Goal: Task Accomplishment & Management: Manage account settings

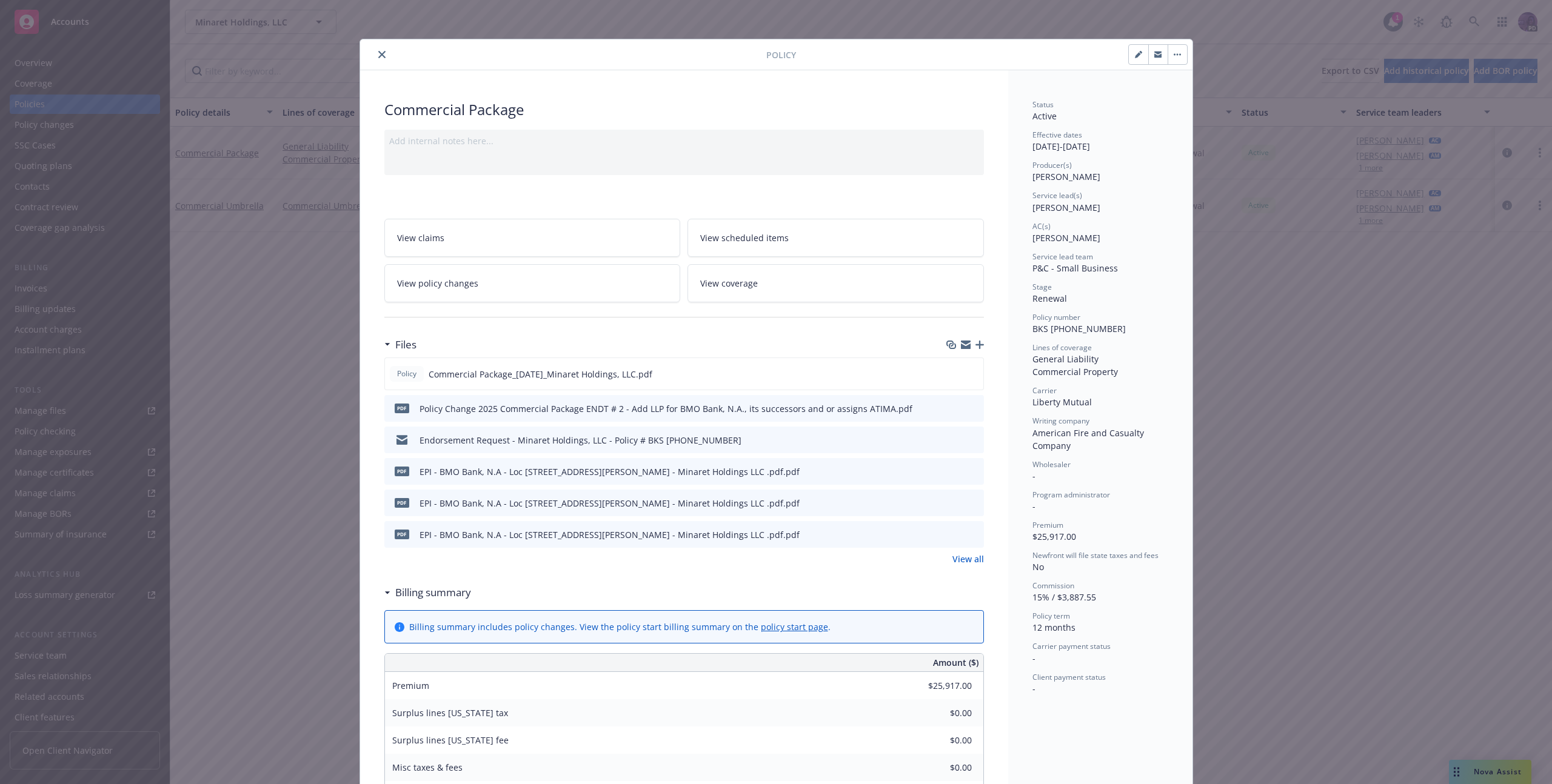
click at [382, 59] on div at bounding box center [566, 55] width 401 height 14
click at [380, 55] on icon "close" at bounding box center [381, 54] width 7 height 7
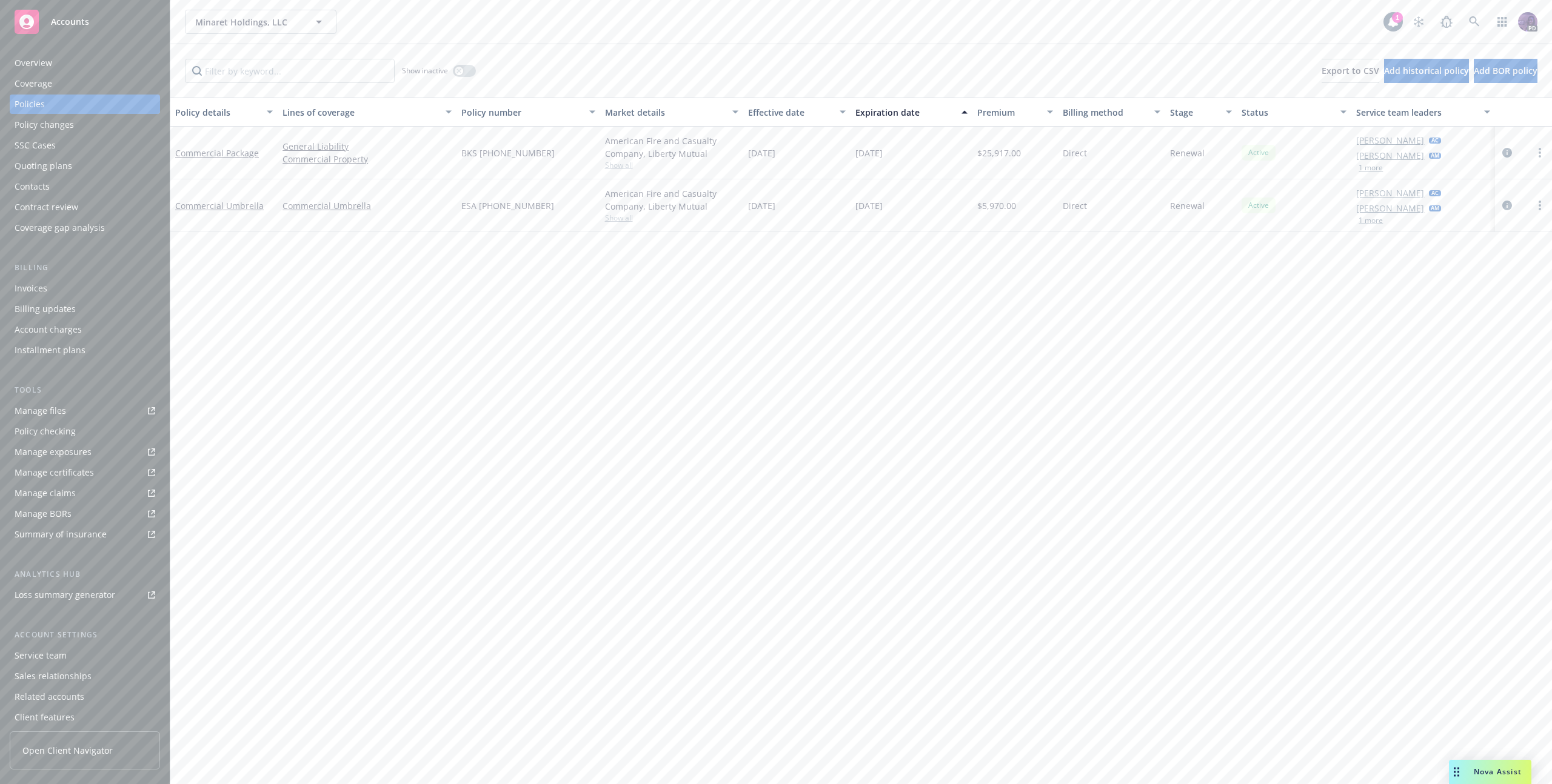
click at [410, 31] on div "Minaret Holdings, LLC Minaret Holdings, LLC" at bounding box center [784, 22] width 1199 height 24
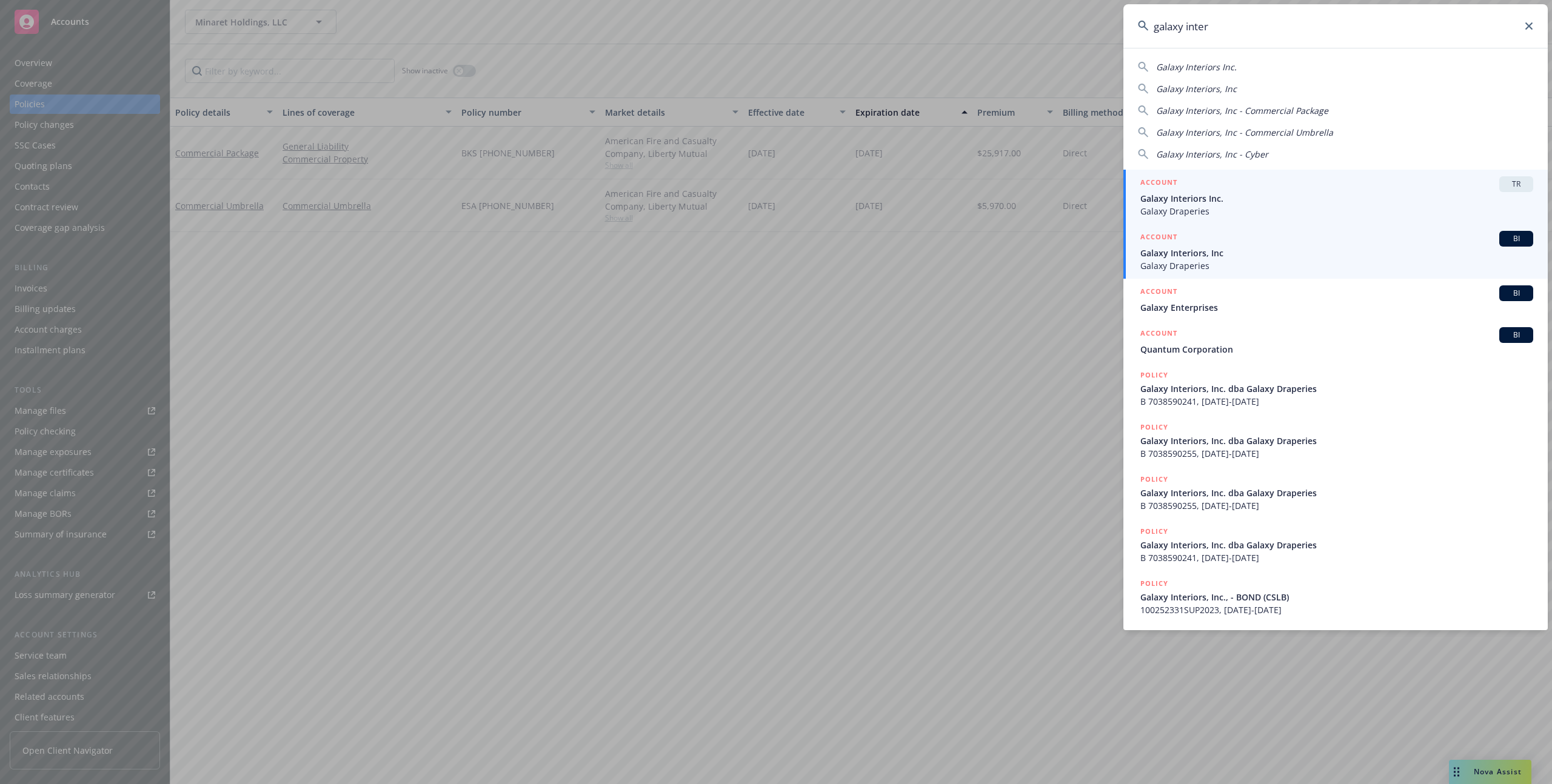
type input "galaxy inter"
click at [1324, 263] on span "Galaxy Draperies" at bounding box center [1336, 265] width 393 height 13
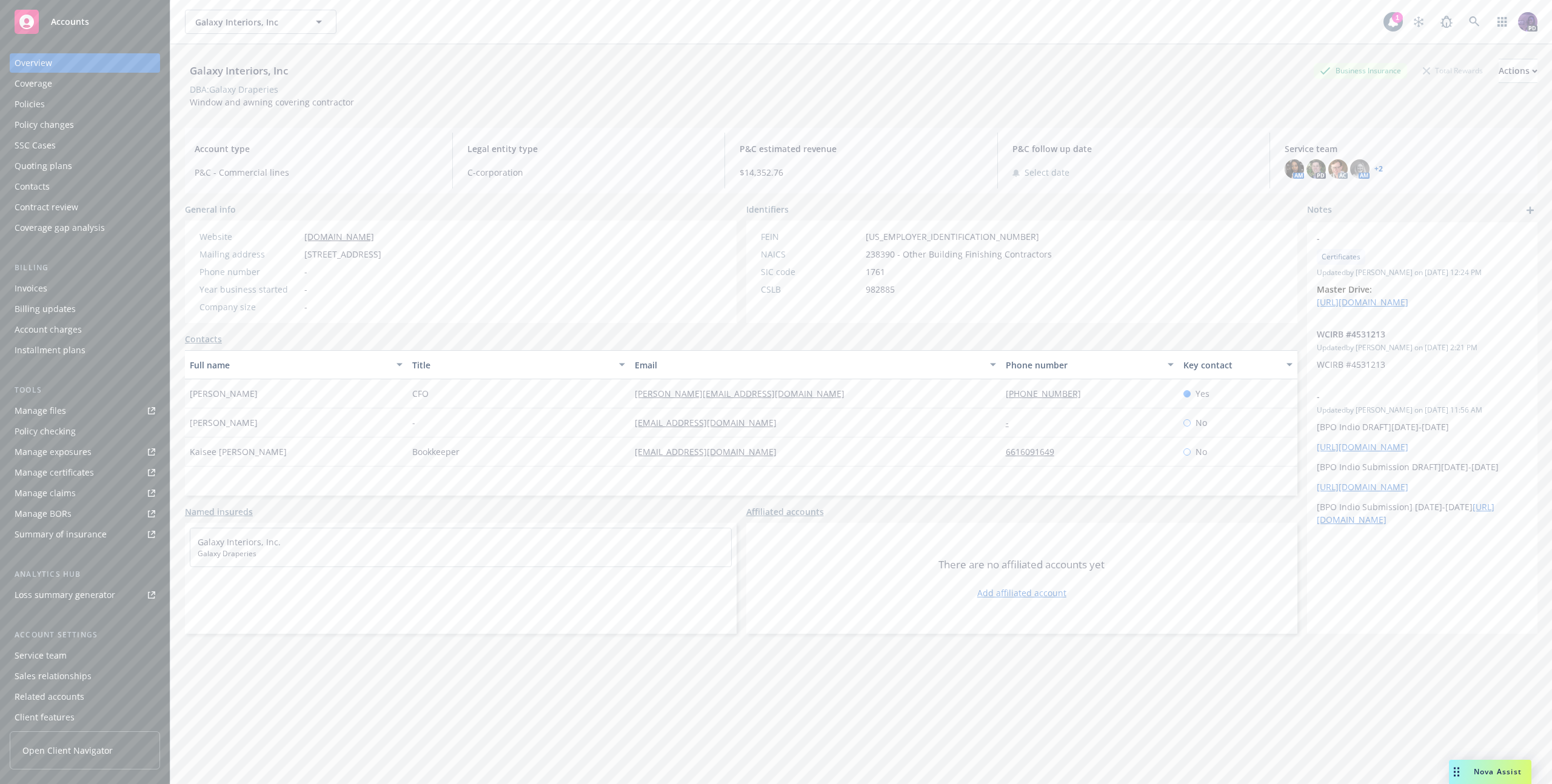
click at [100, 103] on div "Policies" at bounding box center [84, 105] width 141 height 19
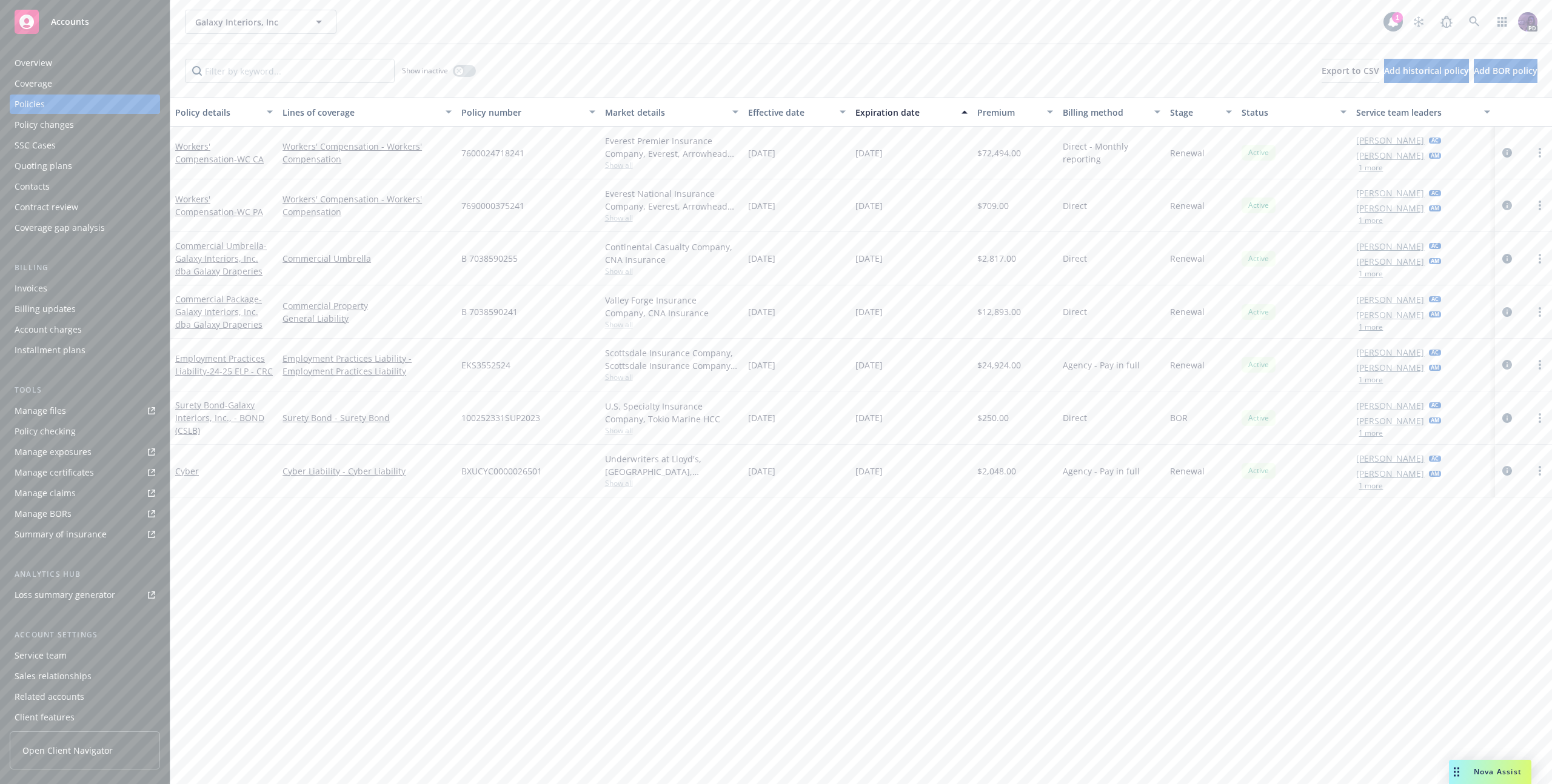
click at [485, 154] on span "7600024718241" at bounding box center [492, 153] width 63 height 13
copy span "7600024718241"
click at [387, 24] on div "Galaxy Interiors, Inc Galaxy Interiors, Inc" at bounding box center [784, 22] width 1199 height 24
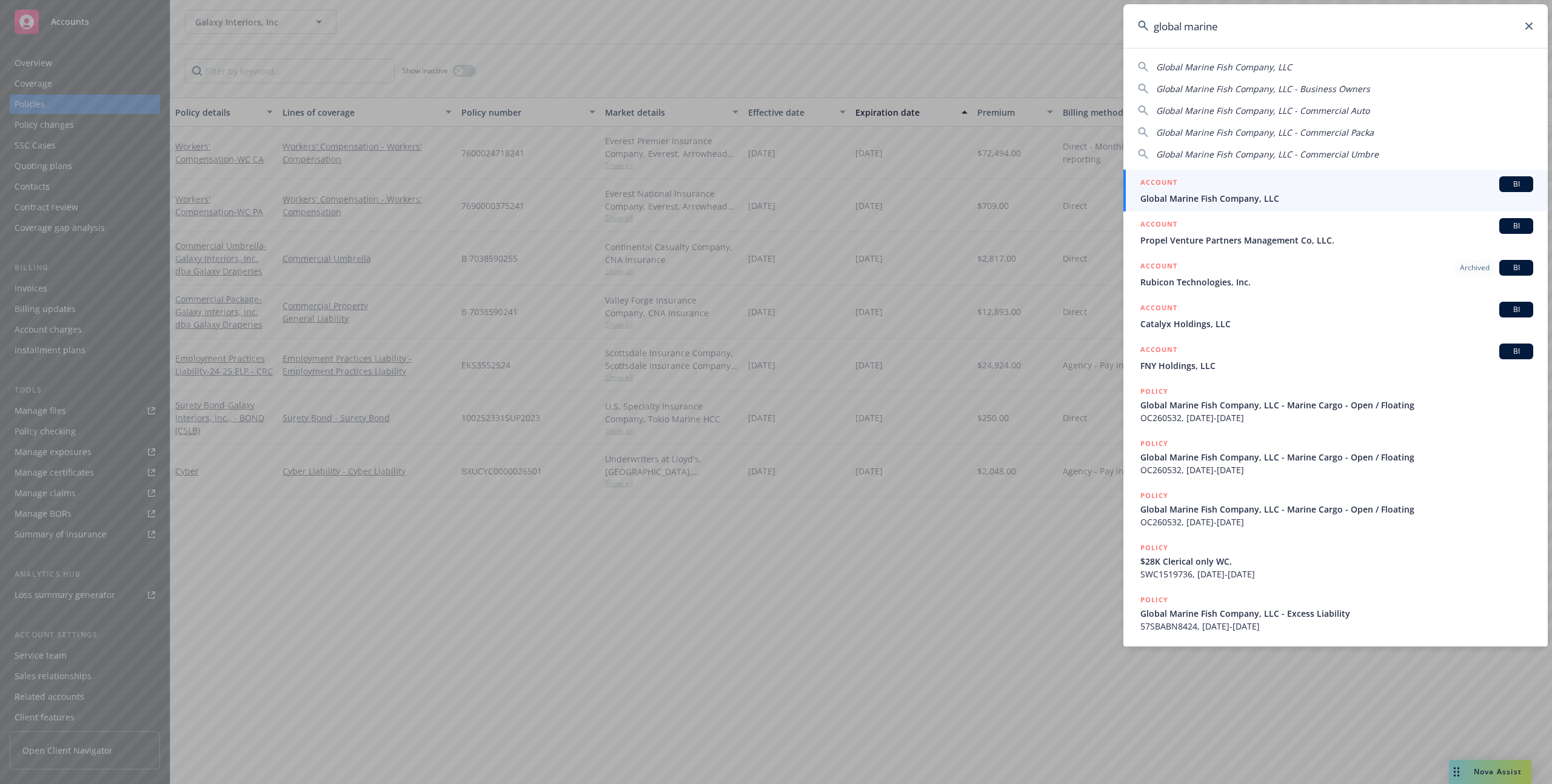
type input "global marine"
click at [1188, 184] on div "ACCOUNT BI" at bounding box center [1336, 184] width 393 height 16
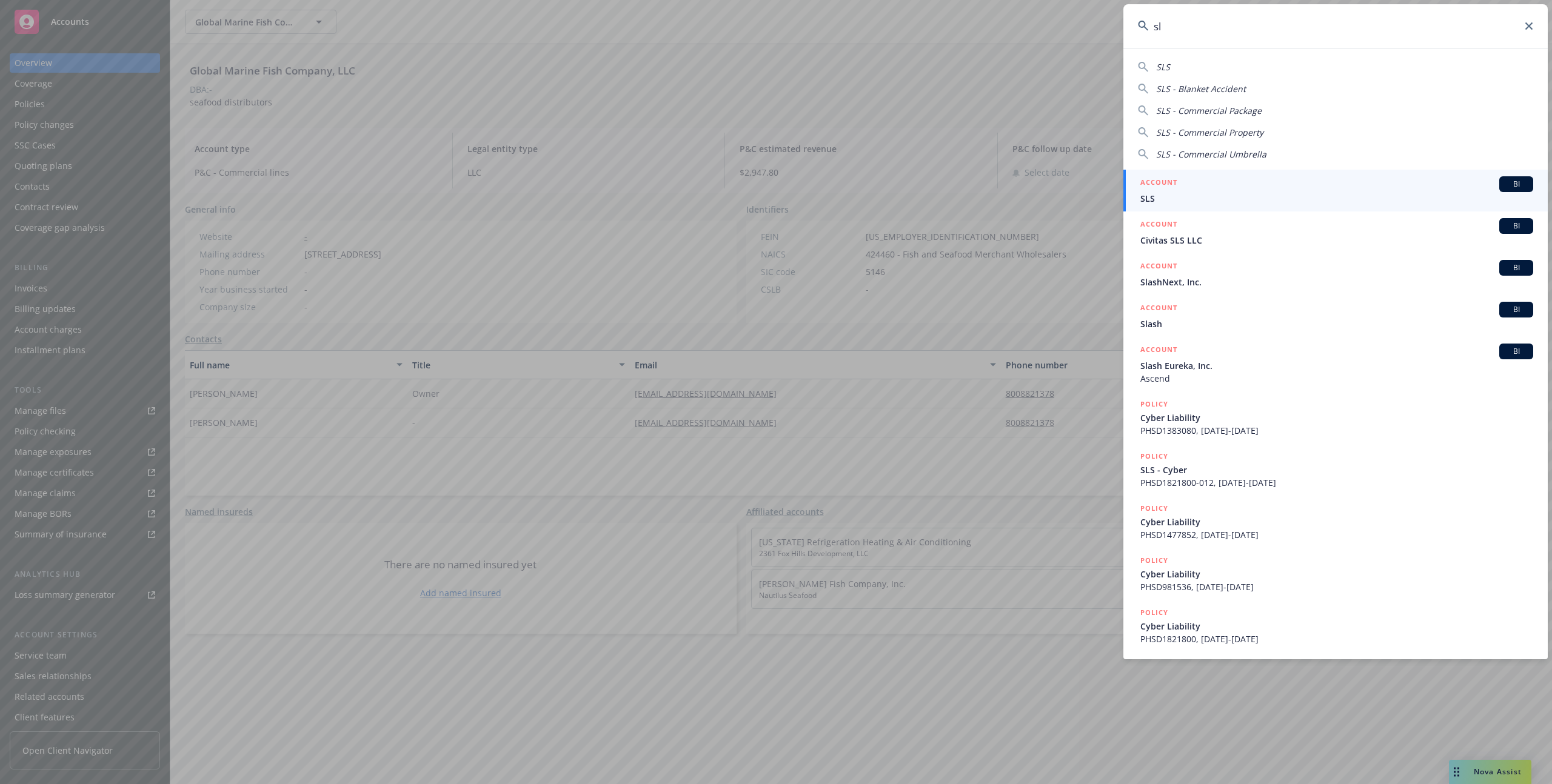
type input "s"
type input "sls"
click at [1157, 201] on span "SLS" at bounding box center [1336, 199] width 393 height 13
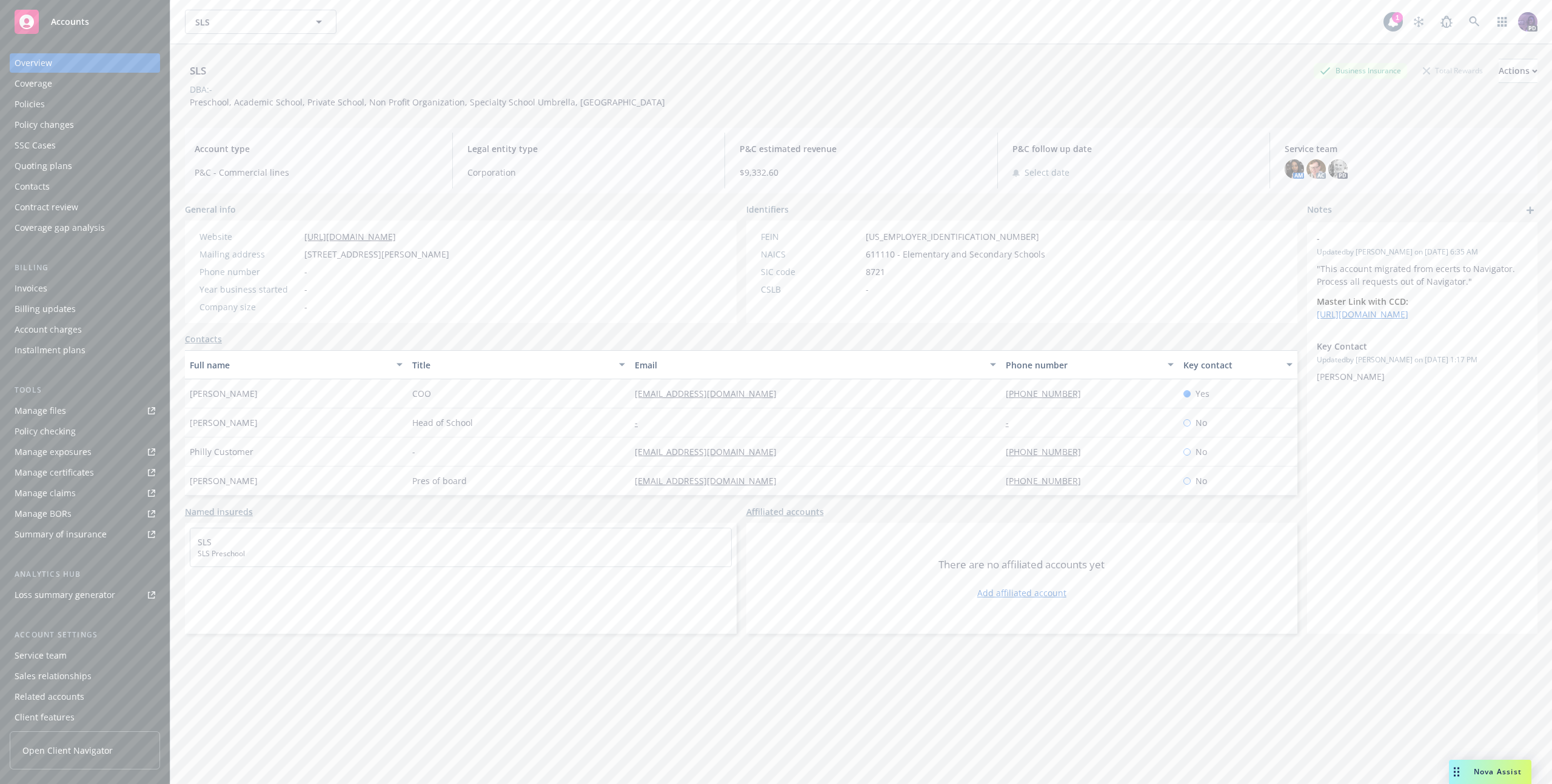
click at [85, 527] on div "Summary of insurance" at bounding box center [60, 534] width 93 height 19
click at [89, 102] on div "Policies" at bounding box center [84, 105] width 141 height 19
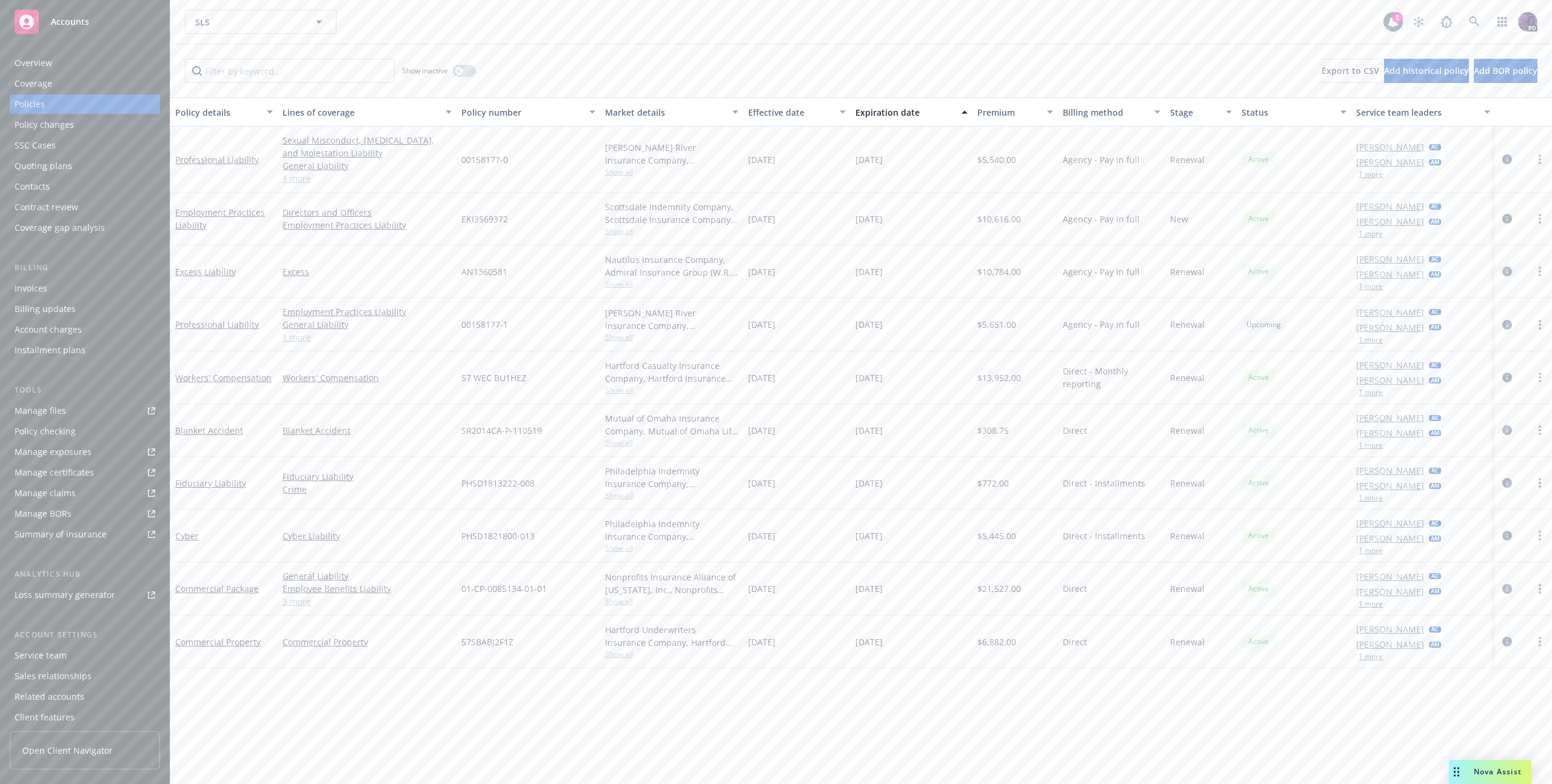
click at [1508, 271] on icon "circleInformation" at bounding box center [1507, 272] width 10 height 10
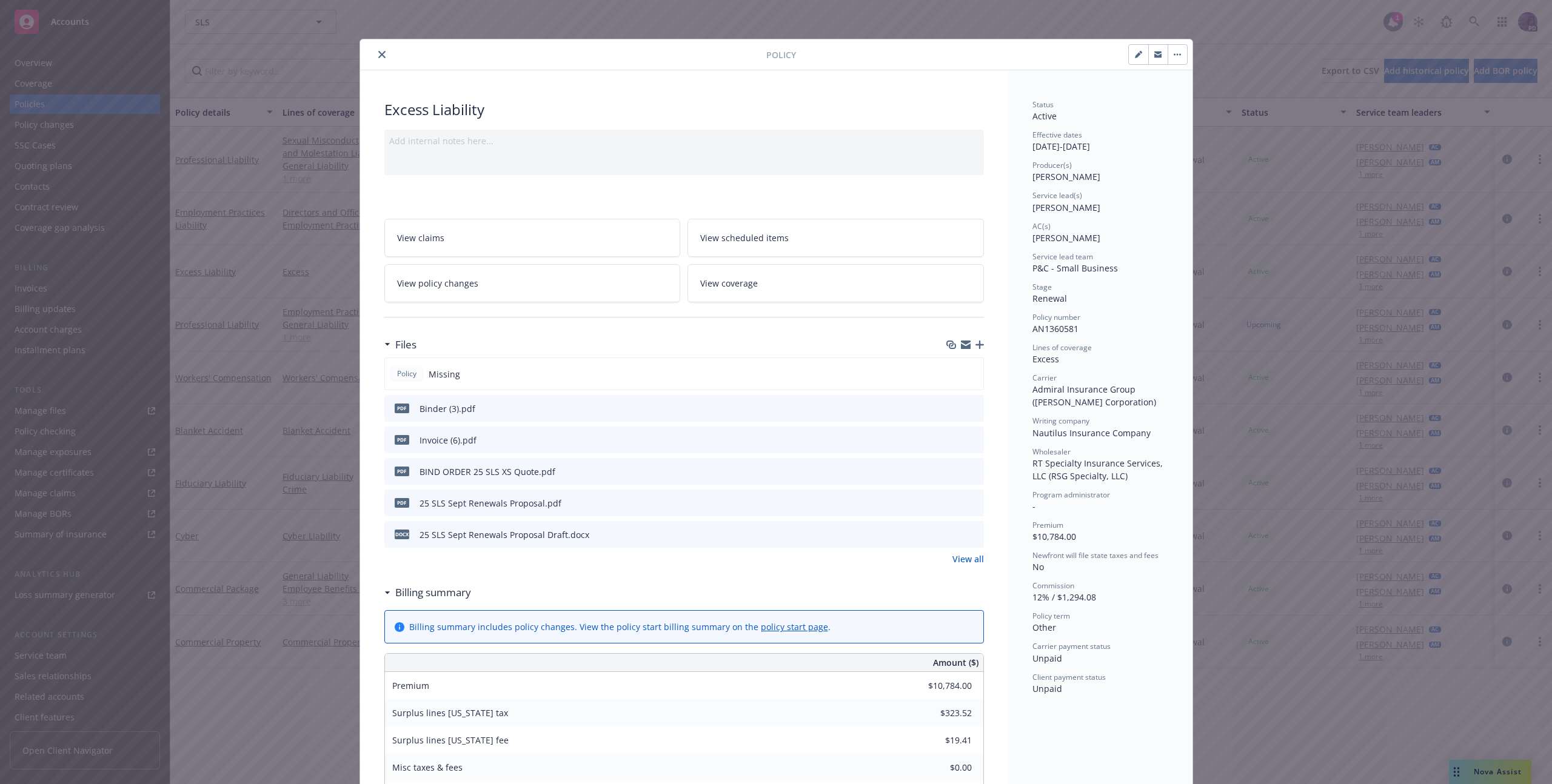
click at [967, 407] on icon "preview file" at bounding box center [973, 408] width 11 height 9
click at [1177, 56] on button "button" at bounding box center [1177, 55] width 19 height 19
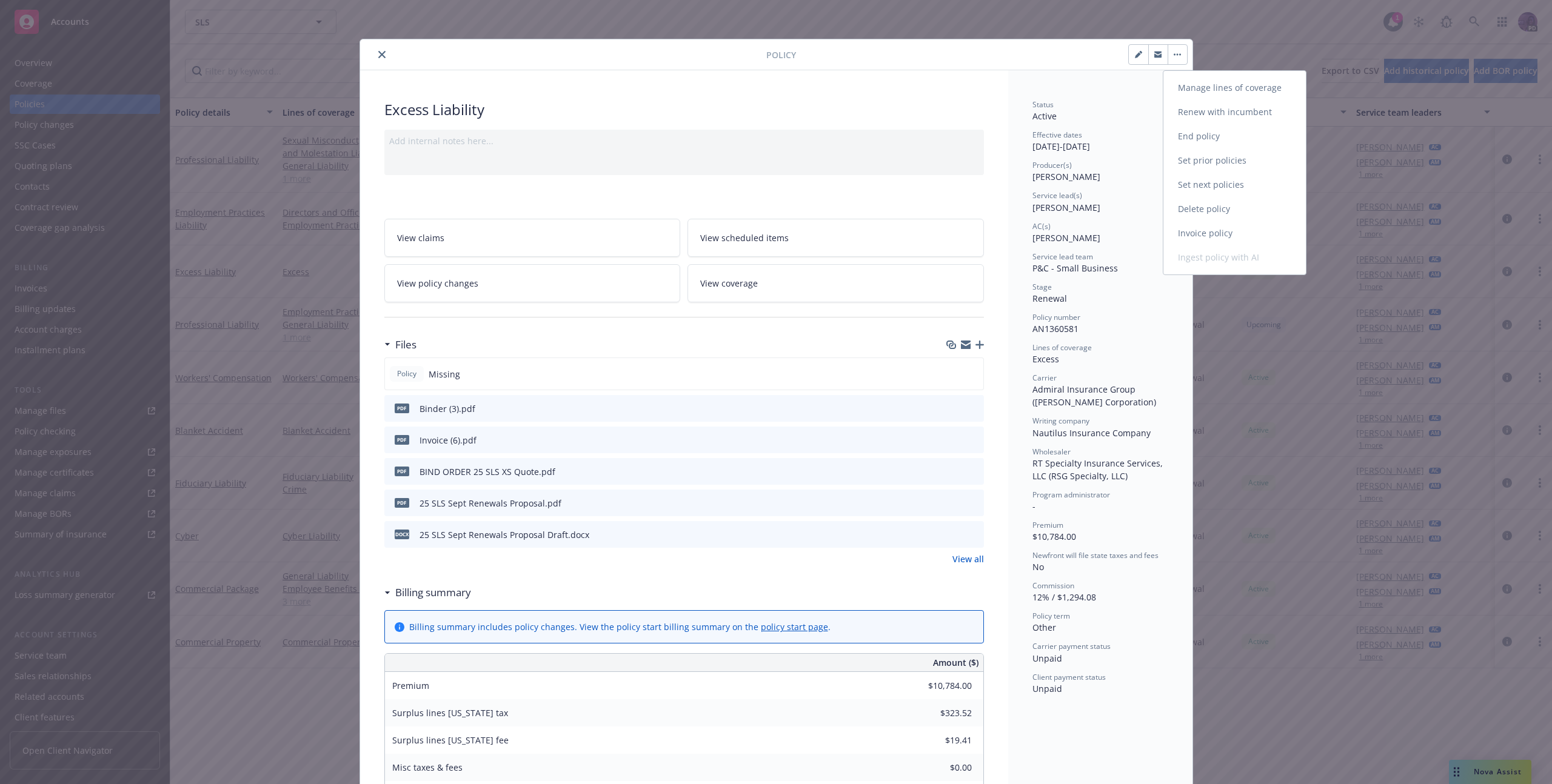
click at [1181, 80] on link "Manage lines of coverage" at bounding box center [1234, 88] width 142 height 24
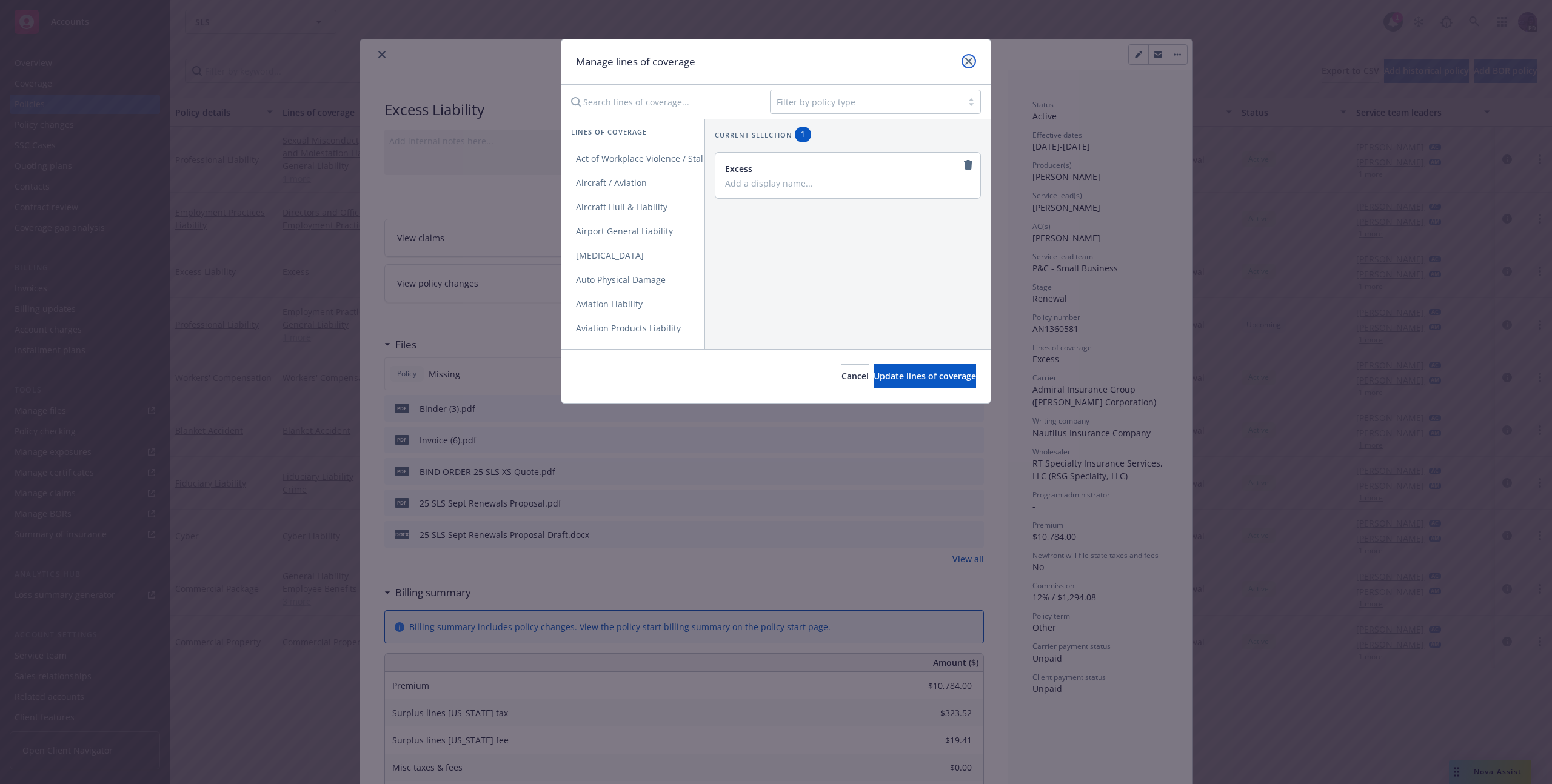
click at [964, 63] on link "close" at bounding box center [969, 61] width 14 height 14
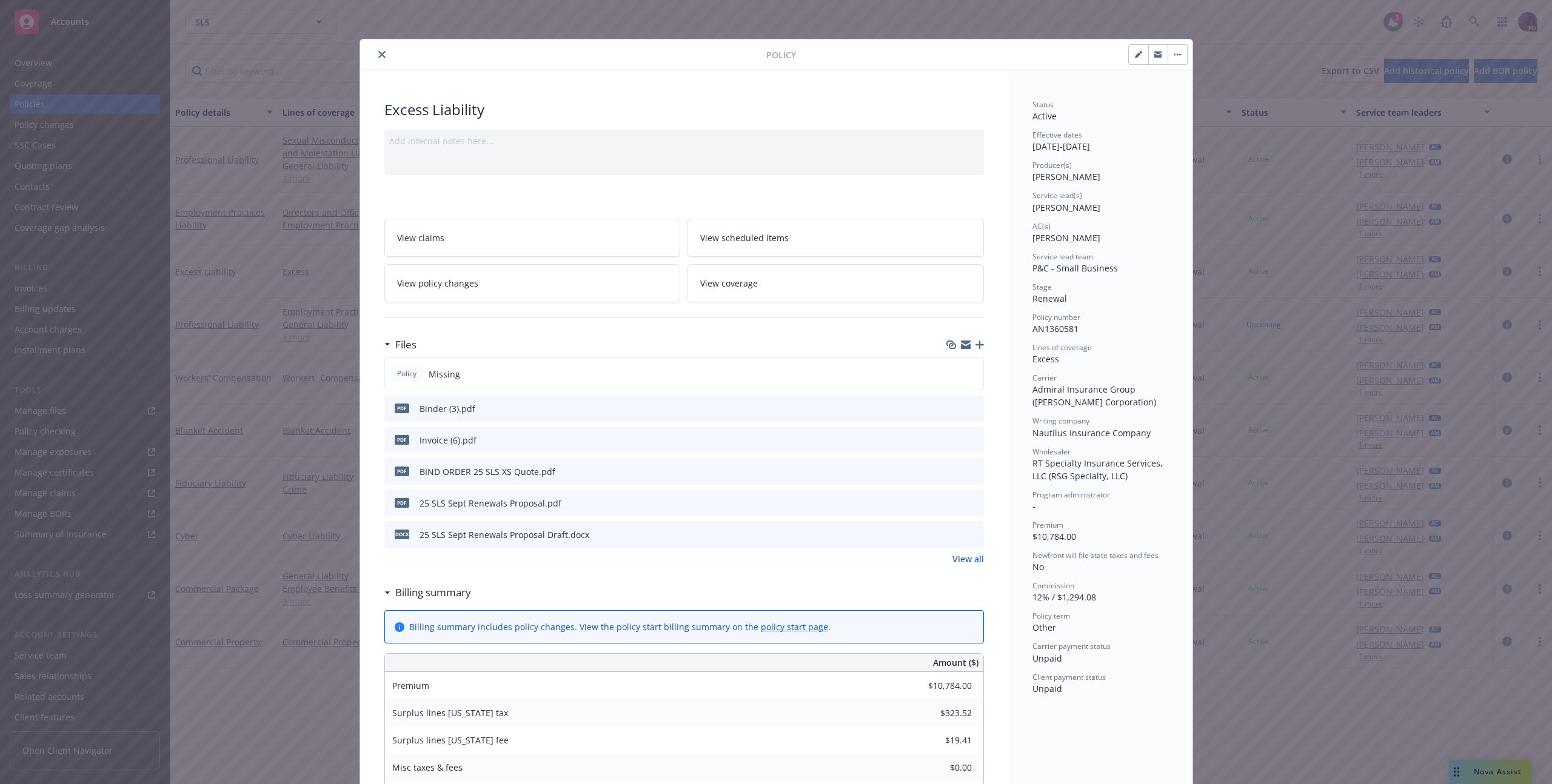
click at [788, 276] on link "View coverage" at bounding box center [835, 282] width 296 height 38
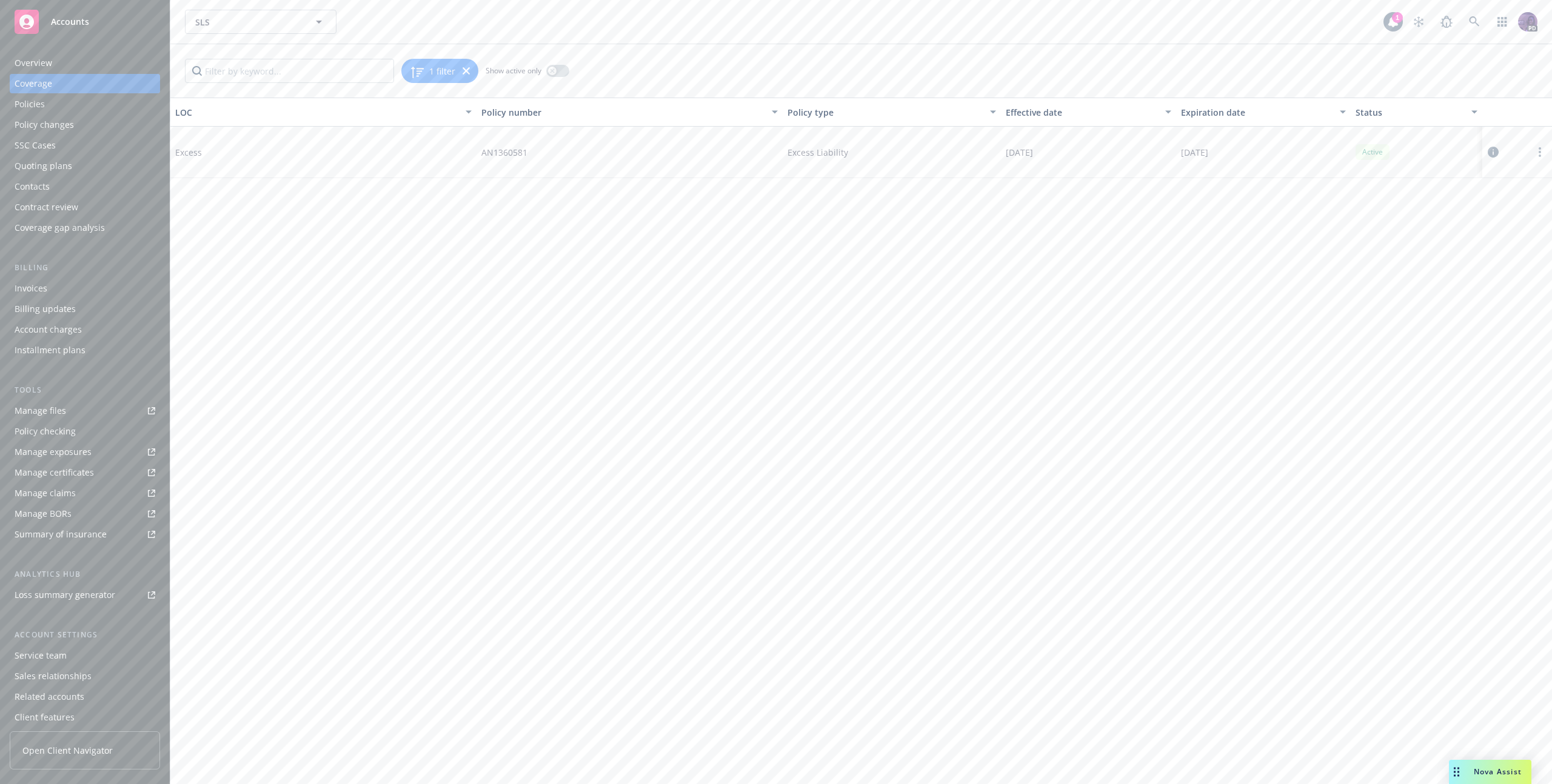
click at [1489, 153] on icon at bounding box center [1493, 152] width 11 height 11
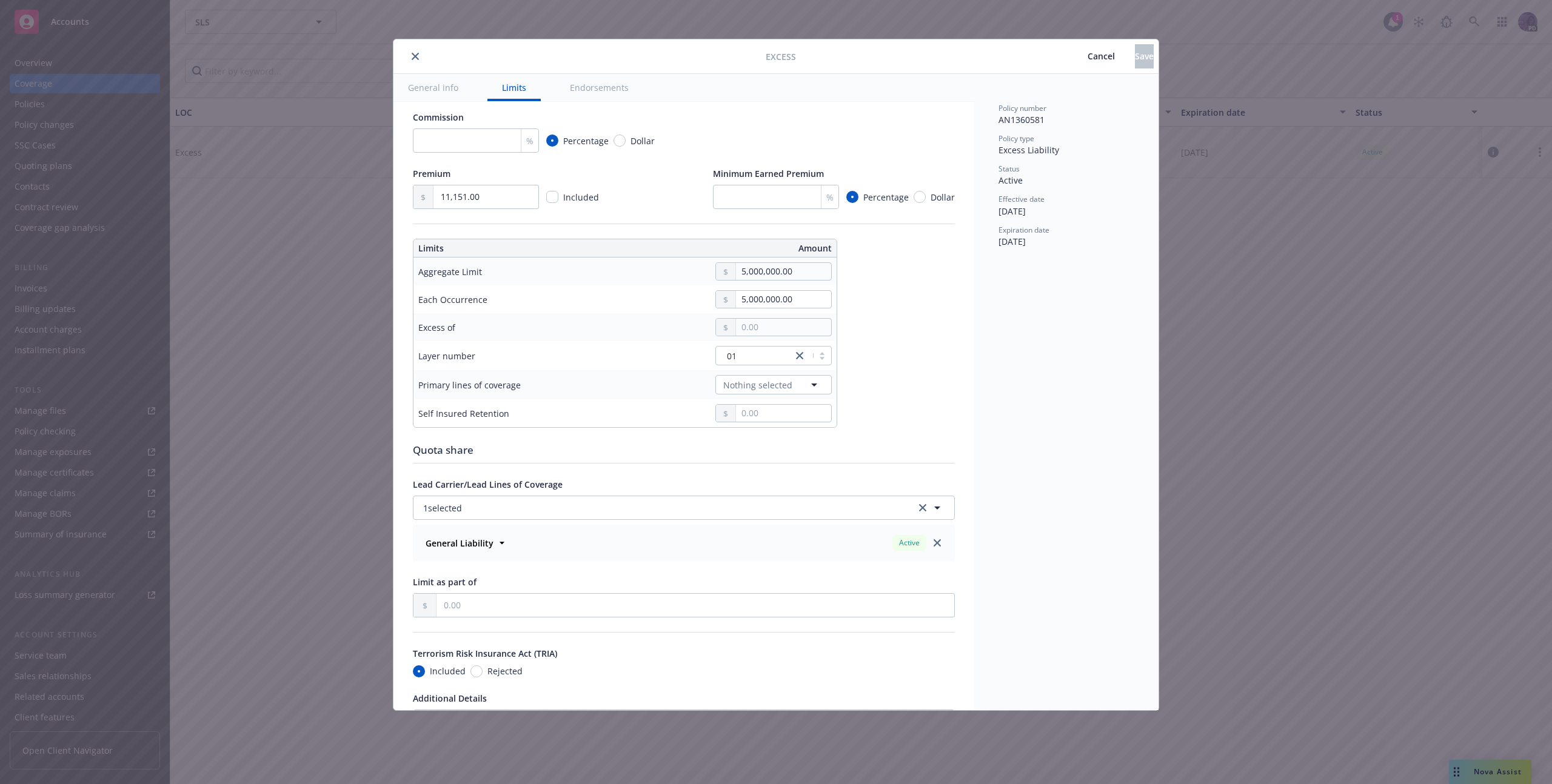
scroll to position [212, 0]
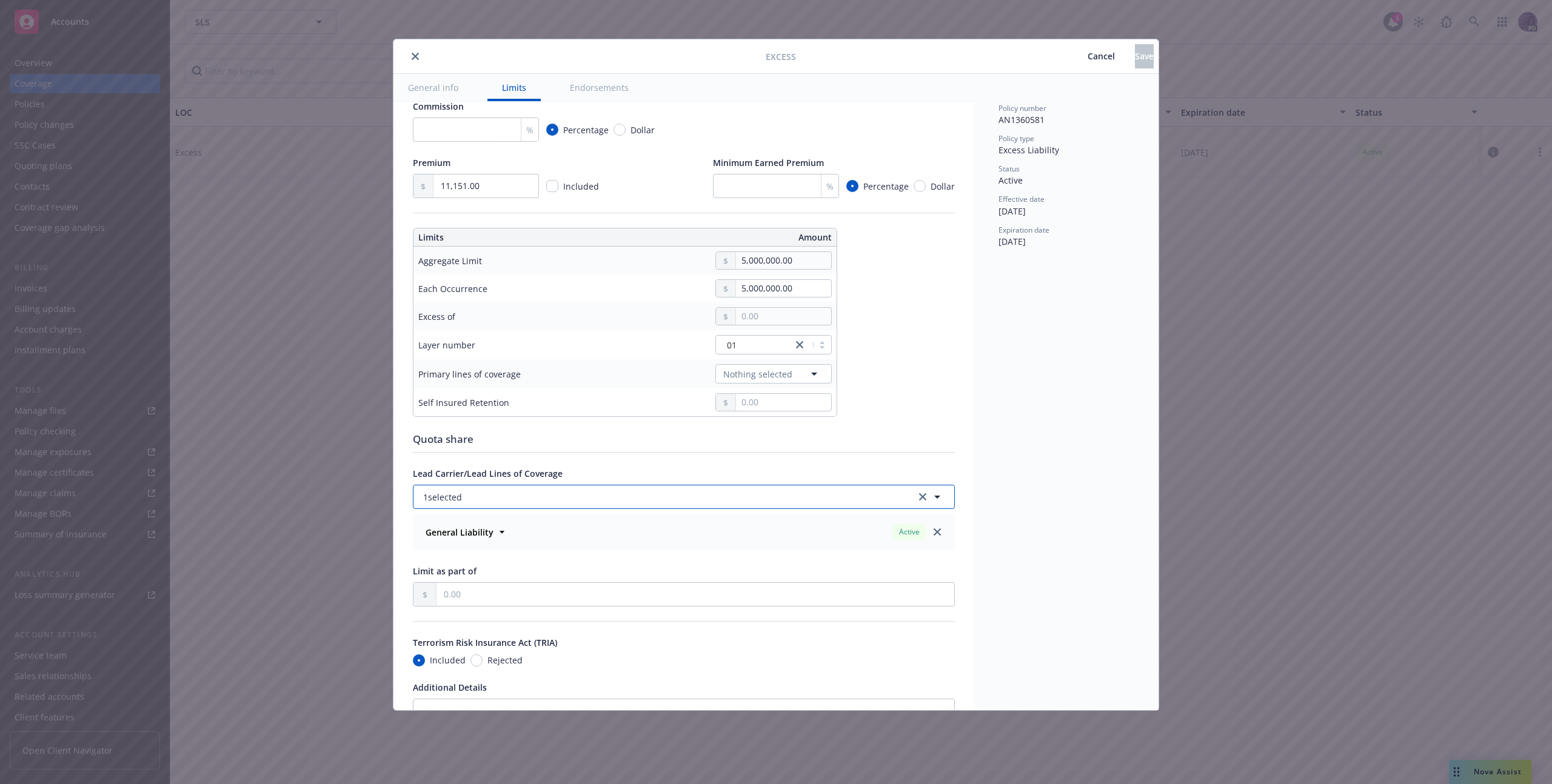
click at [774, 502] on button "1 selected" at bounding box center [684, 497] width 542 height 24
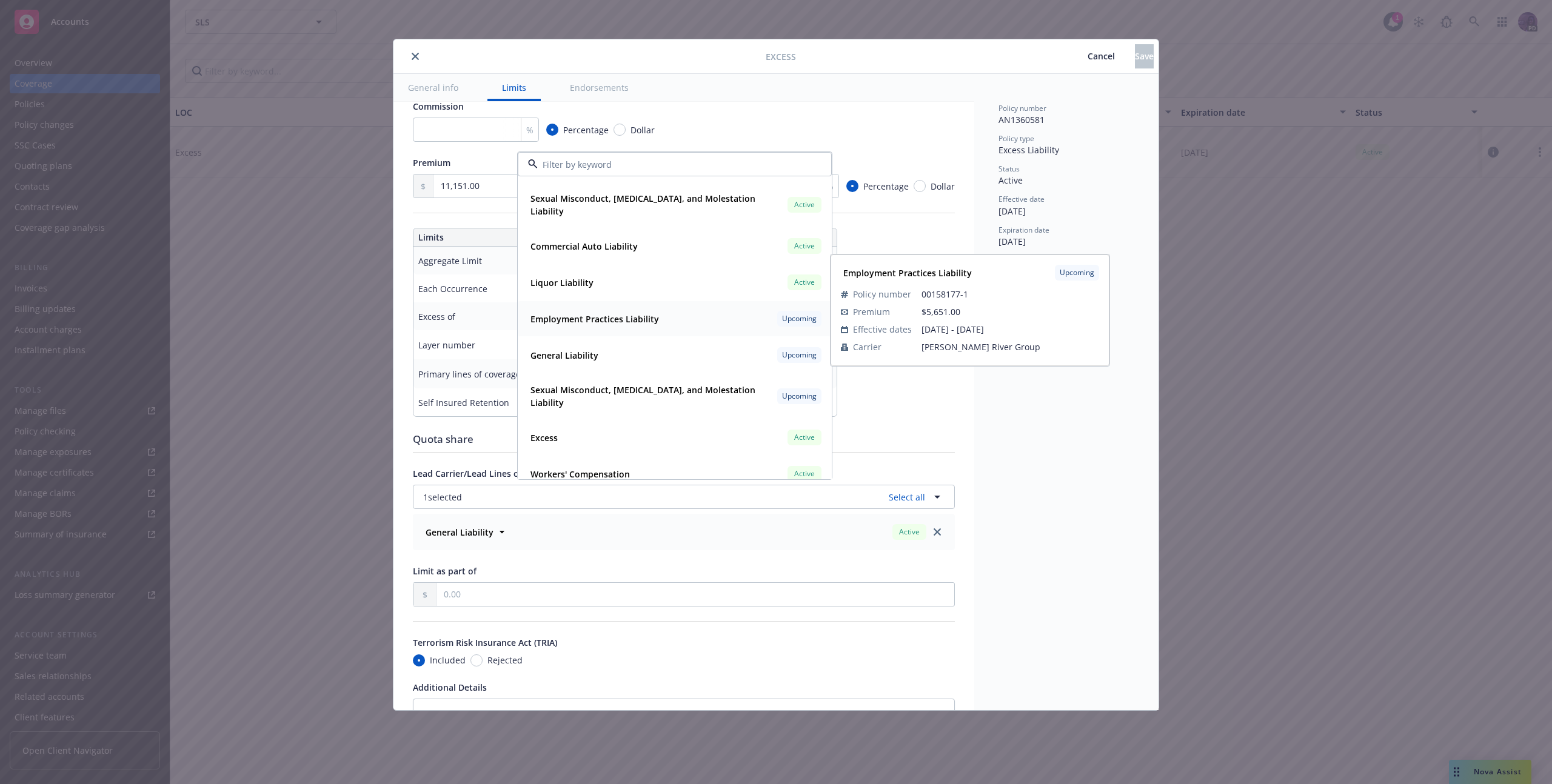
scroll to position [173, 0]
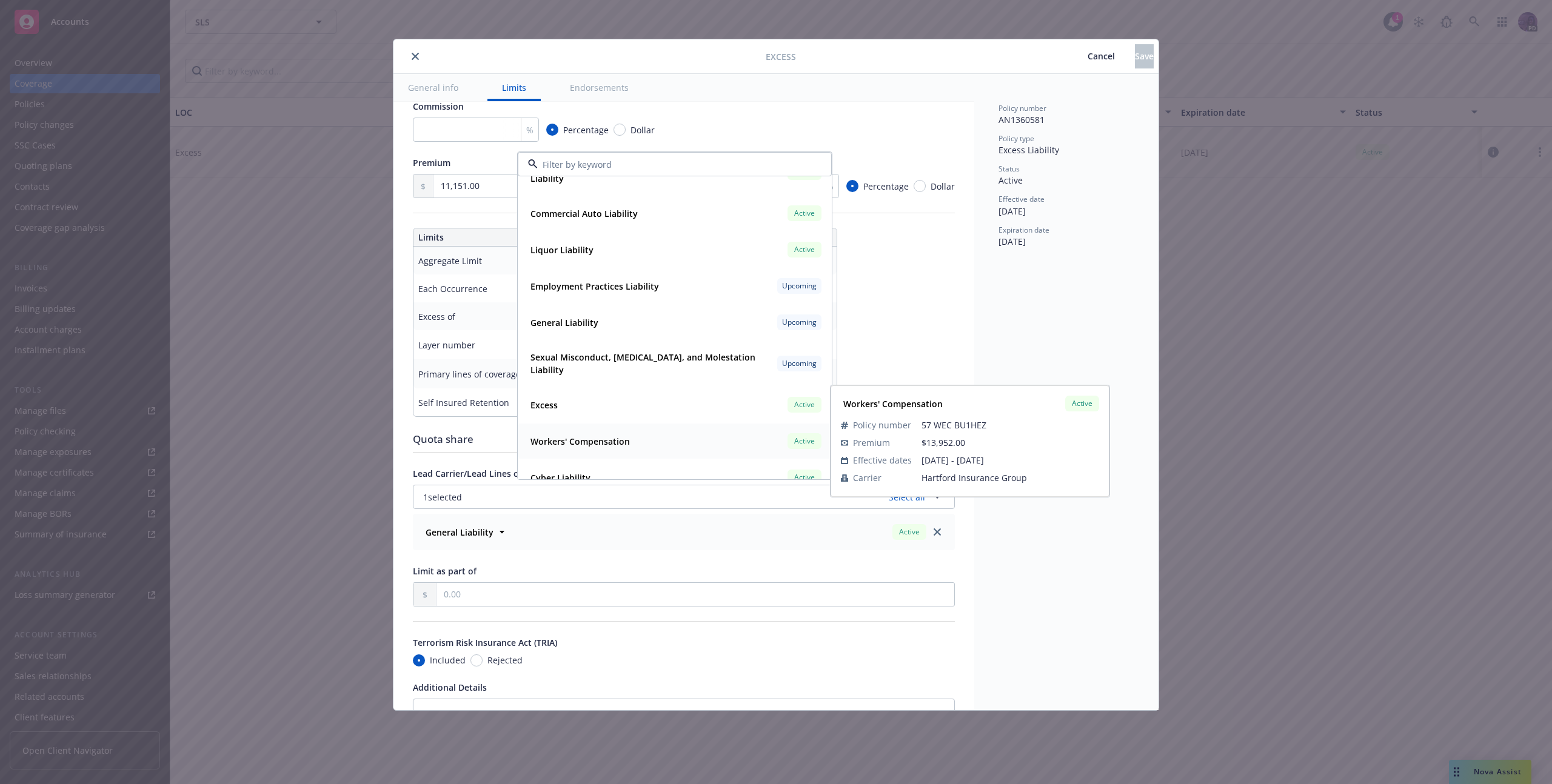
click at [673, 440] on div "Workers' Compensation Active" at bounding box center [674, 441] width 298 height 21
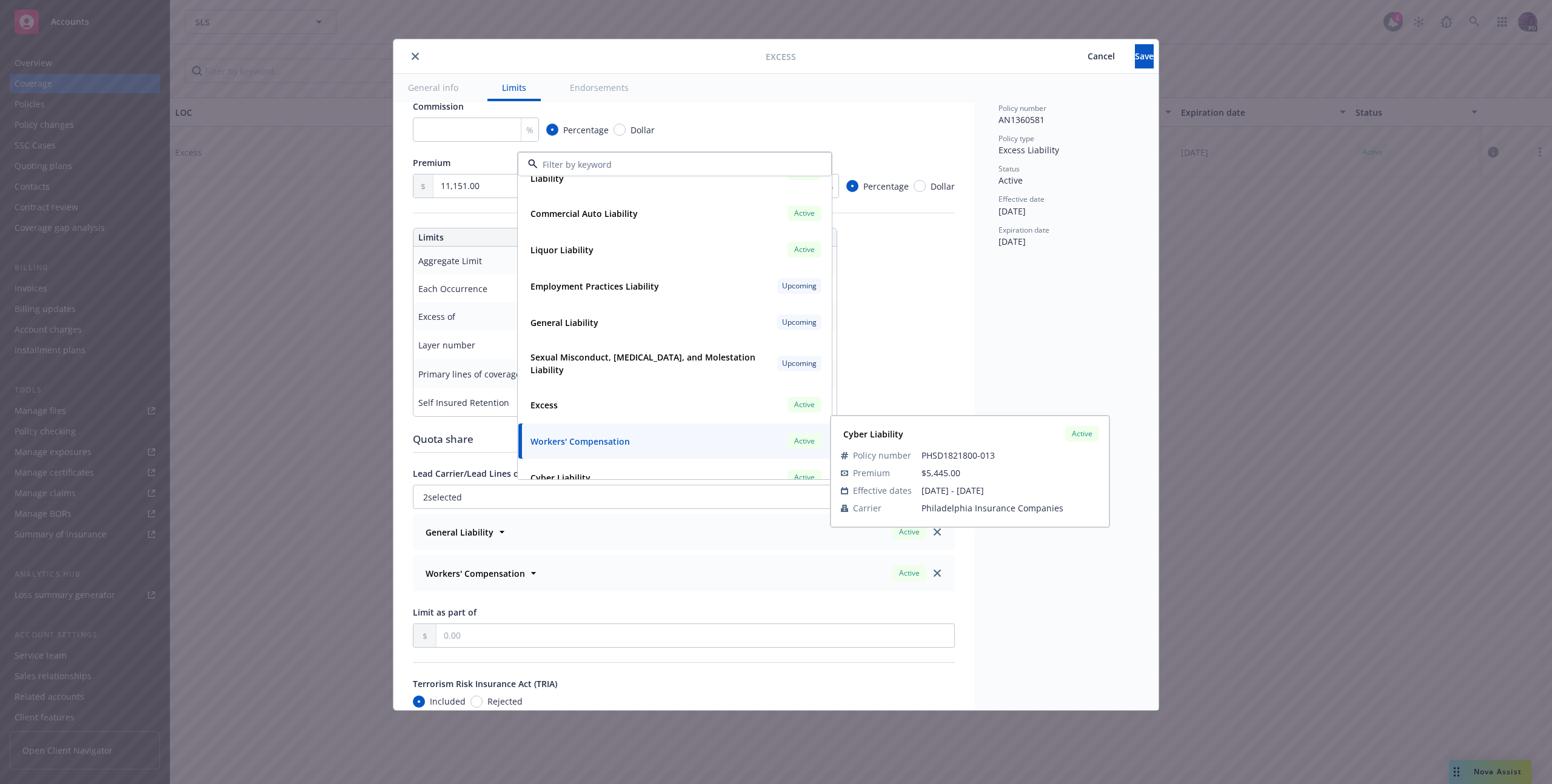
click at [1062, 579] on div "Policy number AN1360581 Policy type Excess Liability Status Active Effective da…" at bounding box center [1066, 392] width 184 height 636
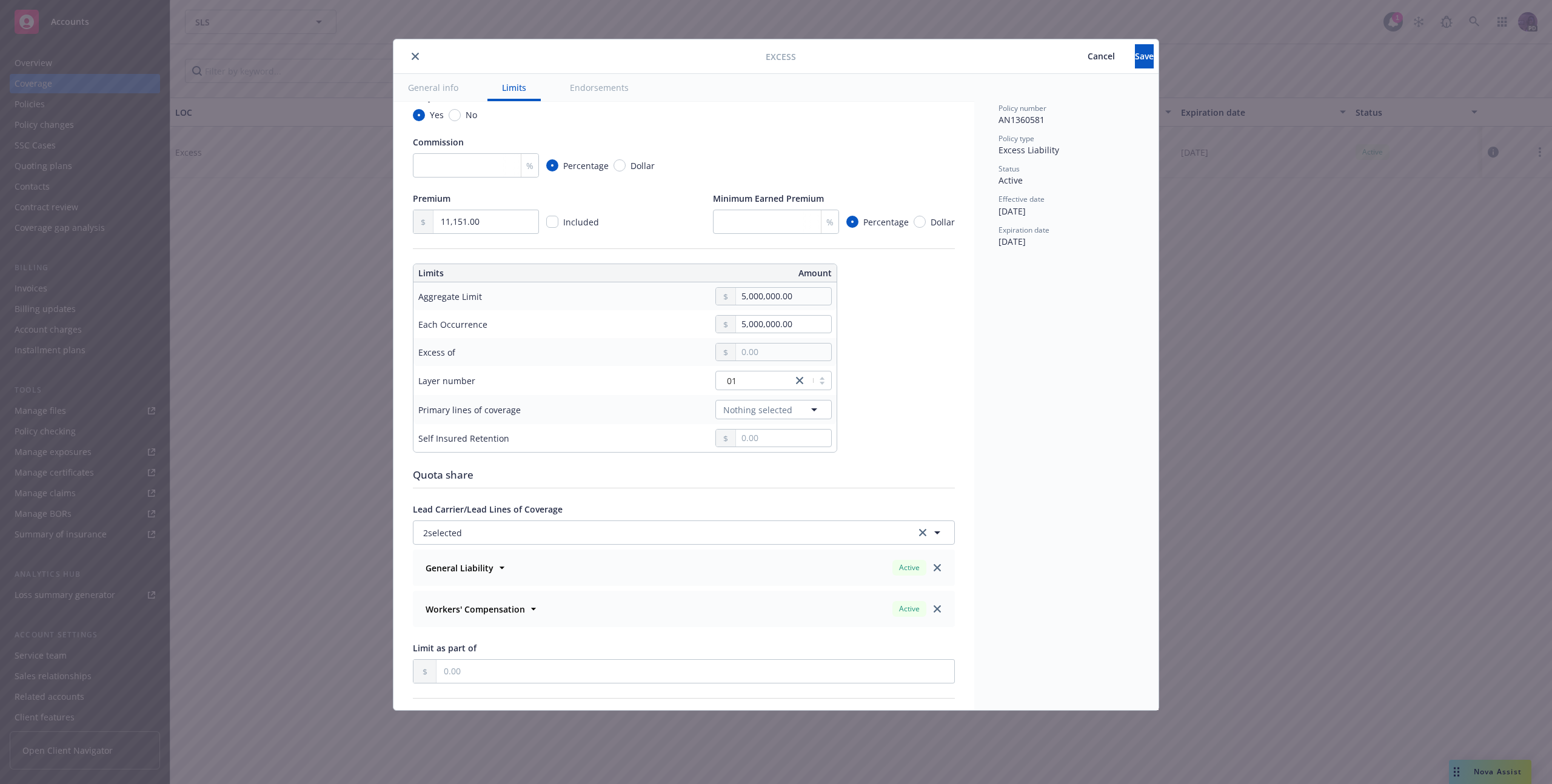
scroll to position [137, 0]
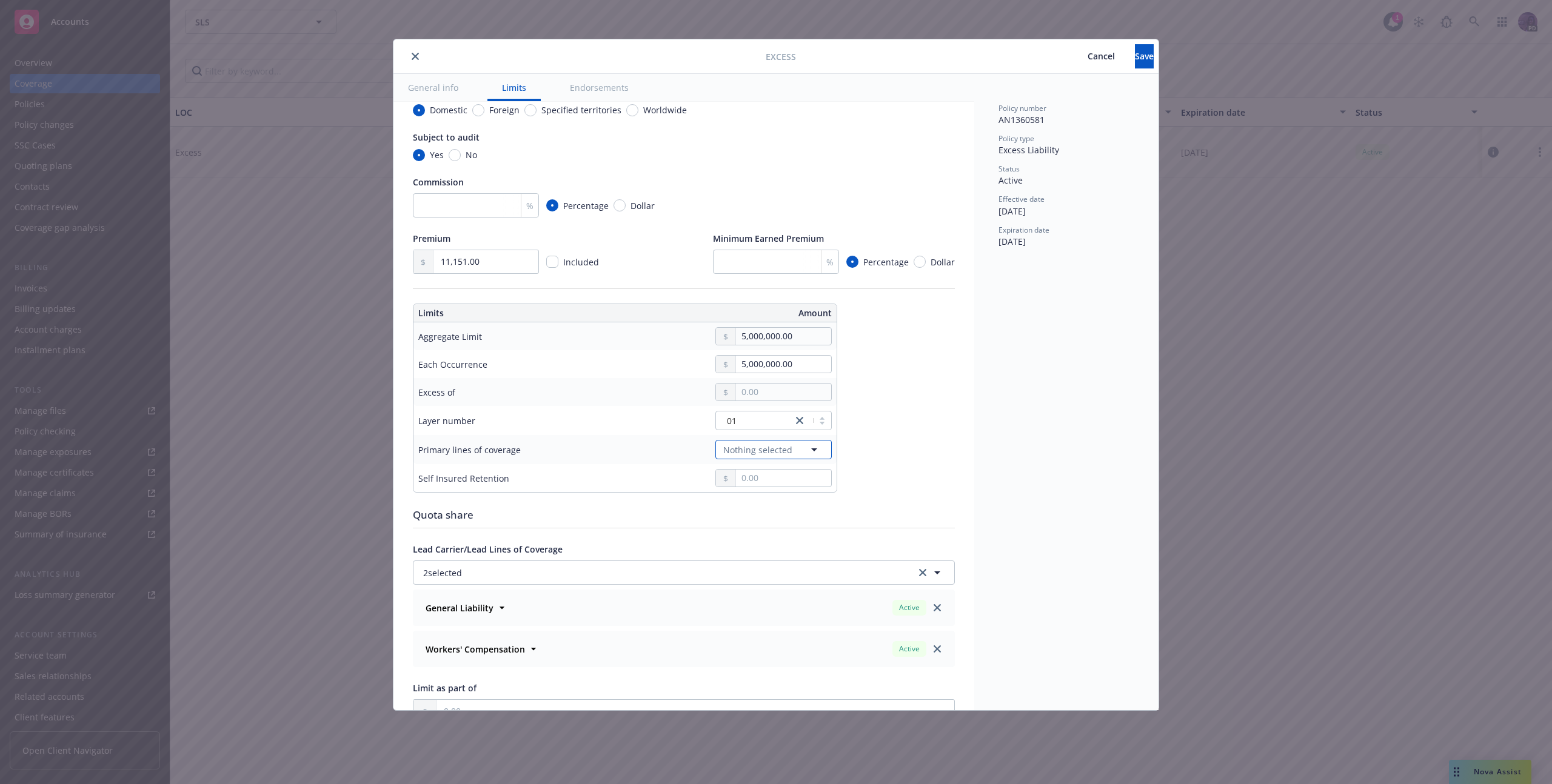
click at [799, 443] on button "Nothing selected" at bounding box center [773, 449] width 117 height 19
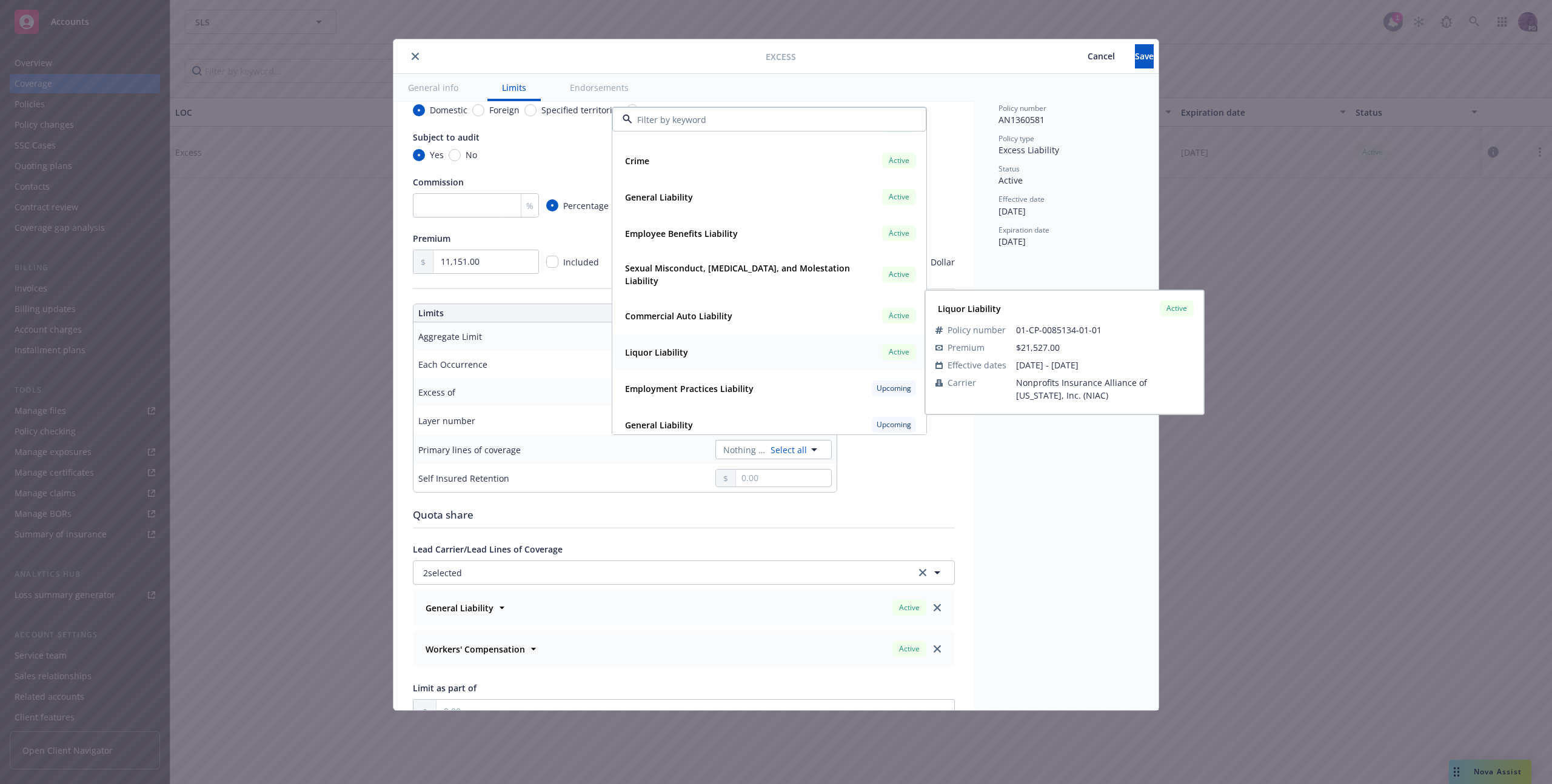
scroll to position [0, 0]
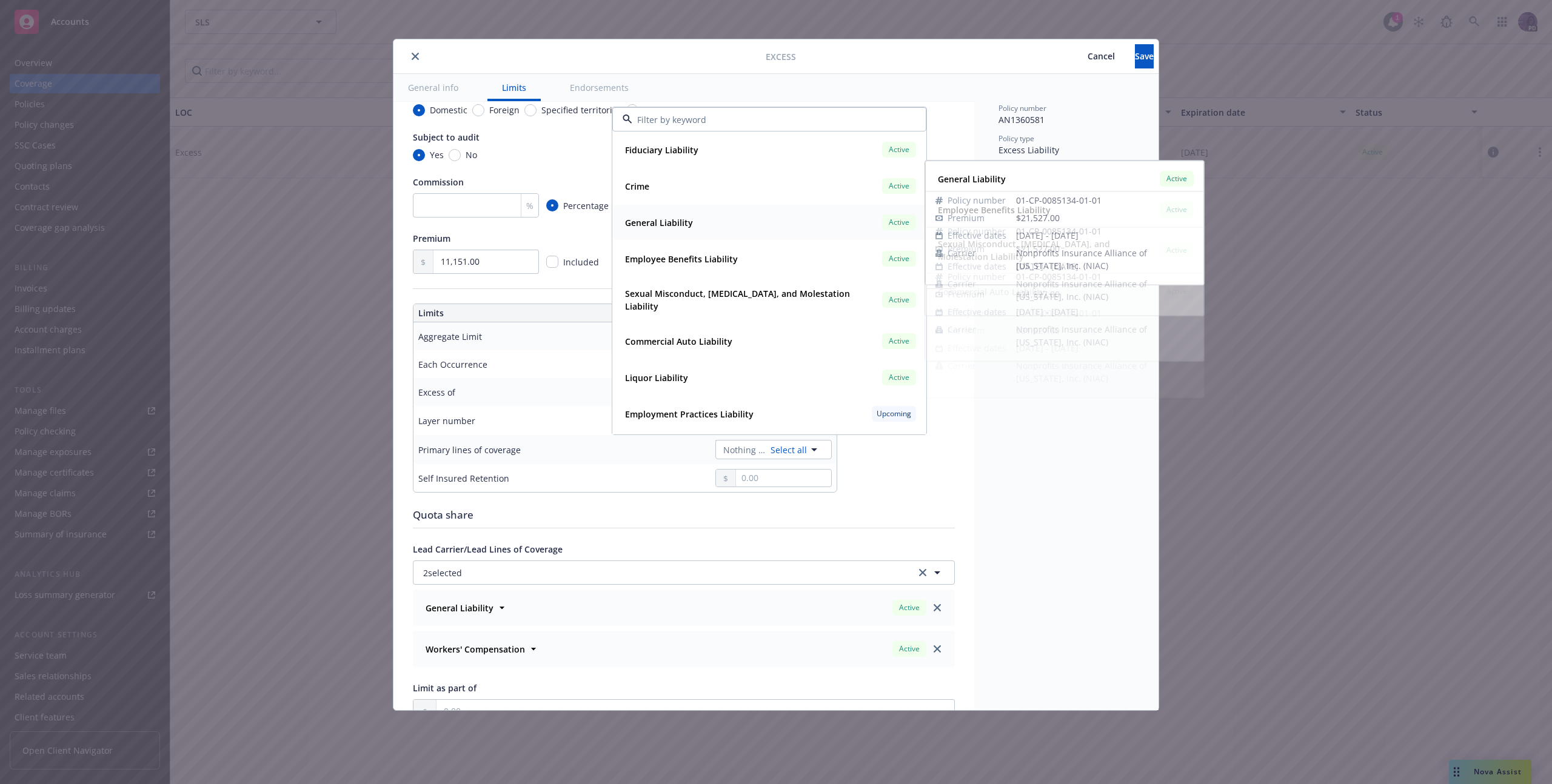
click at [793, 228] on div "General Liability Active" at bounding box center [769, 223] width 298 height 21
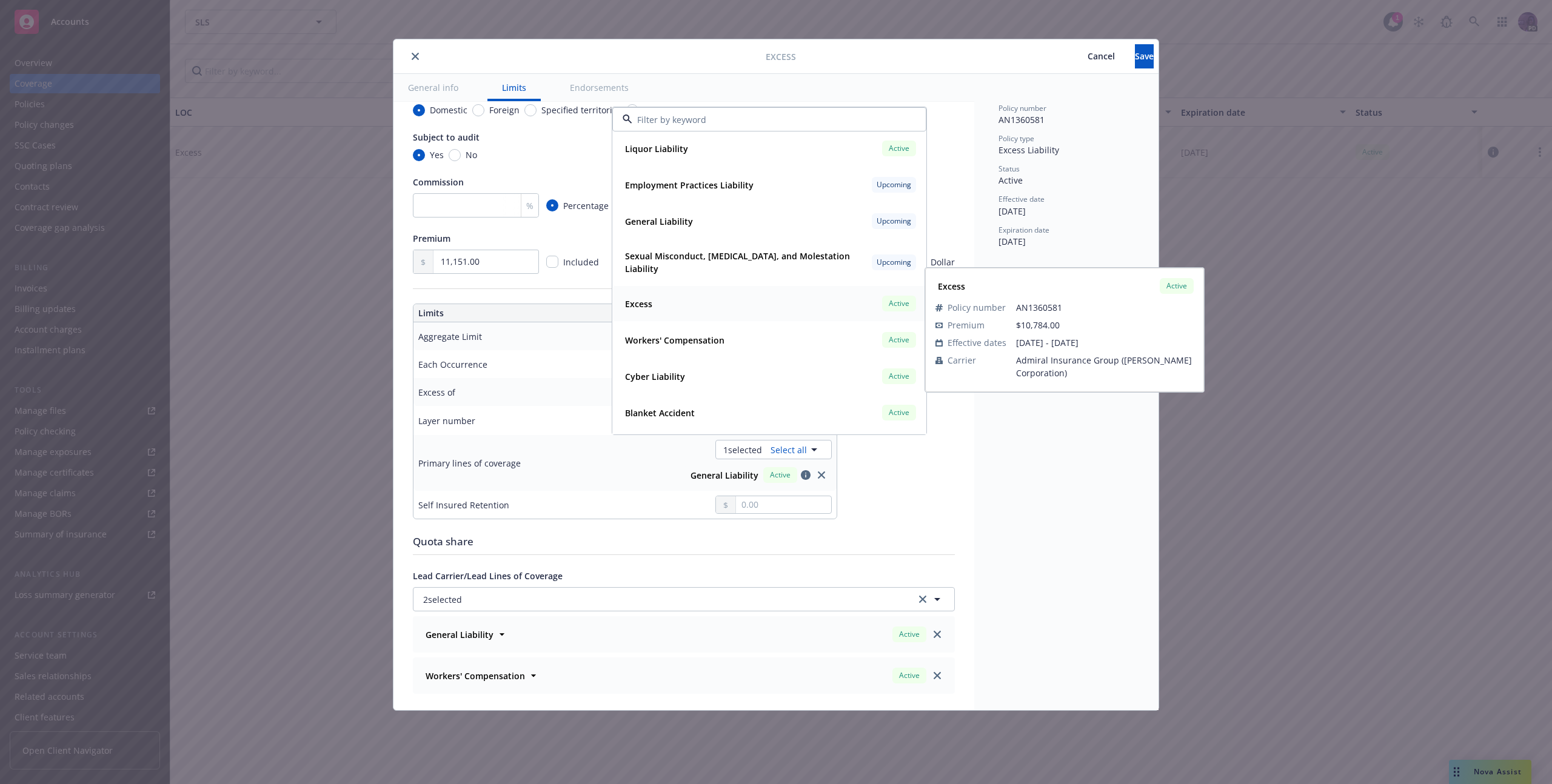
scroll to position [230, 0]
click at [837, 338] on div "Workers' Compensation Active" at bounding box center [769, 339] width 298 height 21
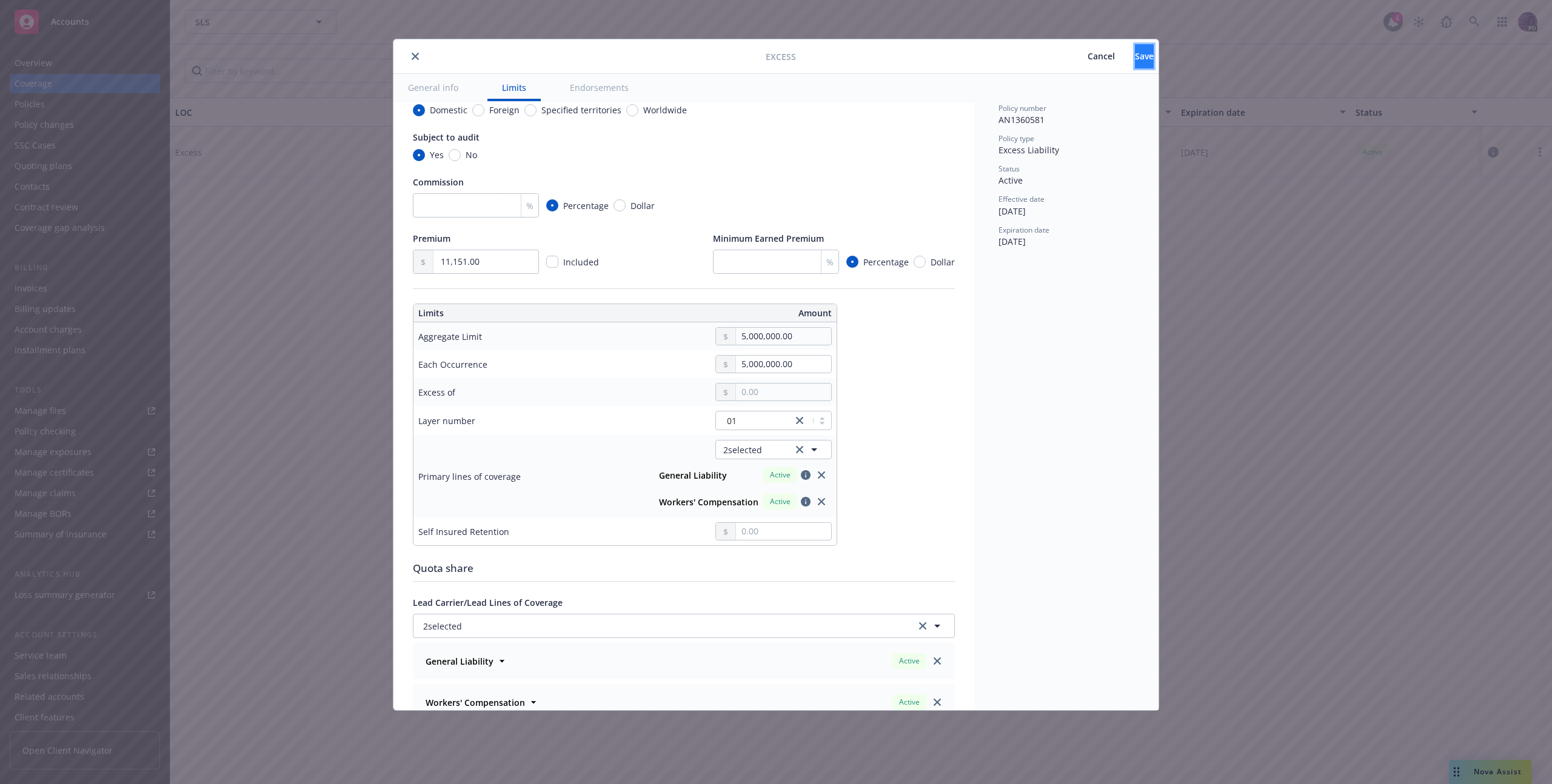
click at [1134, 65] on button "Save" at bounding box center [1143, 56] width 19 height 24
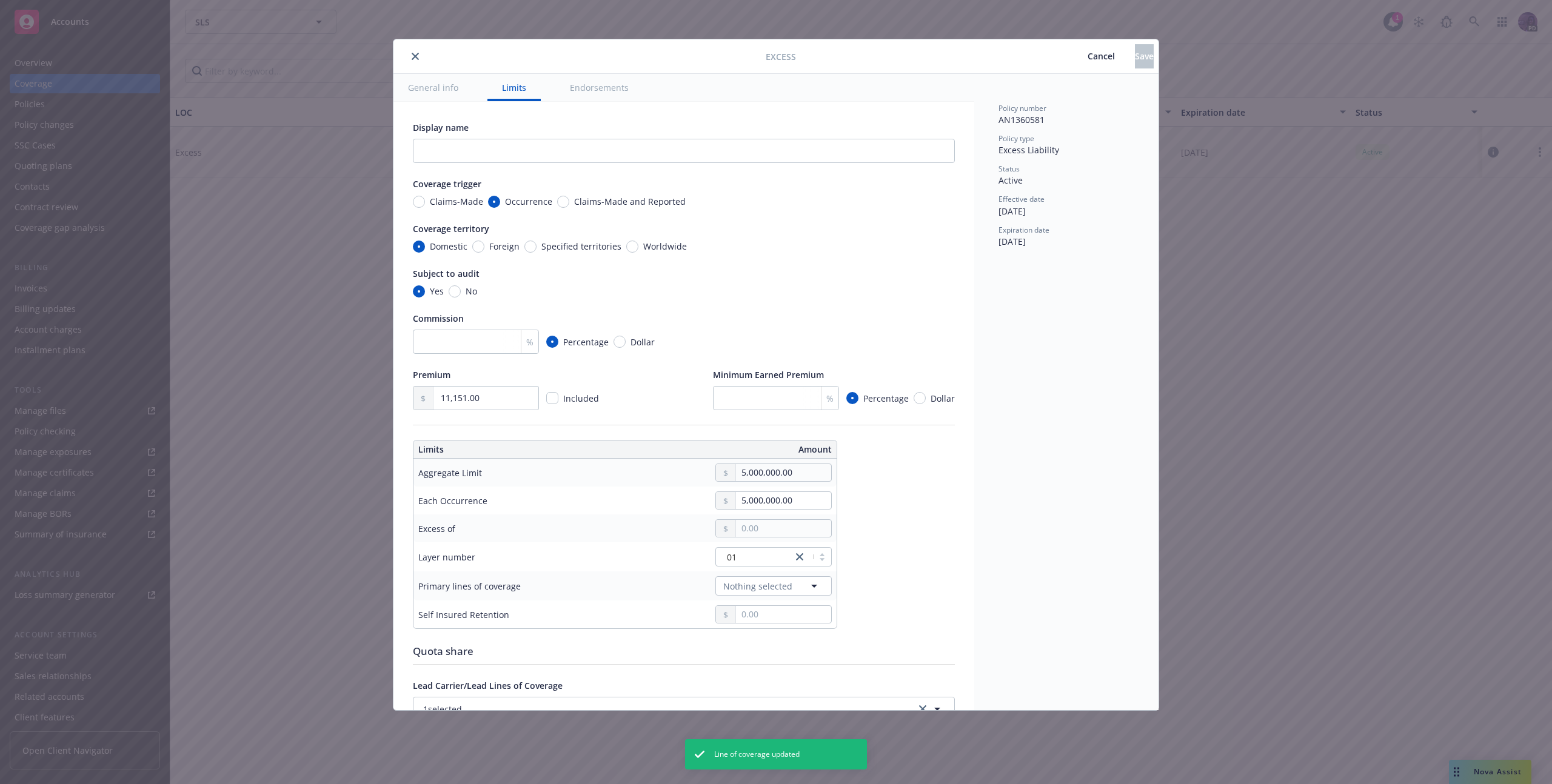
type textarea "x"
click at [413, 55] on icon "close" at bounding box center [415, 56] width 7 height 7
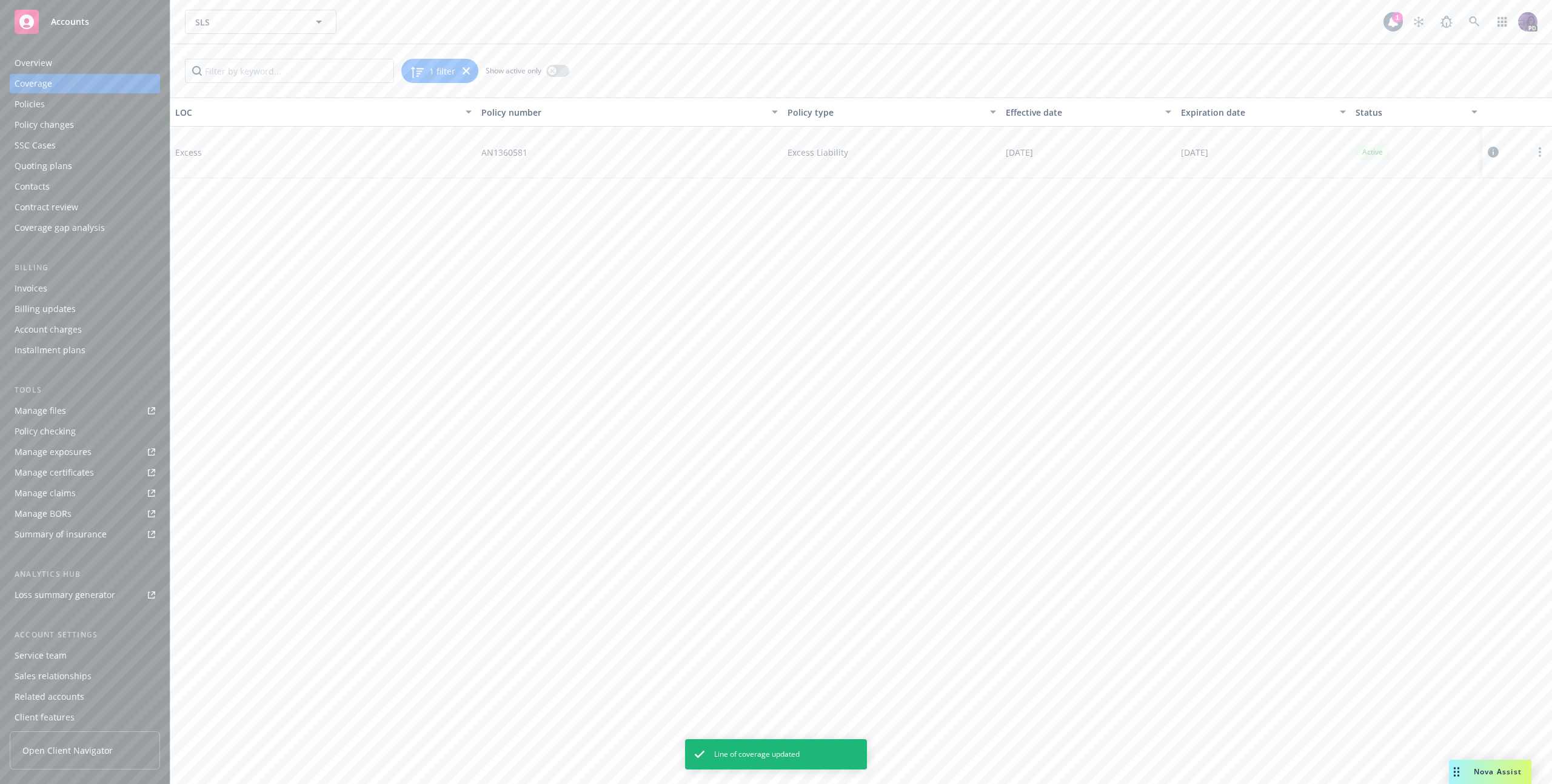
click at [91, 99] on div "Policies" at bounding box center [84, 105] width 141 height 19
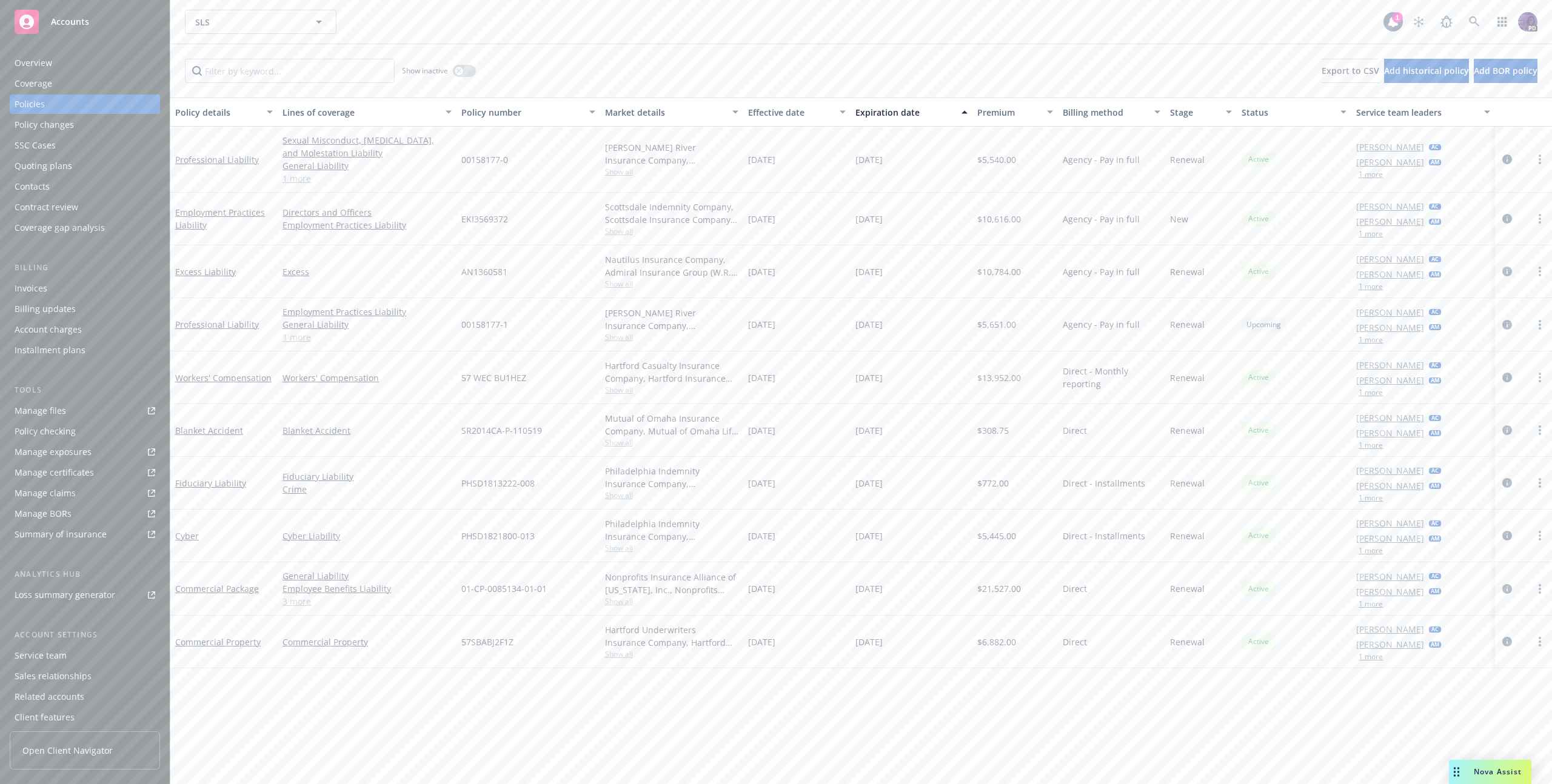
click at [47, 655] on div "Service team" at bounding box center [40, 655] width 52 height 19
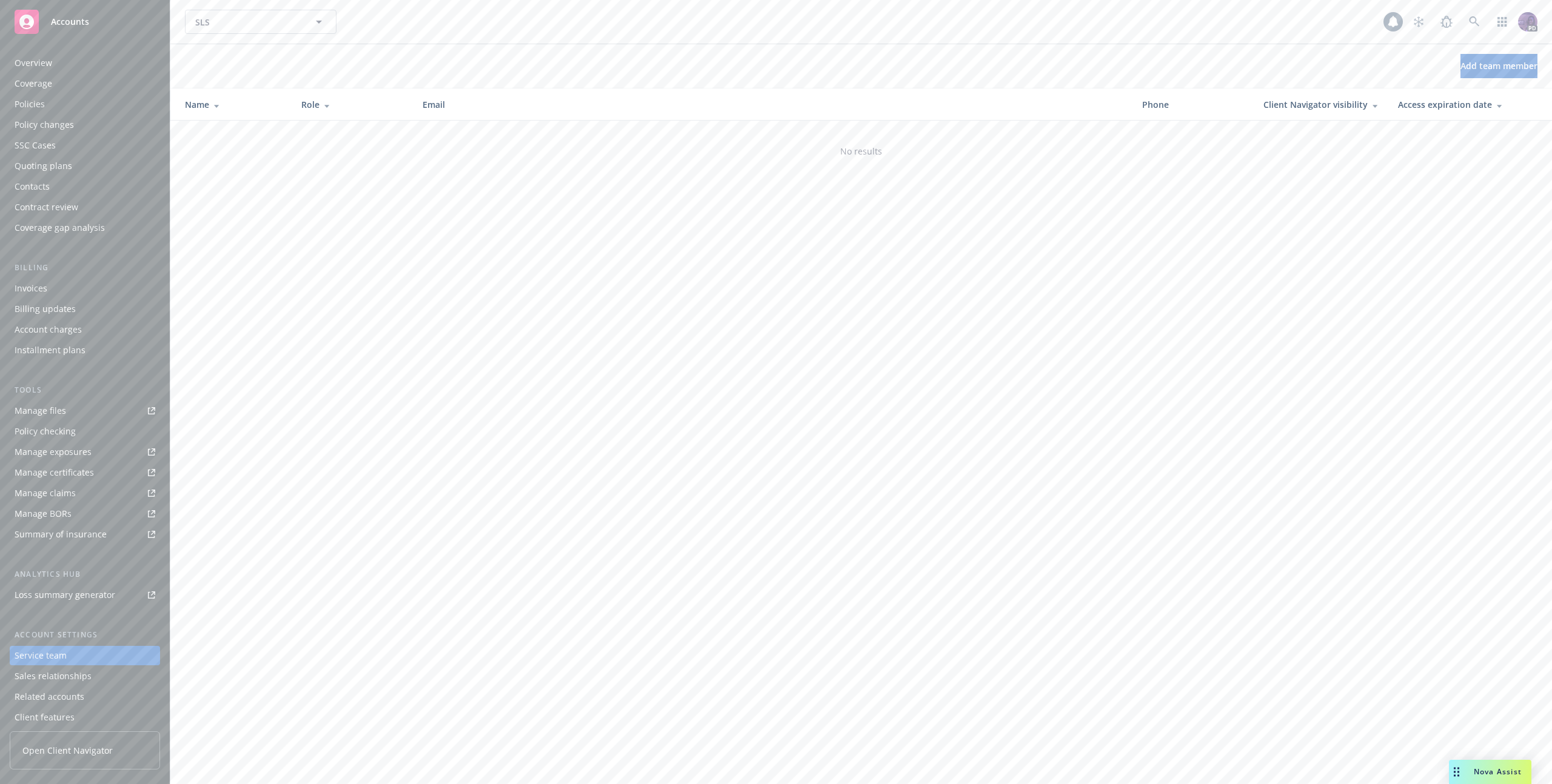
scroll to position [26, 0]
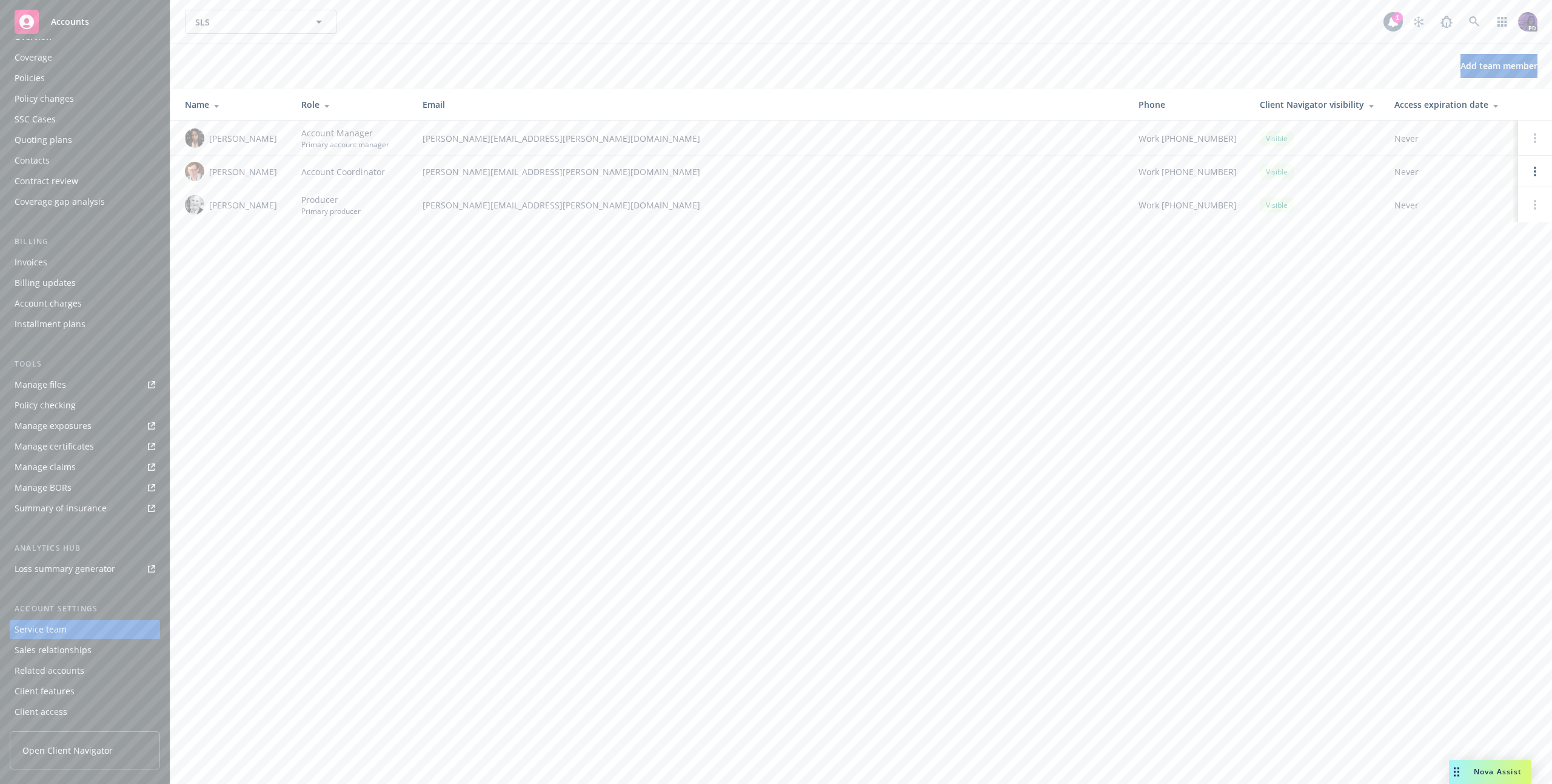
click at [51, 748] on span "Open Client Navigator" at bounding box center [68, 750] width 90 height 13
click at [48, 714] on div "Client access" at bounding box center [41, 712] width 53 height 19
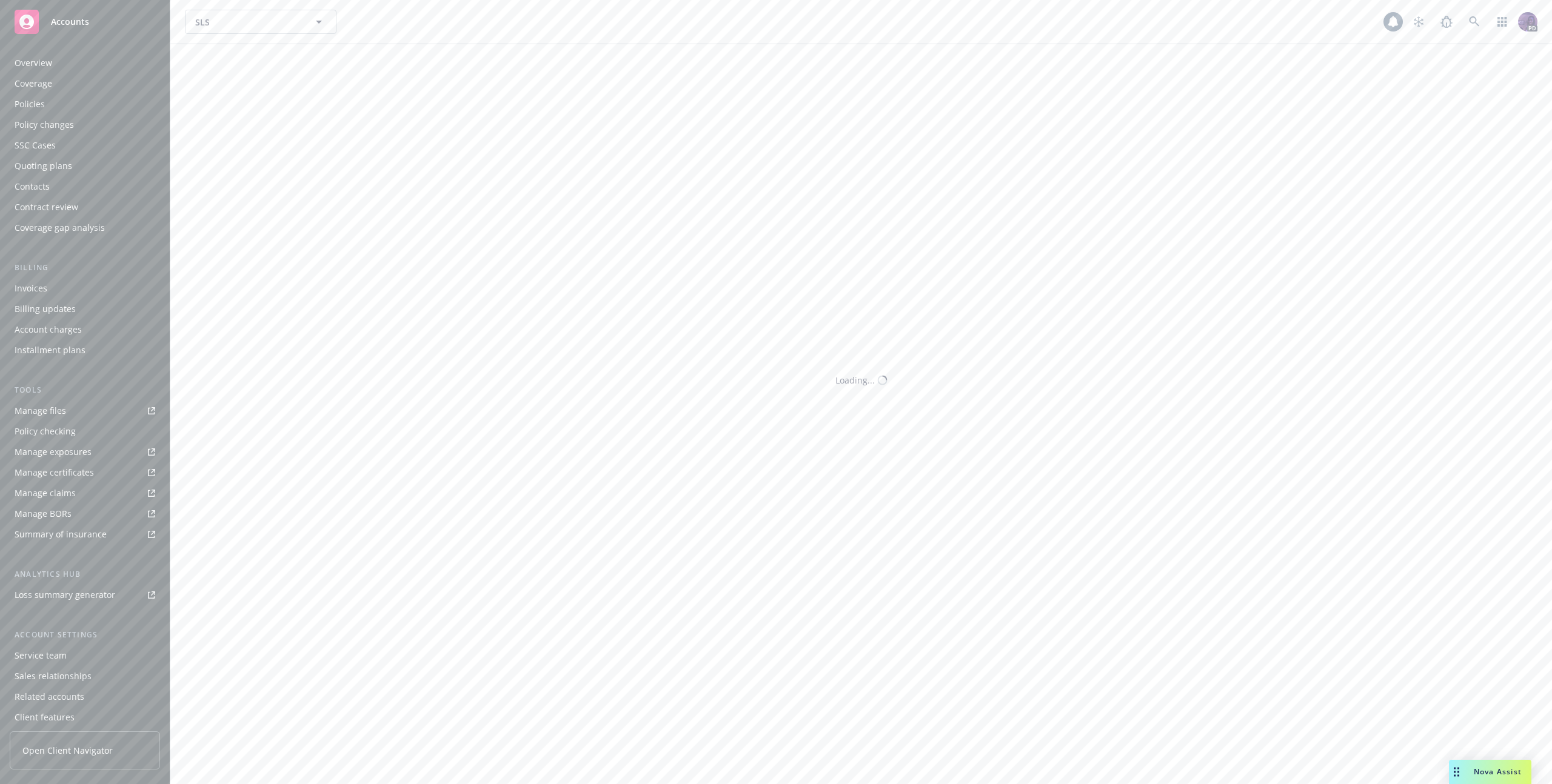
scroll to position [26, 0]
click at [58, 687] on div "Client features" at bounding box center [44, 692] width 60 height 19
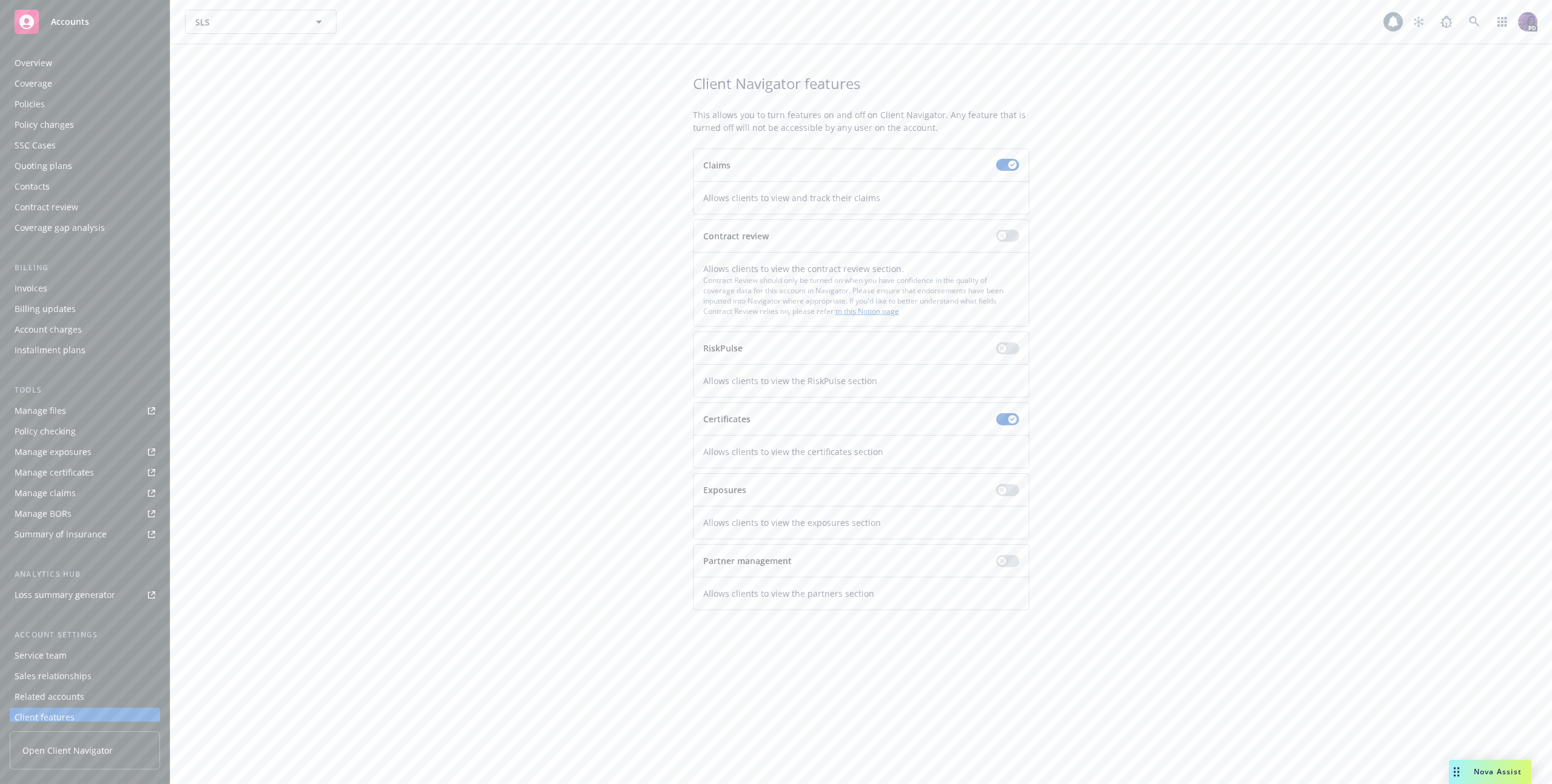
scroll to position [26, 0]
click at [999, 487] on div "button" at bounding box center [1002, 490] width 9 height 9
click at [998, 490] on button "button" at bounding box center [1007, 490] width 23 height 12
click at [998, 490] on div "button" at bounding box center [1002, 490] width 9 height 9
drag, startPoint x: 475, startPoint y: 14, endPoint x: 496, endPoint y: 21, distance: 22.1
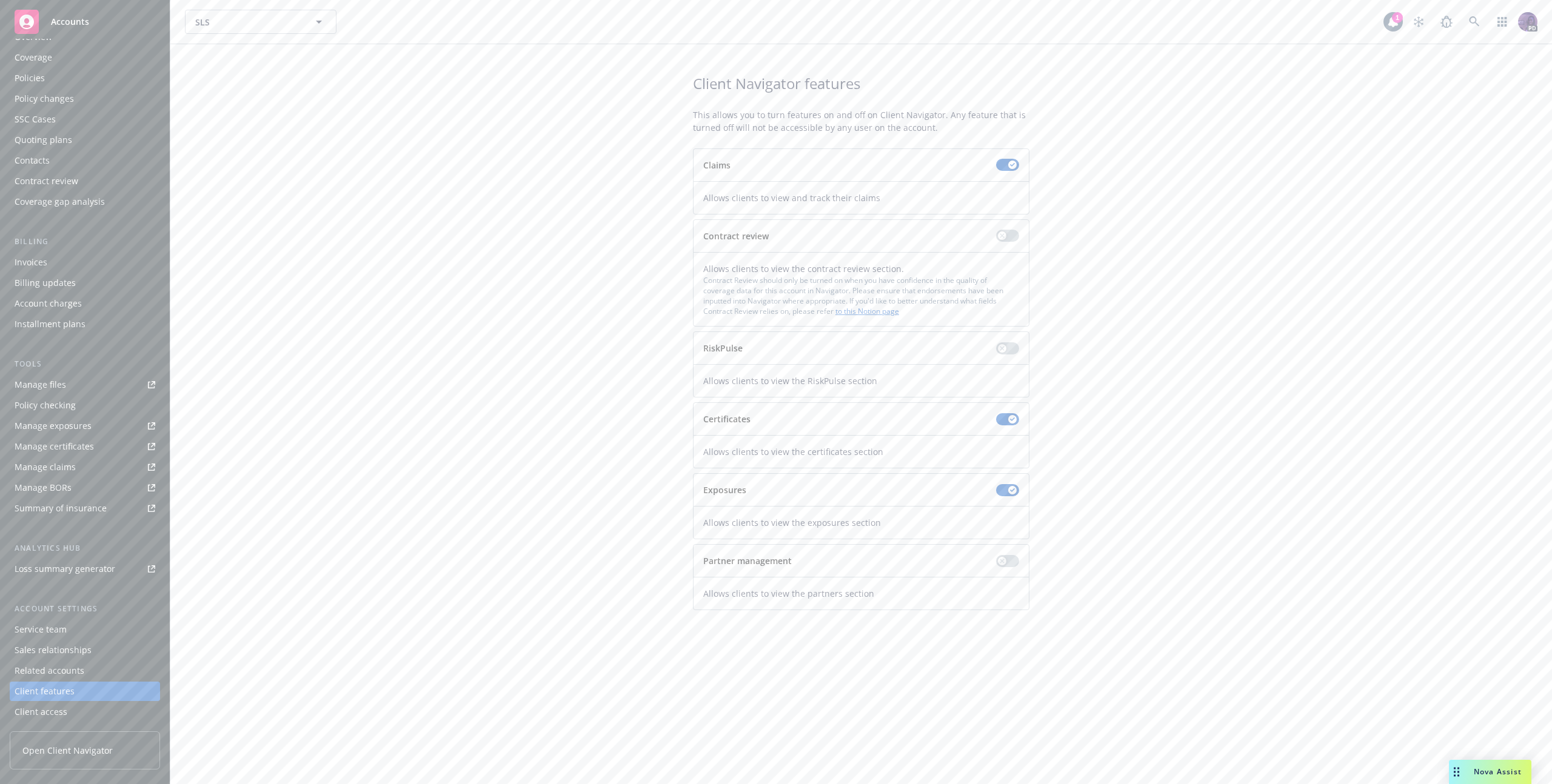
click at [475, 14] on div "SLS SLS" at bounding box center [784, 22] width 1199 height 24
click at [998, 561] on div "Partner management" at bounding box center [861, 560] width 316 height 13
click at [1002, 561] on icon "button" at bounding box center [1001, 560] width 4 height 4
click at [77, 745] on span "Open Client Navigator" at bounding box center [68, 750] width 90 height 13
click at [1005, 557] on button "button" at bounding box center [1007, 560] width 23 height 12
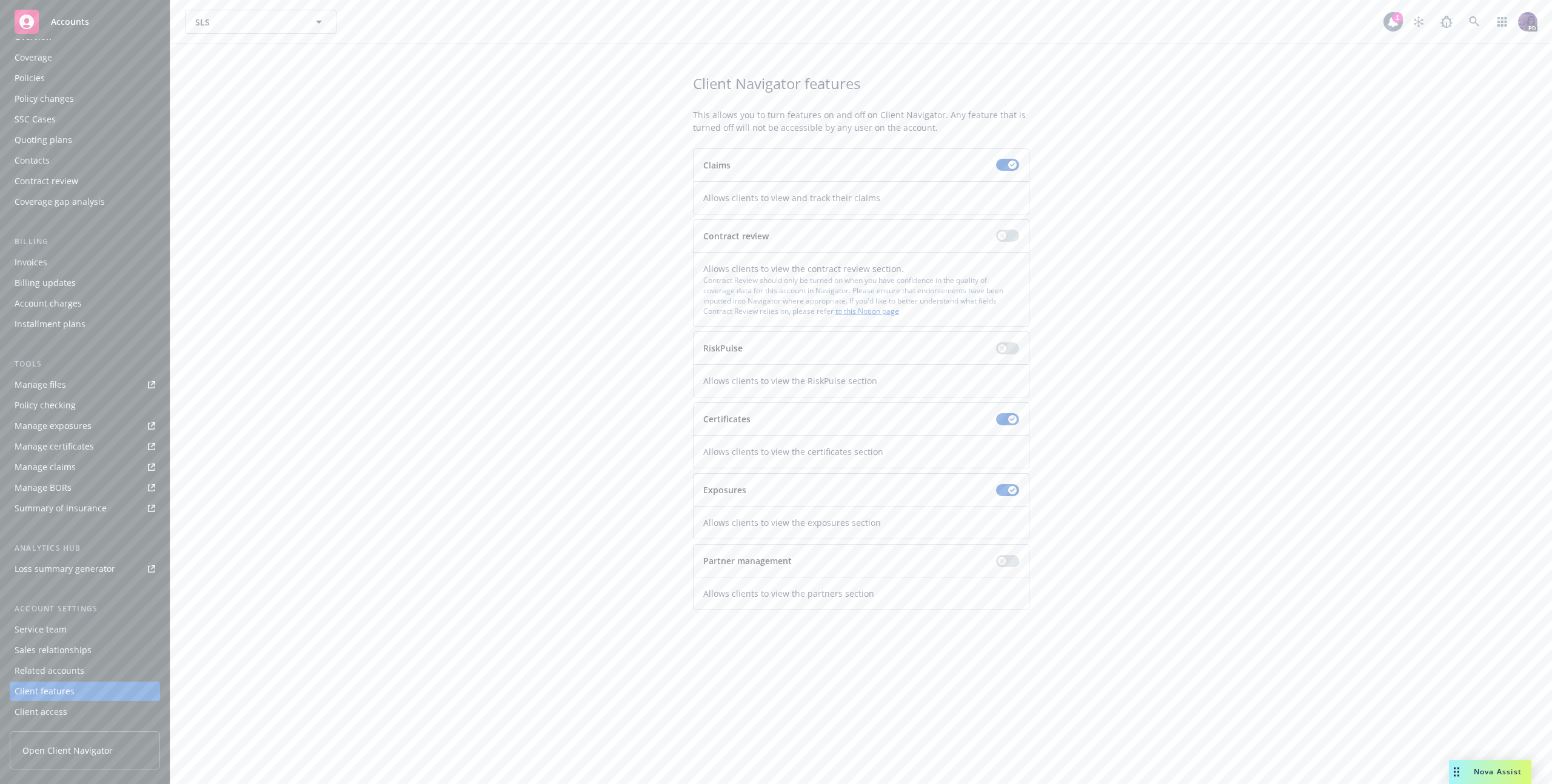
click at [397, 507] on div "Client Navigator features This allows you to turn features on and off on Client…" at bounding box center [861, 342] width 1352 height 537
click at [504, 12] on div "SLS SLS" at bounding box center [784, 22] width 1199 height 24
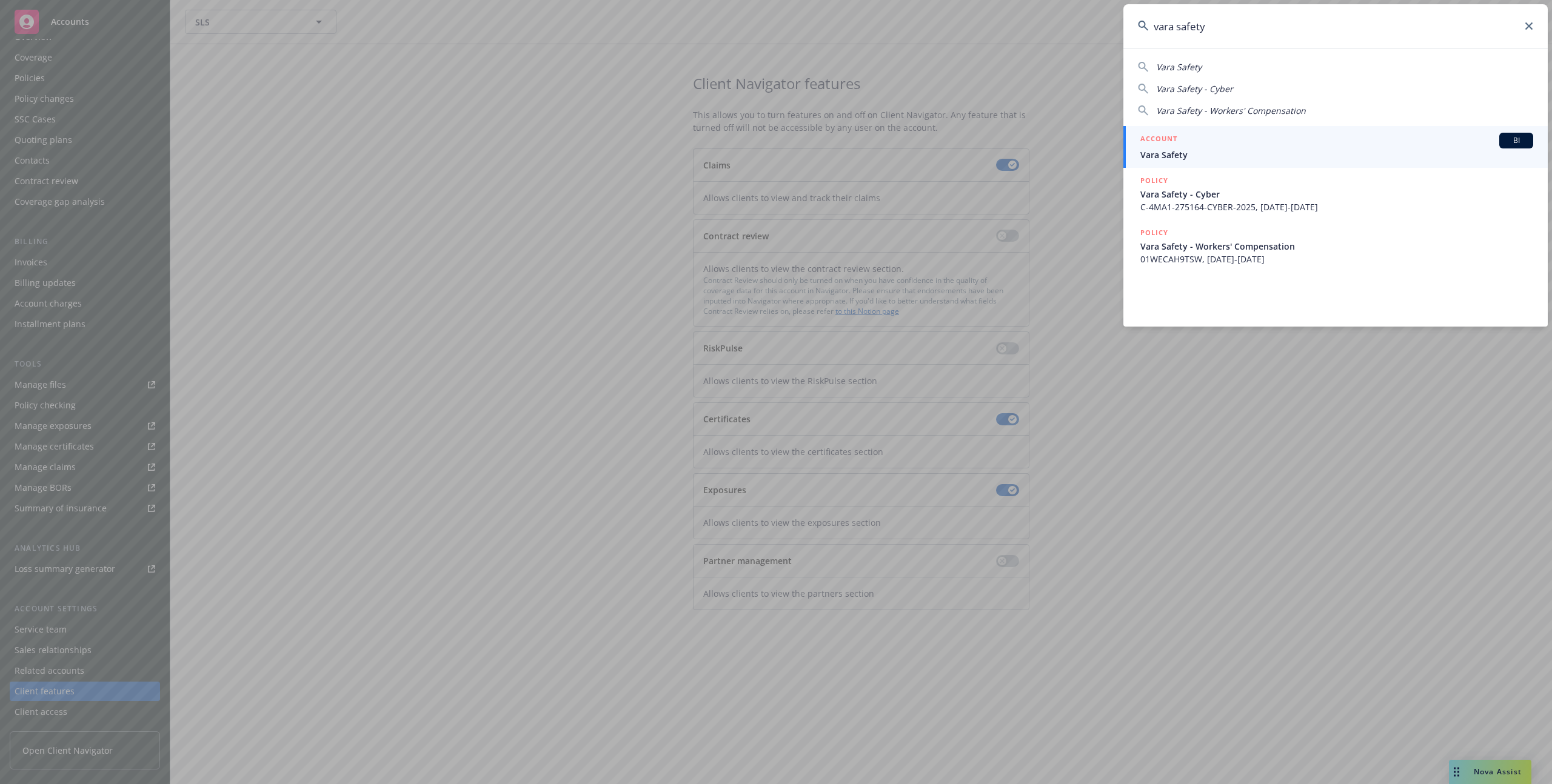
type input "vara safety"
click at [1162, 149] on span "Vara Safety" at bounding box center [1336, 155] width 393 height 13
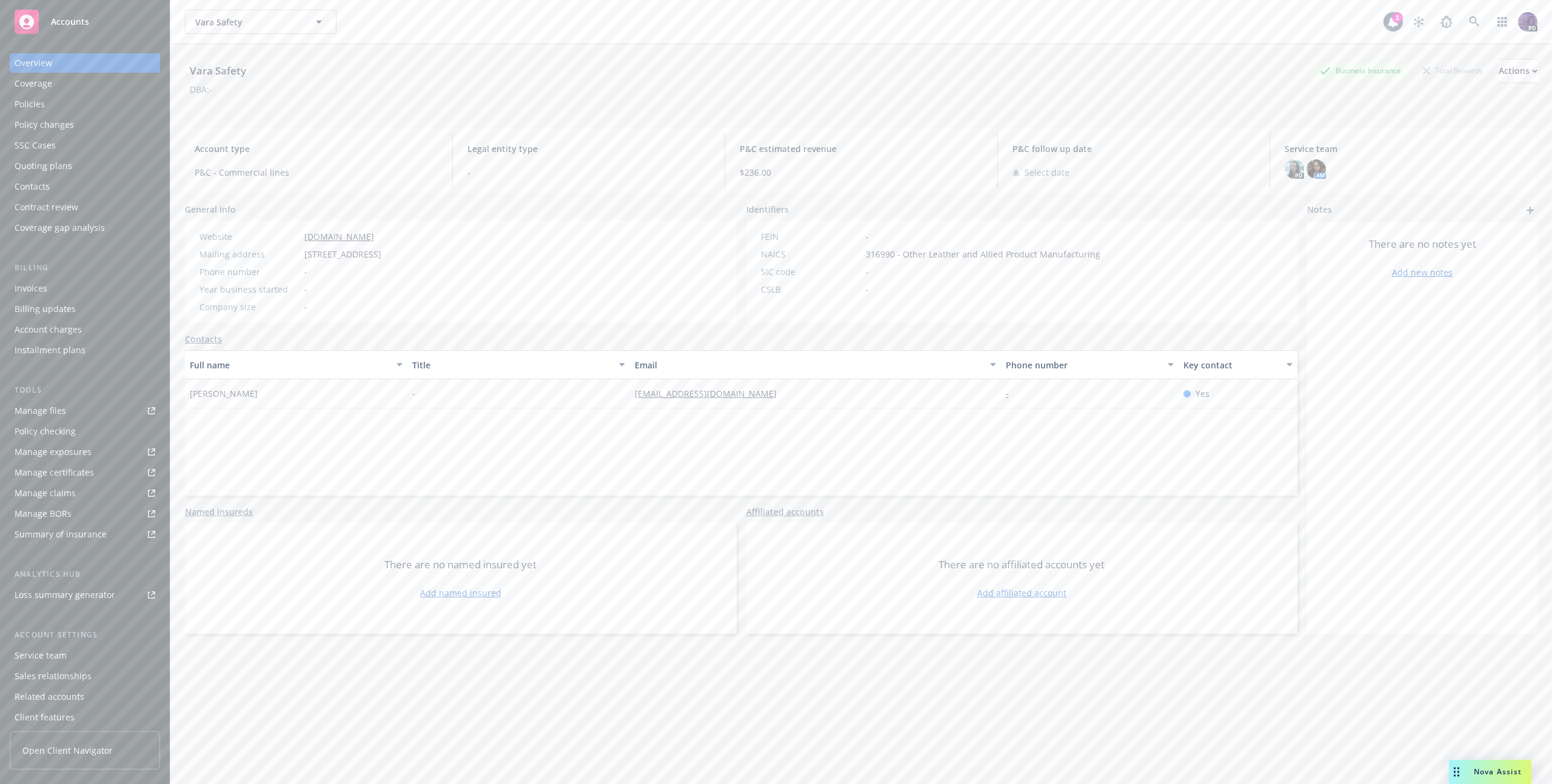
click at [107, 105] on div "Policies" at bounding box center [84, 105] width 141 height 19
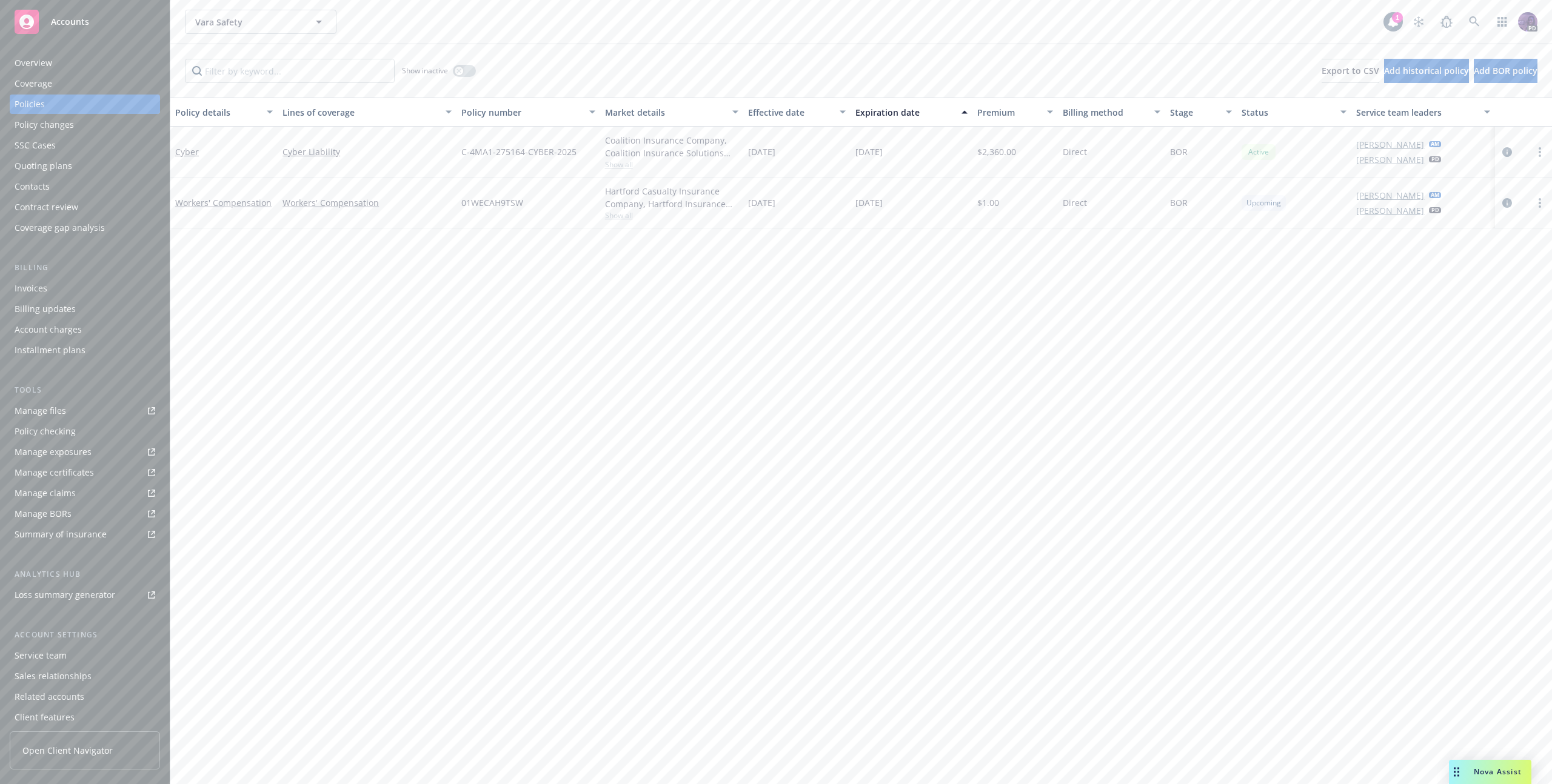
click at [616, 223] on div "Hartford Casualty Insurance Company, Hartford Insurance Group Show all" at bounding box center [672, 203] width 143 height 51
click at [619, 220] on span "Show all" at bounding box center [672, 215] width 134 height 10
click at [1504, 201] on icon "circleInformation" at bounding box center [1507, 203] width 10 height 10
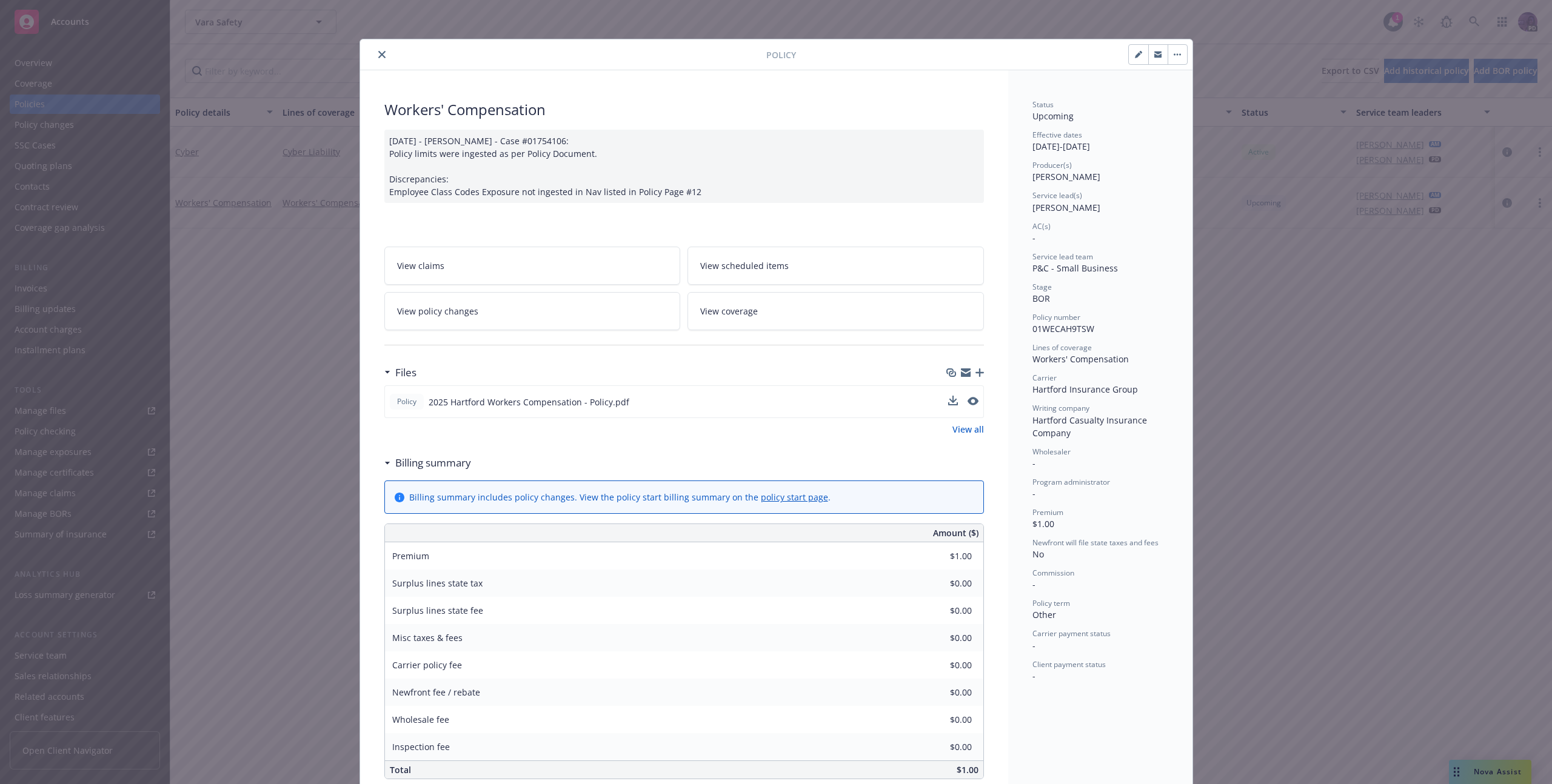
click at [969, 405] on button at bounding box center [973, 402] width 11 height 13
click at [968, 400] on icon "preview file" at bounding box center [972, 400] width 11 height 9
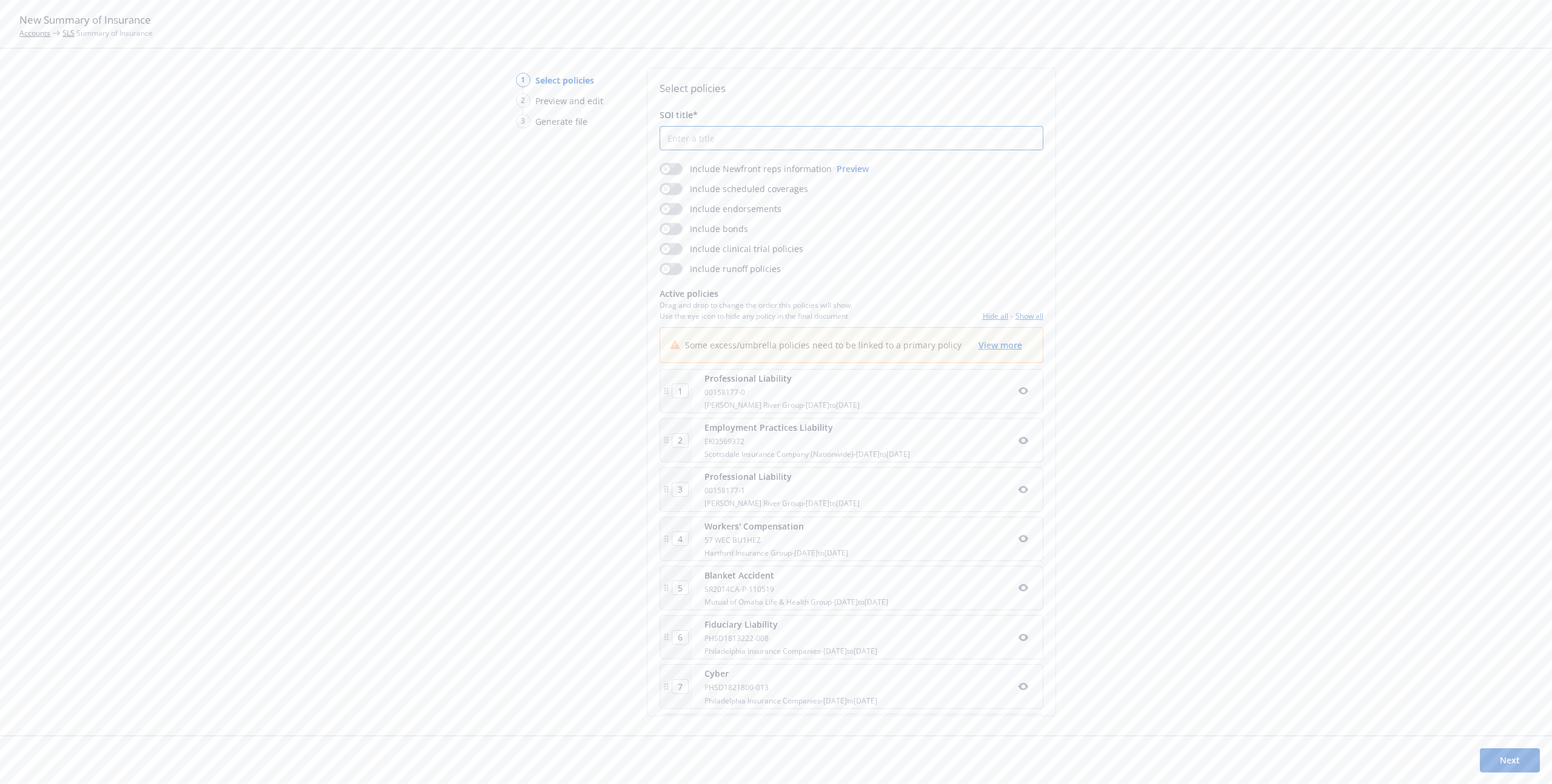
click at [677, 140] on input "SOI title*" at bounding box center [850, 138] width 382 height 23
type input "2025-2026 Insurance Summary"
click at [661, 168] on div "button" at bounding box center [665, 169] width 9 height 9
click at [666, 193] on button "button" at bounding box center [671, 189] width 23 height 12
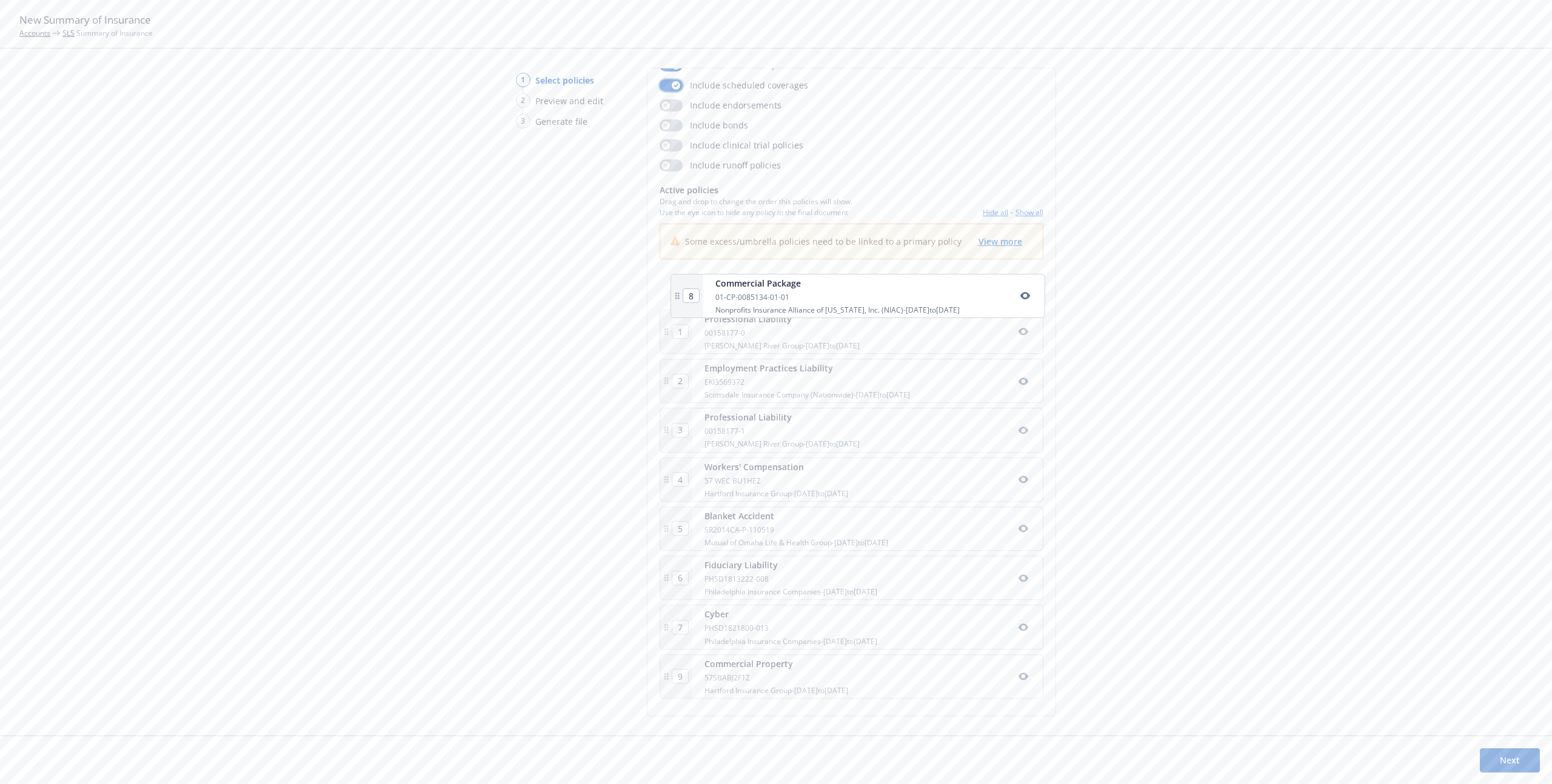
drag, startPoint x: 812, startPoint y: 633, endPoint x: 822, endPoint y: 291, distance: 342.1
click at [822, 291] on div "1 Professional Liability 00158177-0 James River Group - 09/18/2024 to 09/18/202…" at bounding box center [851, 484] width 384 height 438
type input "2"
type input "3"
type input "4"
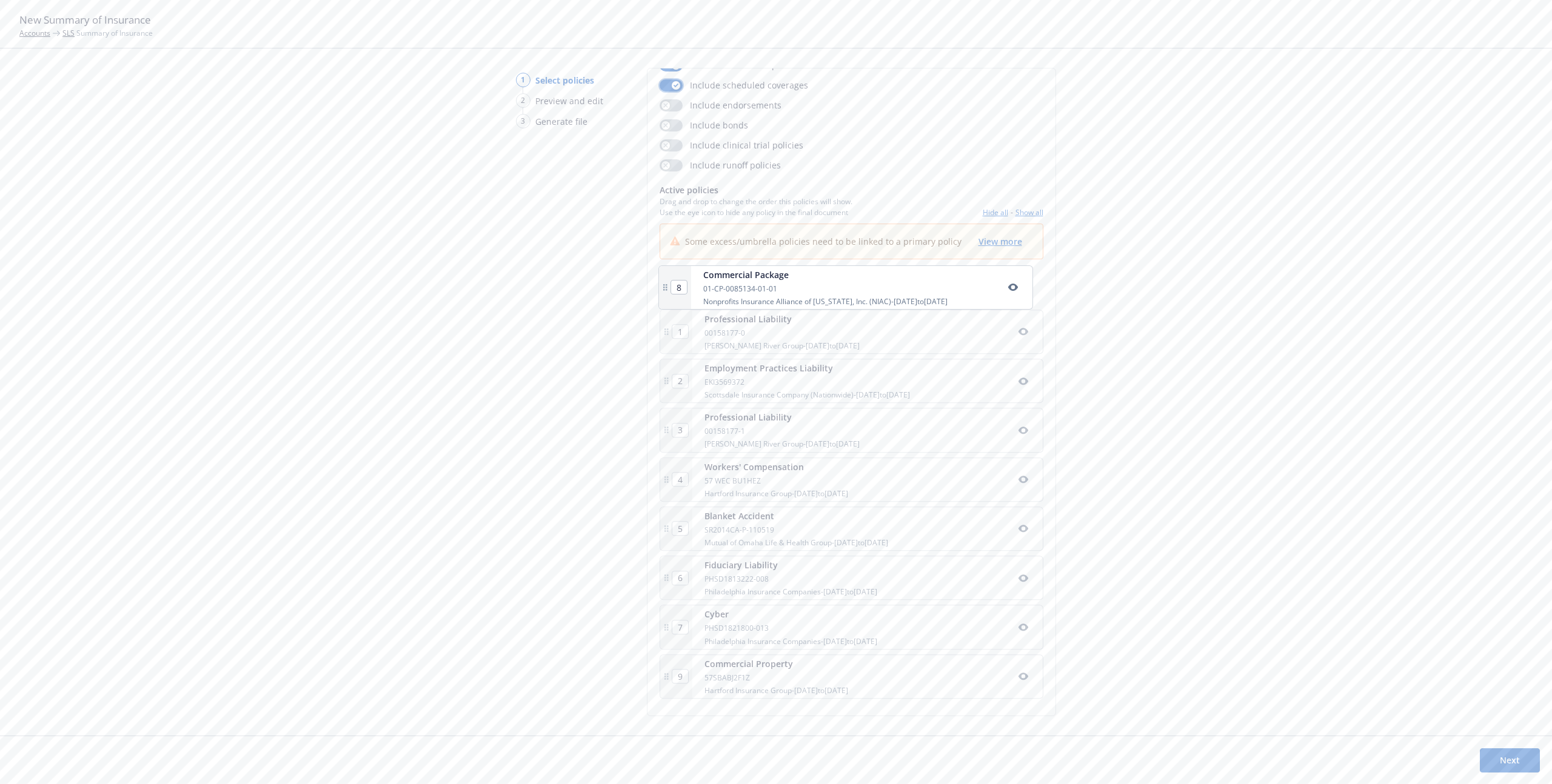
type input "5"
type input "6"
type input "7"
type input "8"
type input "1"
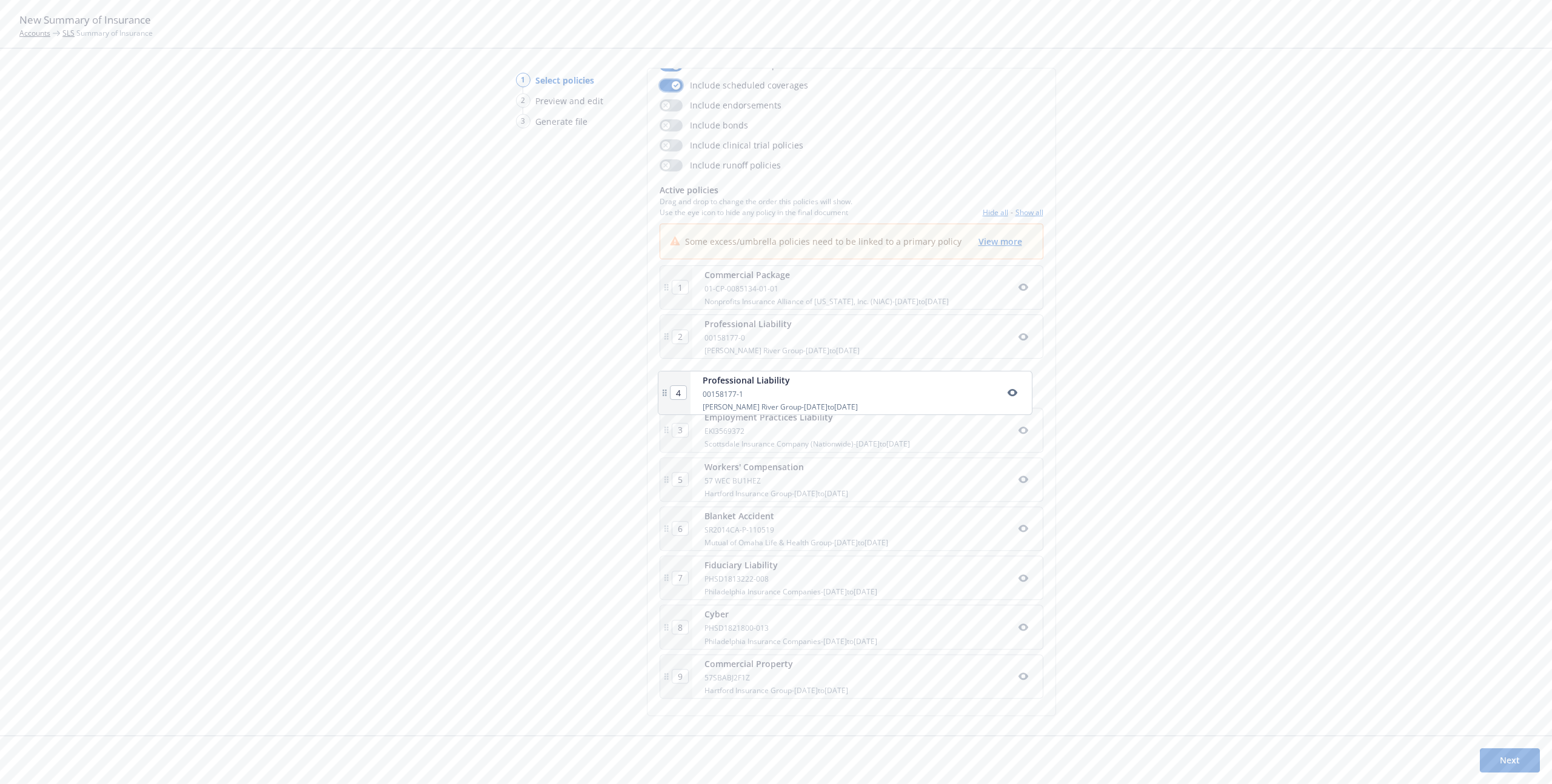
drag, startPoint x: 809, startPoint y: 435, endPoint x: 809, endPoint y: 389, distance: 46.0
click at [809, 389] on div "1 Commercial Package 01-CP-0085134-01-01 Nonprofits Insurance Alliance of Calif…" at bounding box center [851, 484] width 384 height 438
type input "4"
type input "3"
drag, startPoint x: 808, startPoint y: 470, endPoint x: 813, endPoint y: 321, distance: 149.1
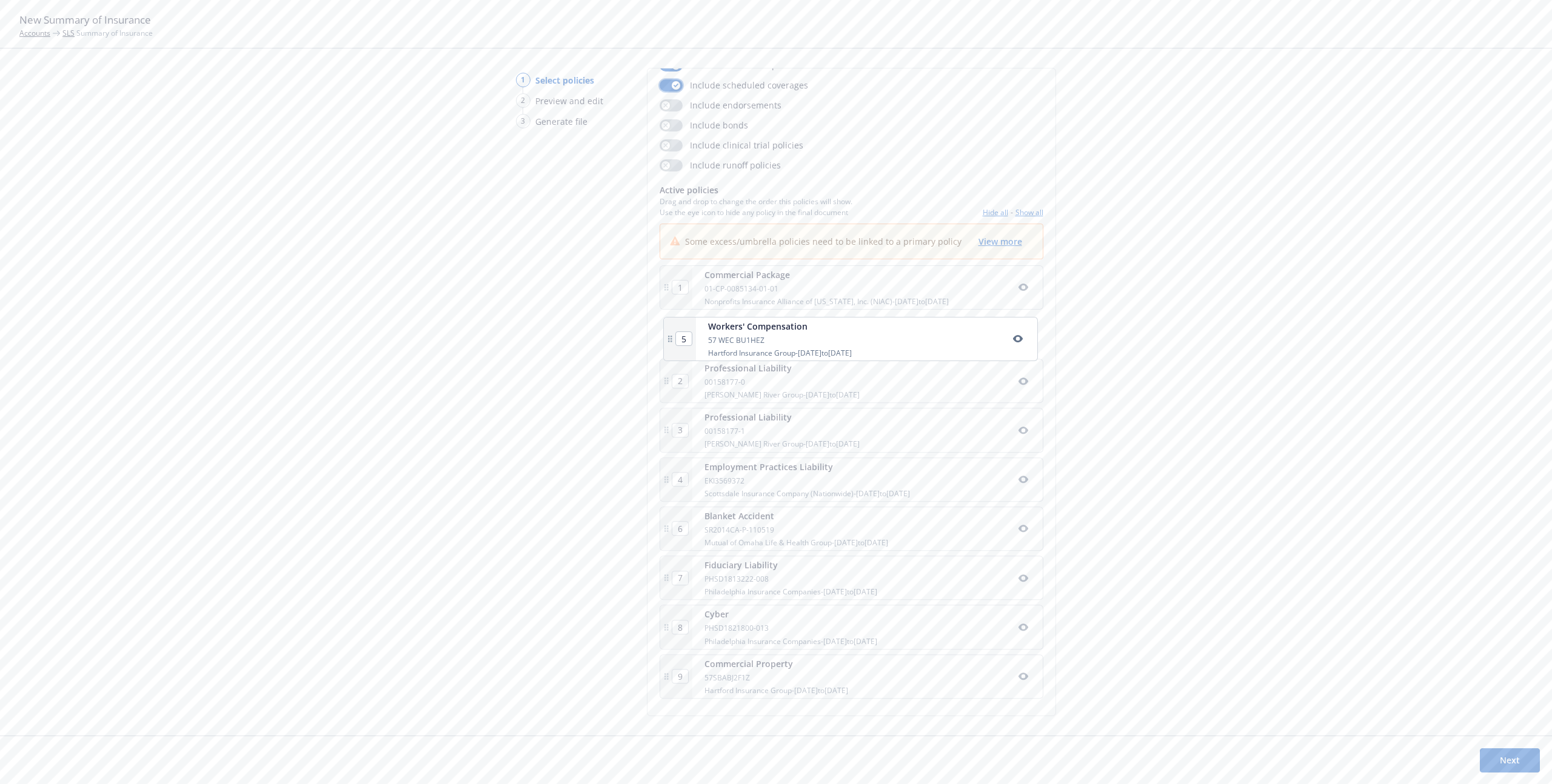
click at [813, 321] on div "1 Commercial Package 01-CP-0085134-01-01 Nonprofits Insurance Alliance of Calif…" at bounding box center [851, 484] width 384 height 438
type input "3"
type input "4"
type input "2"
type input "5"
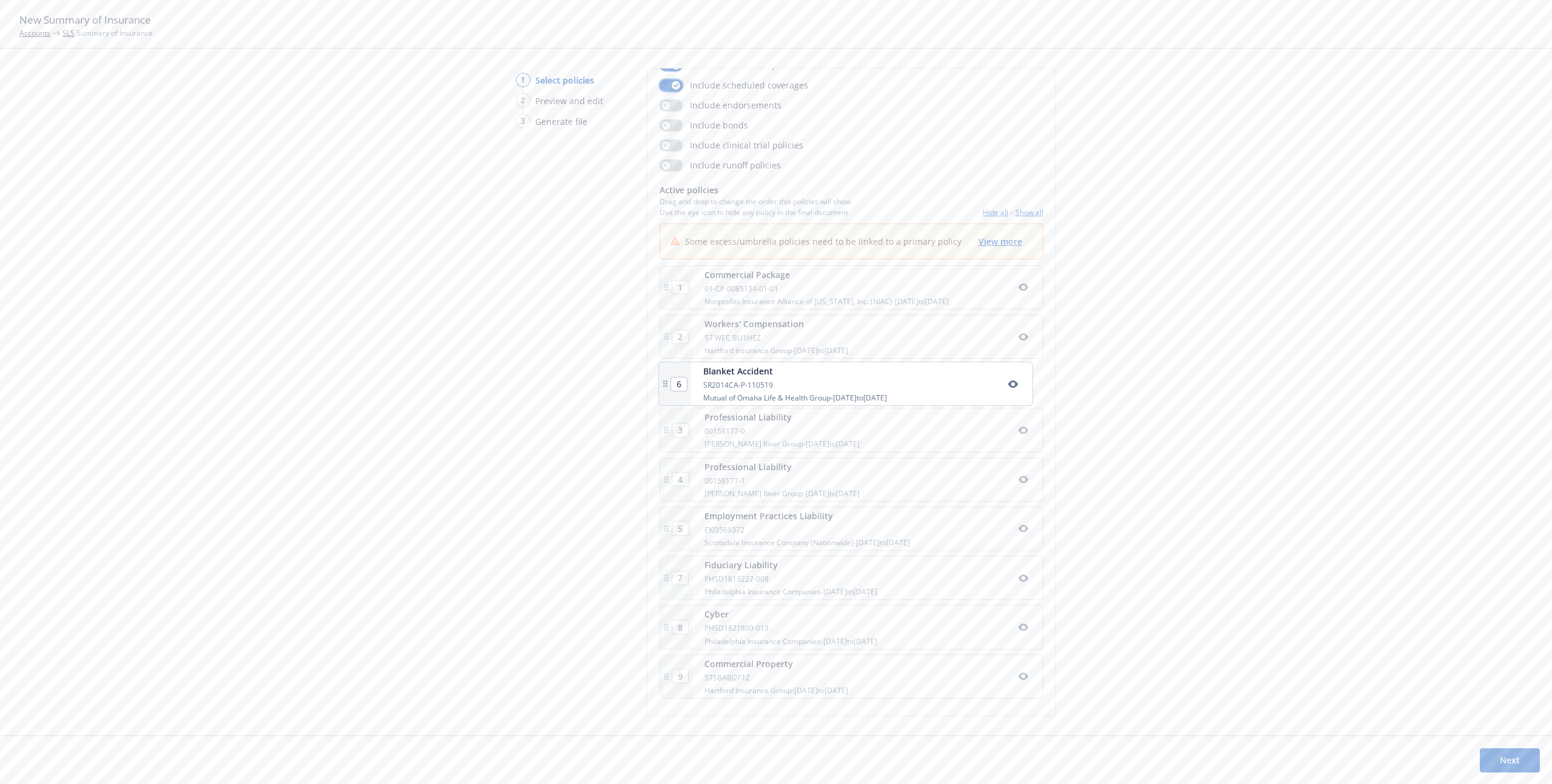
drag, startPoint x: 804, startPoint y: 527, endPoint x: 804, endPoint y: 373, distance: 154.0
click at [804, 373] on div "1 Commercial Package 01-CP-0085134-01-01 Nonprofits Insurance Alliance of Calif…" at bounding box center [851, 484] width 384 height 438
type input "3"
type input "4"
type input "5"
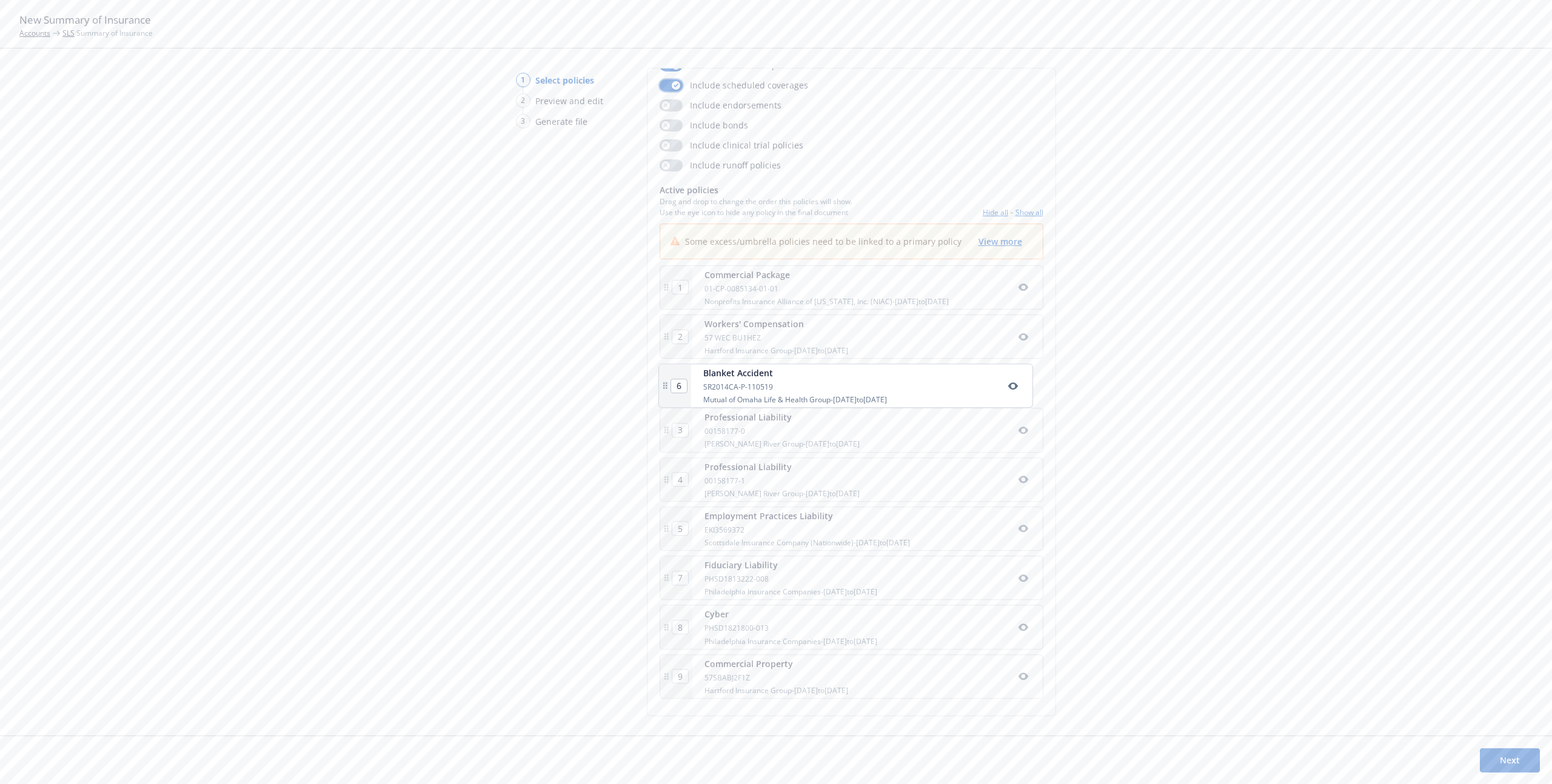
type input "6"
click at [991, 244] on span "View more" at bounding box center [1000, 241] width 43 height 11
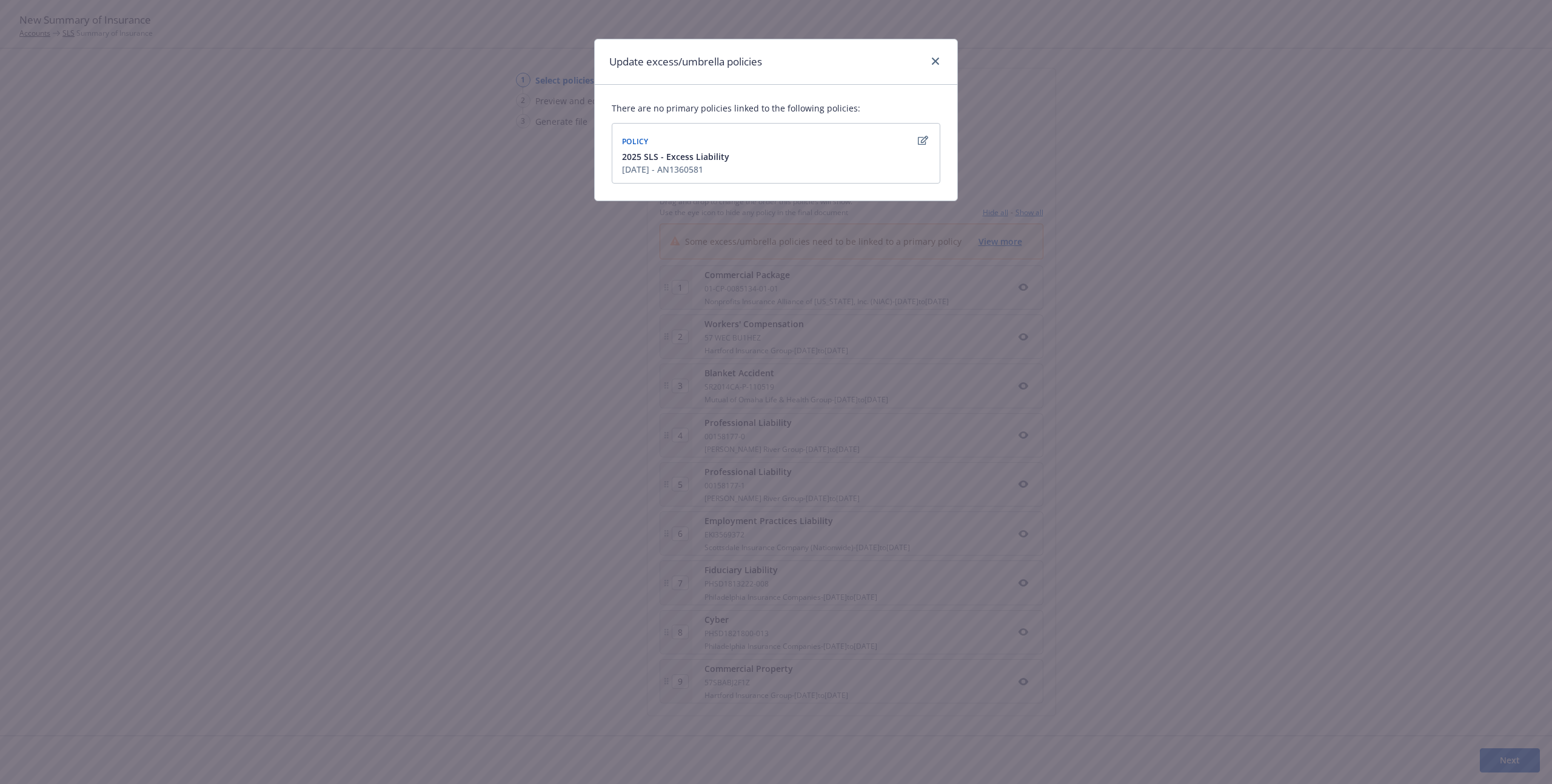
click at [916, 134] on div at bounding box center [923, 141] width 14 height 14
click at [918, 142] on icon "button" at bounding box center [923, 141] width 10 height 10
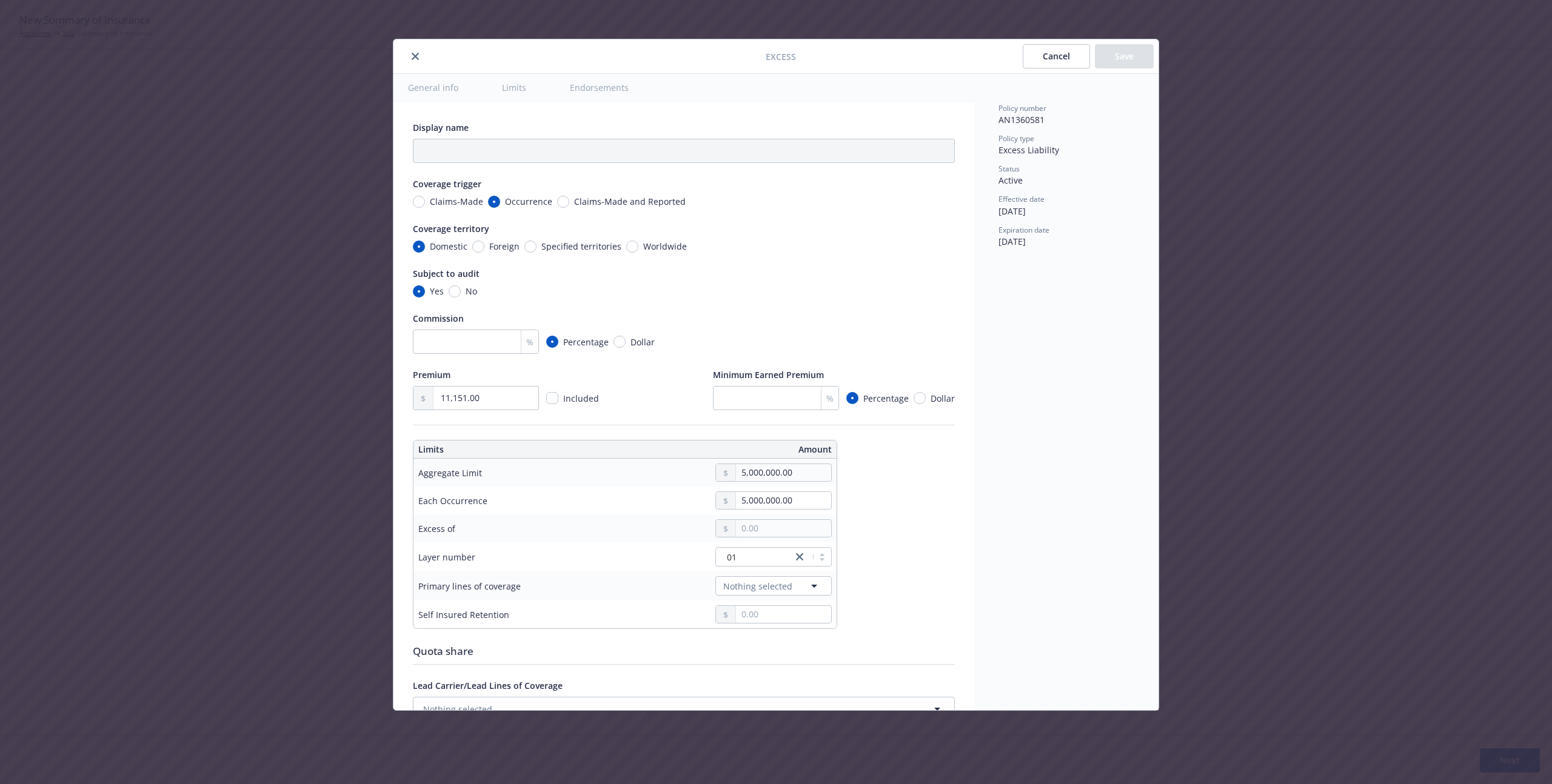
scroll to position [338, 0]
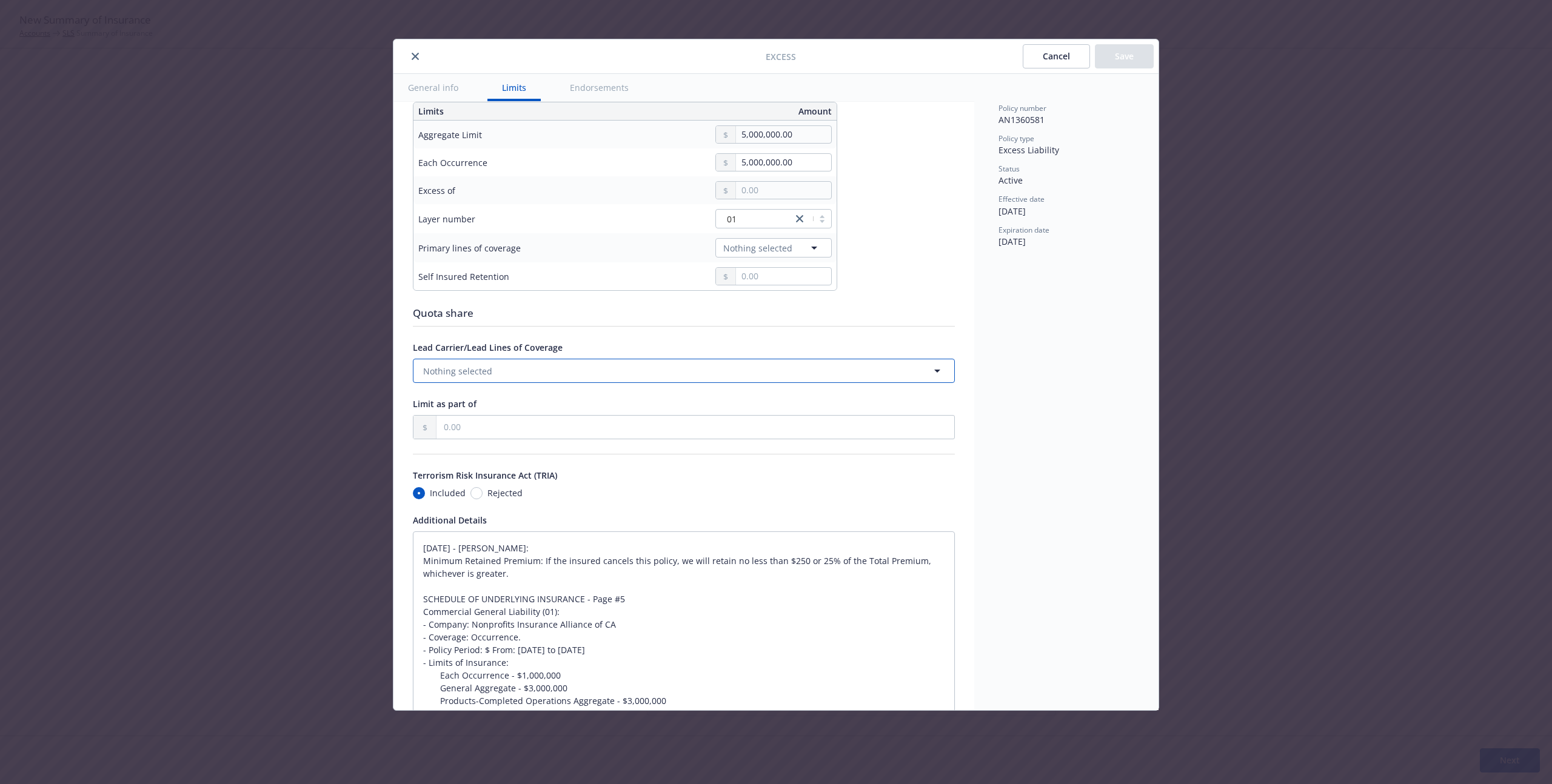
click at [757, 362] on button "Nothing selected" at bounding box center [684, 371] width 542 height 24
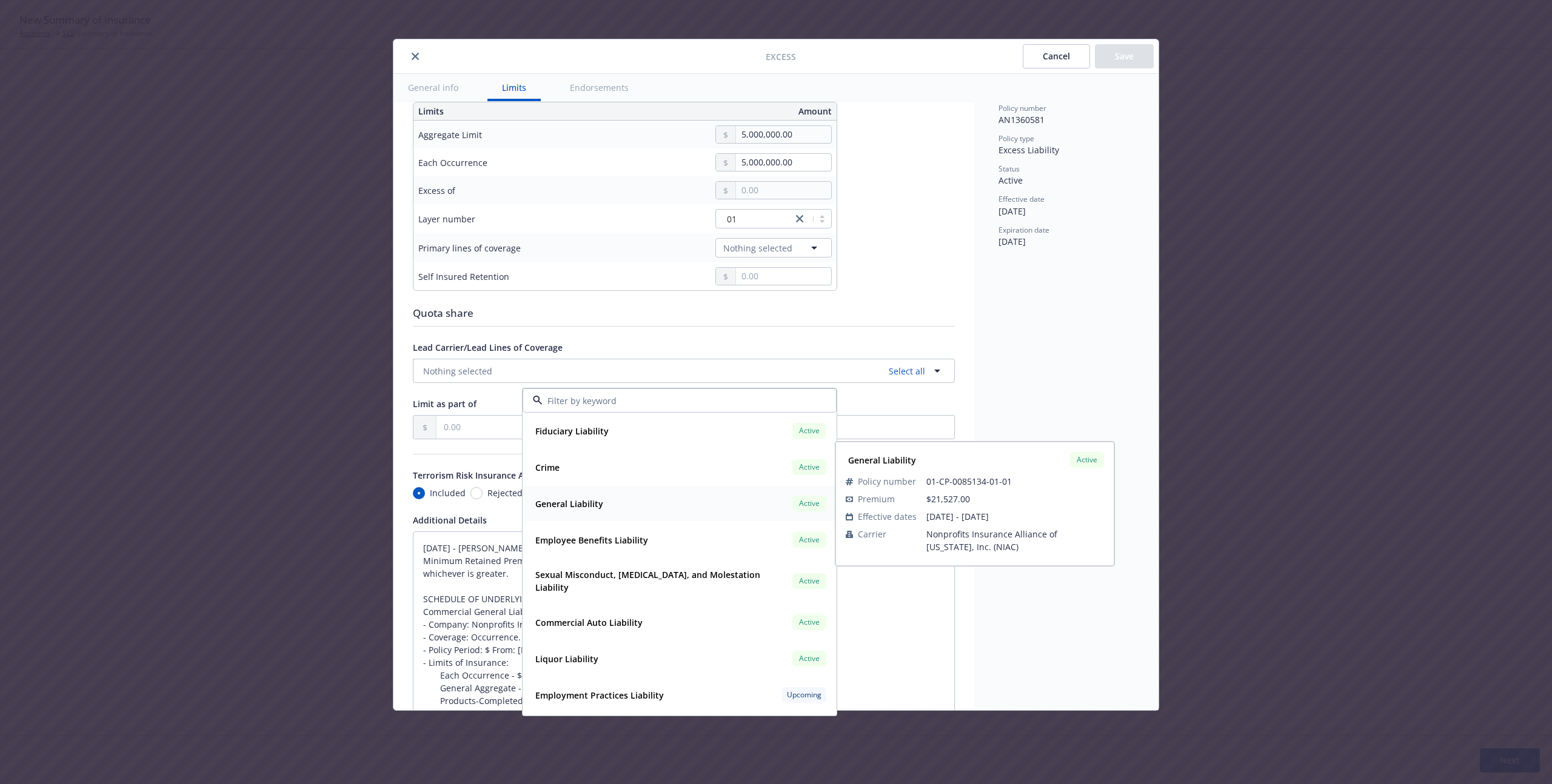
click at [694, 513] on div "General Liability Active" at bounding box center [679, 503] width 298 height 21
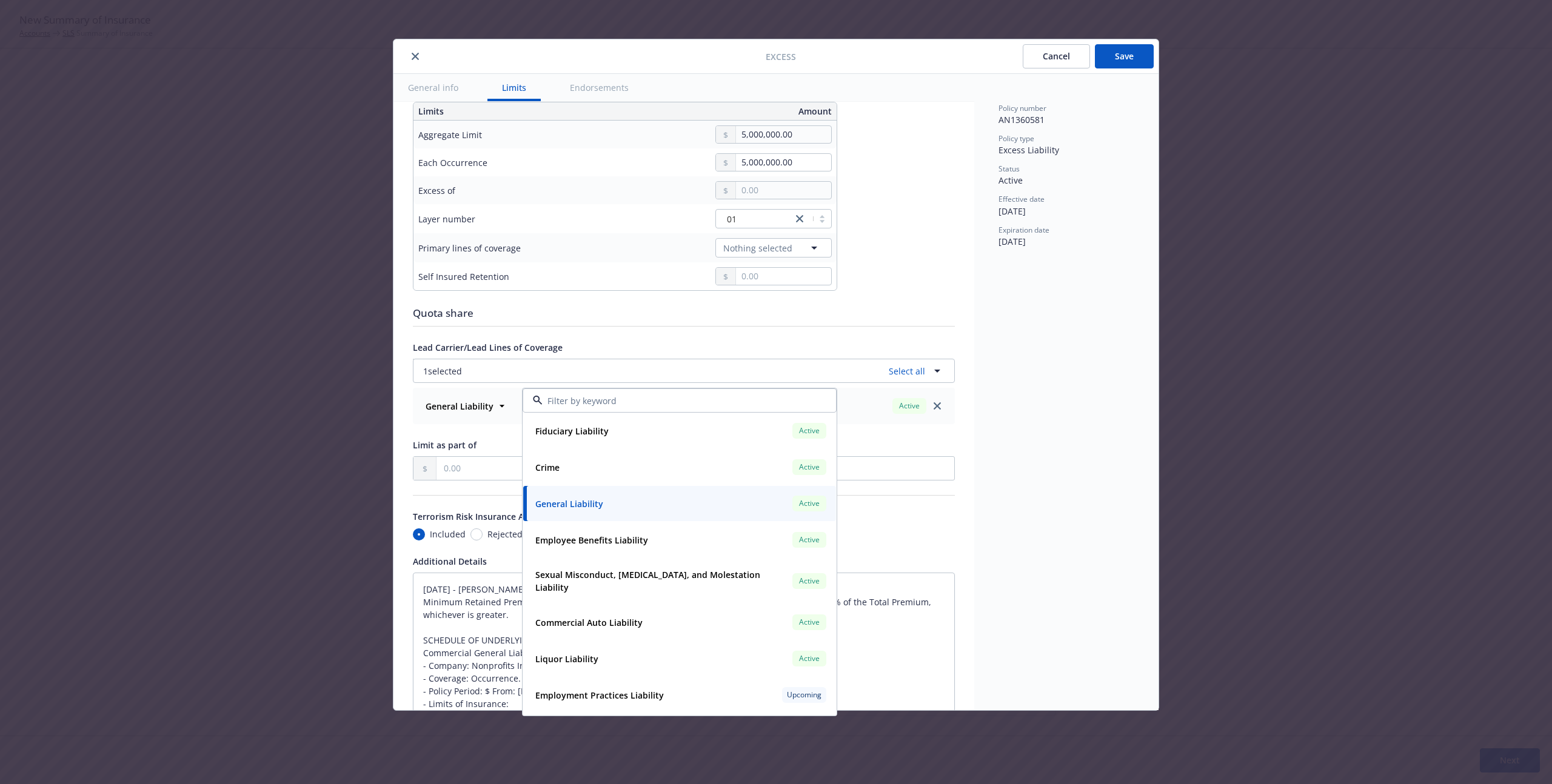
click at [447, 416] on div "General Liability Active" at bounding box center [684, 406] width 526 height 21
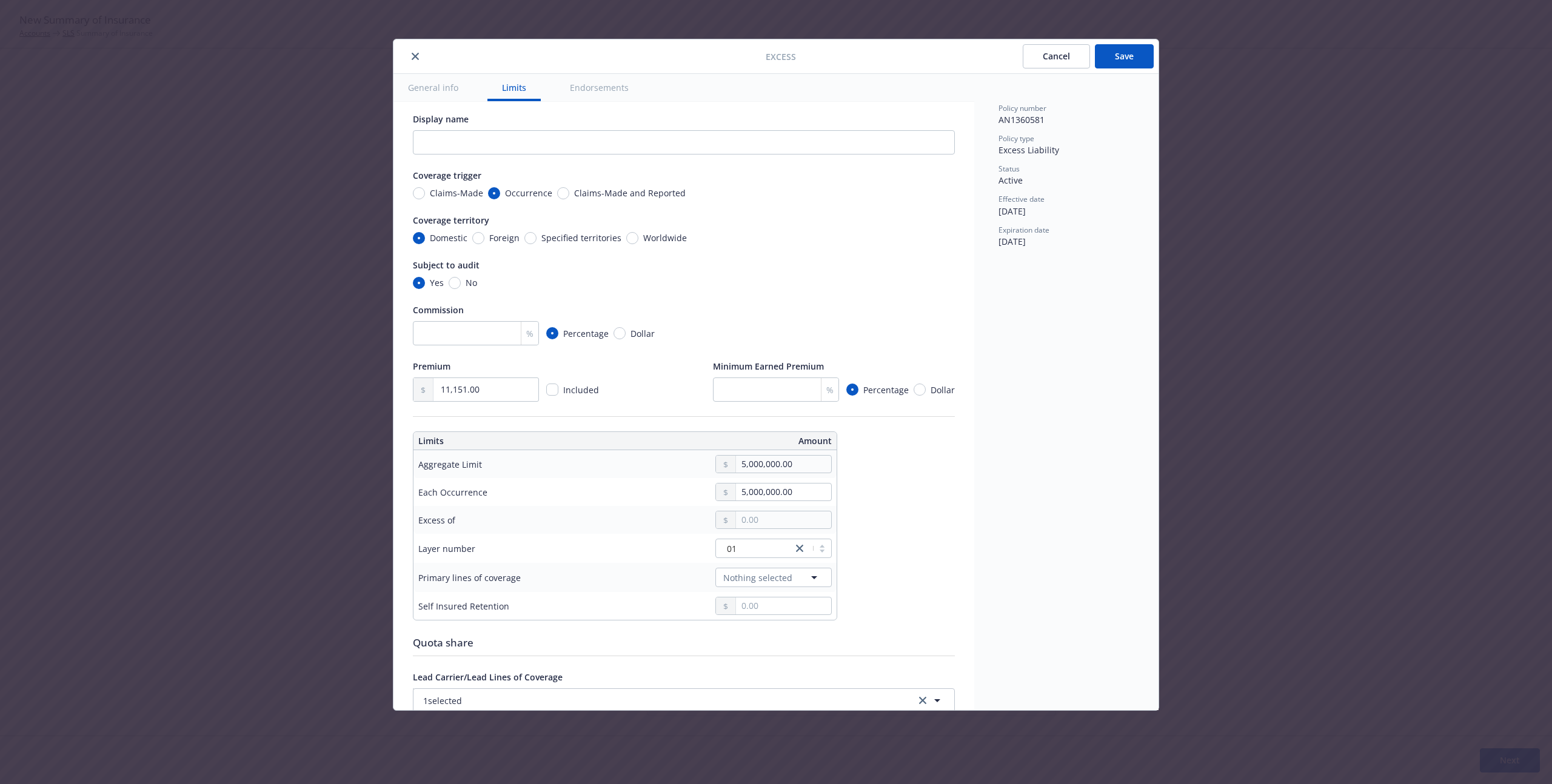
scroll to position [0, 0]
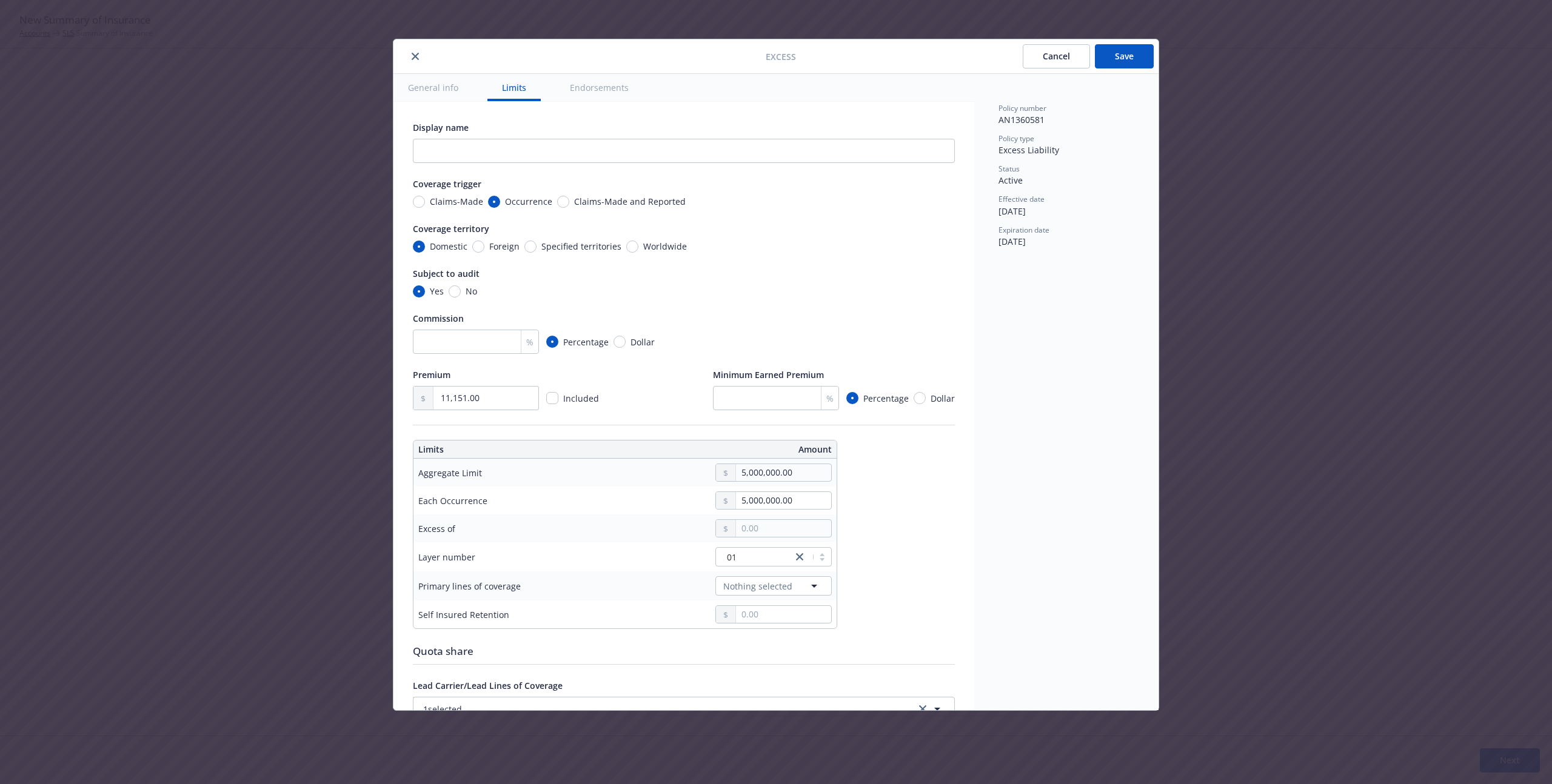
click at [460, 89] on button "General info" at bounding box center [433, 88] width 80 height 27
click at [438, 89] on button "General info" at bounding box center [433, 88] width 80 height 27
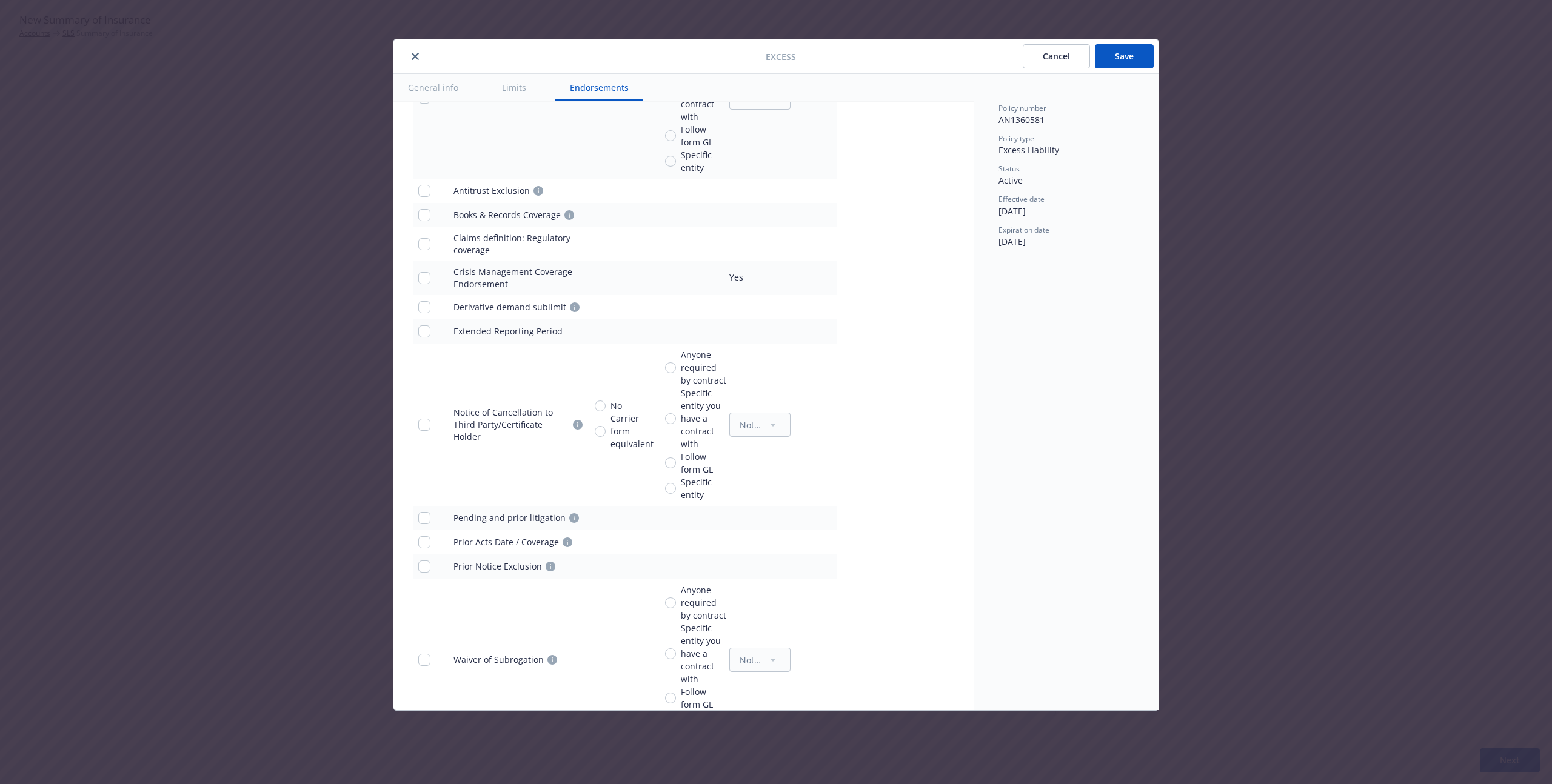
scroll to position [1332, 0]
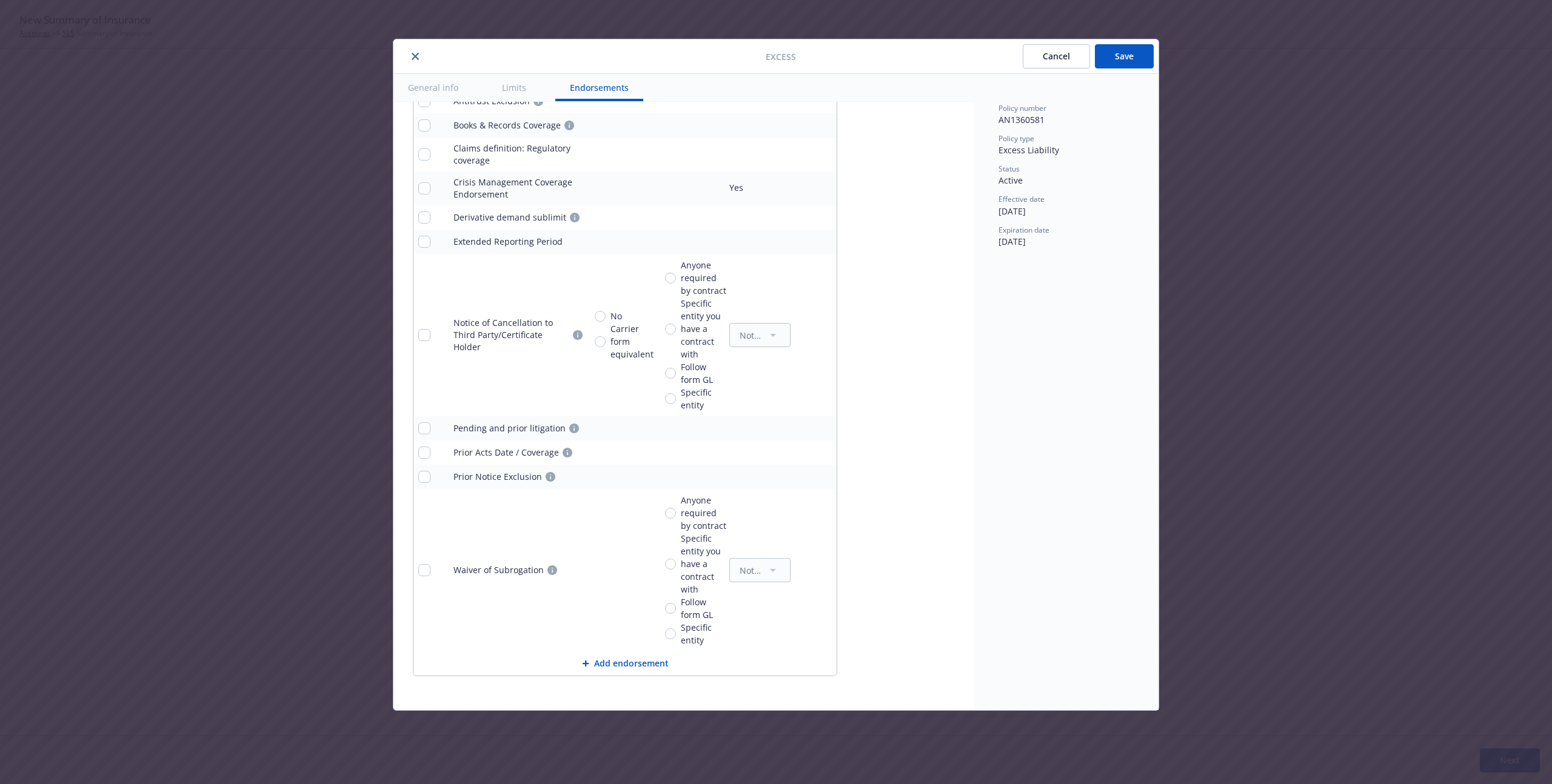
click at [1122, 51] on button "Save" at bounding box center [1124, 56] width 59 height 24
type textarea "x"
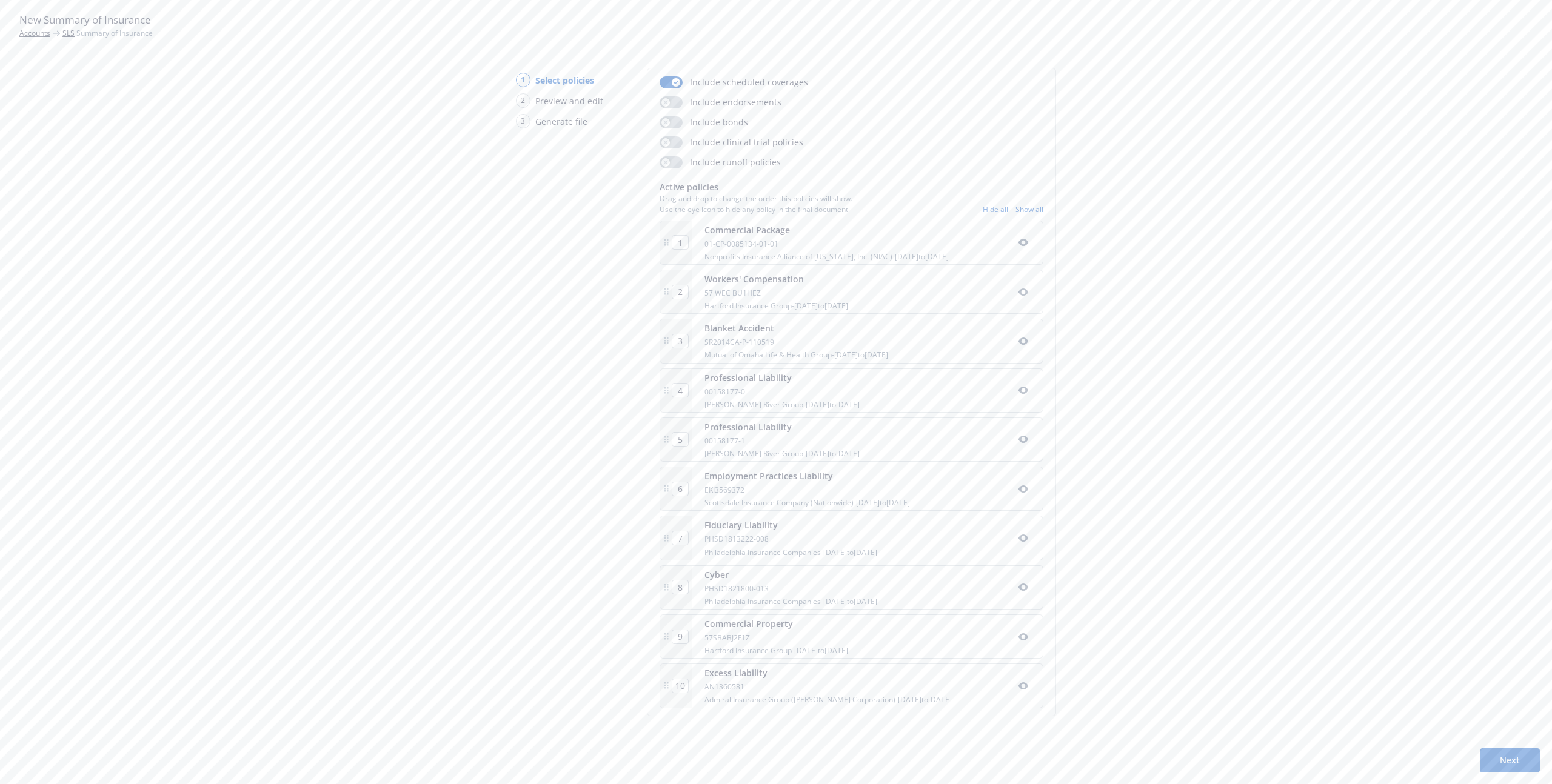
scroll to position [112, 0]
drag, startPoint x: 792, startPoint y: 689, endPoint x: 792, endPoint y: 343, distance: 346.0
click at [792, 343] on div "1 Commercial Package 01-CP-0085134-01-01 Nonprofits Insurance Alliance of Calif…" at bounding box center [851, 459] width 384 height 488
type input "10"
type input "4"
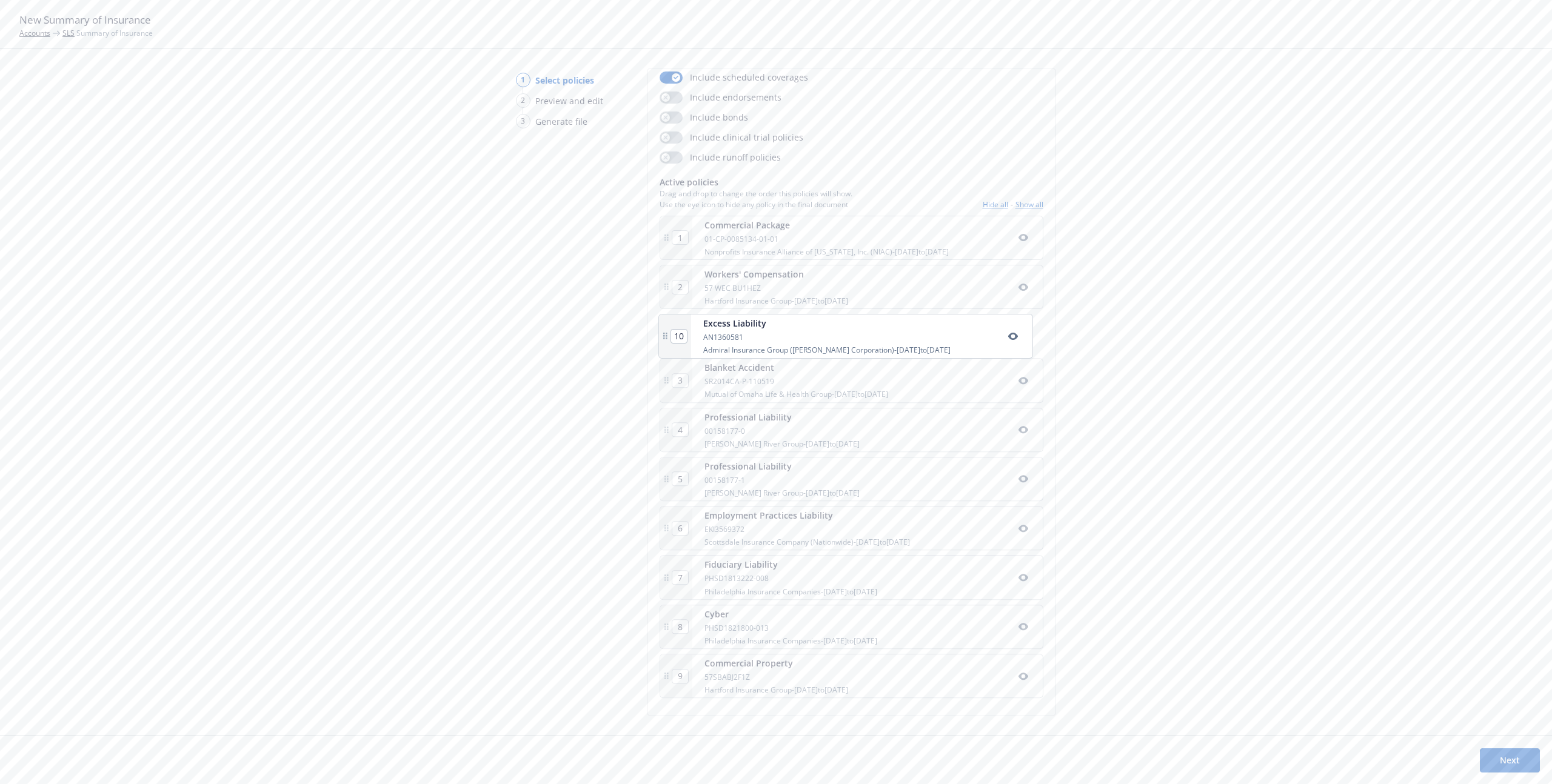
type input "8"
type input "9"
type input "5"
type input "6"
type input "7"
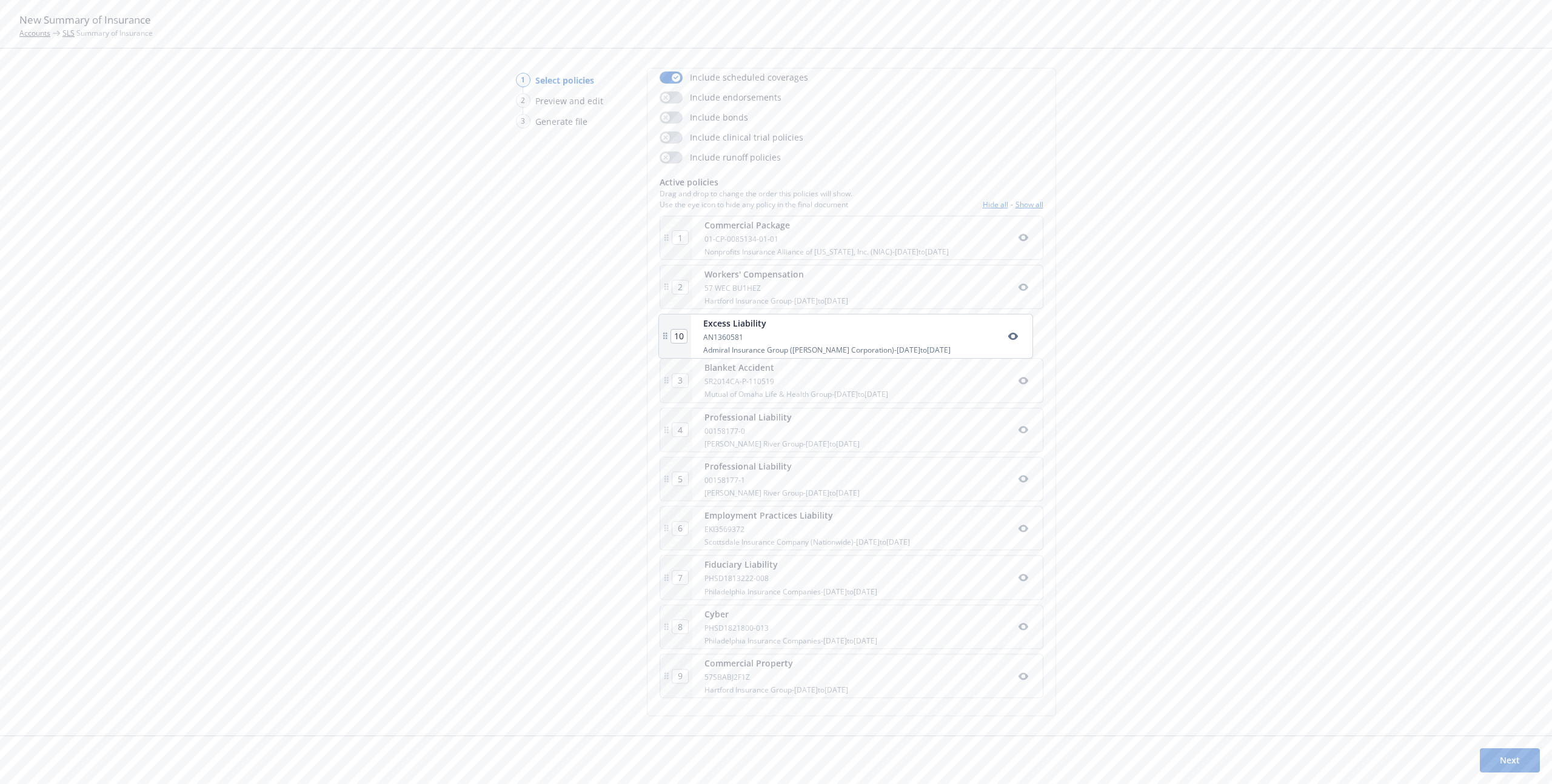
type input "3"
drag, startPoint x: 792, startPoint y: 679, endPoint x: 797, endPoint y: 367, distance: 312.0
click at [797, 367] on div "1 Commercial Package 01-CP-0085134-01-01 Nonprofits Insurance Alliance of Calif…" at bounding box center [851, 459] width 384 height 488
type input "5"
type input "6"
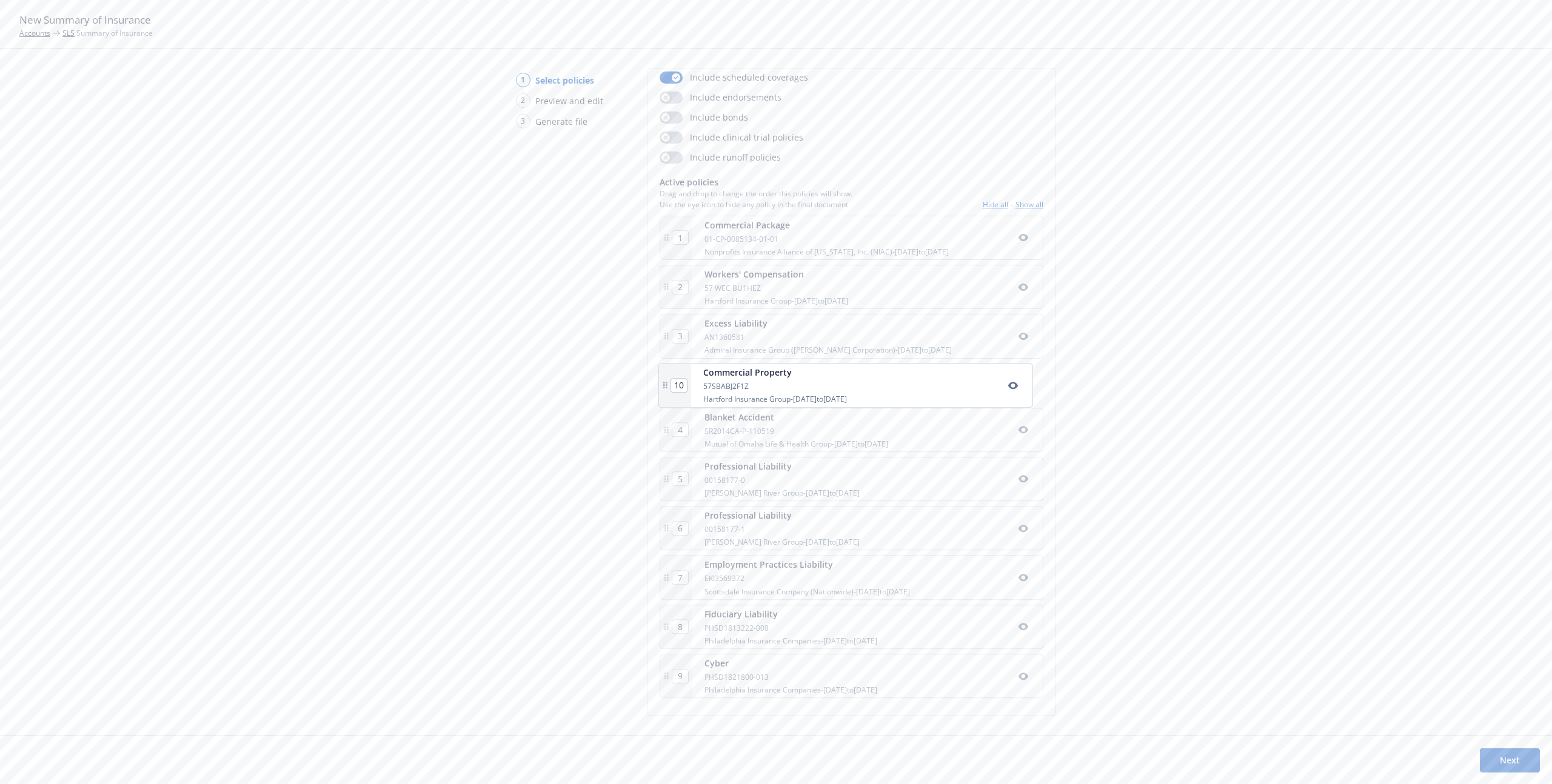
type input "7"
type input "8"
type input "9"
type input "10"
type input "4"
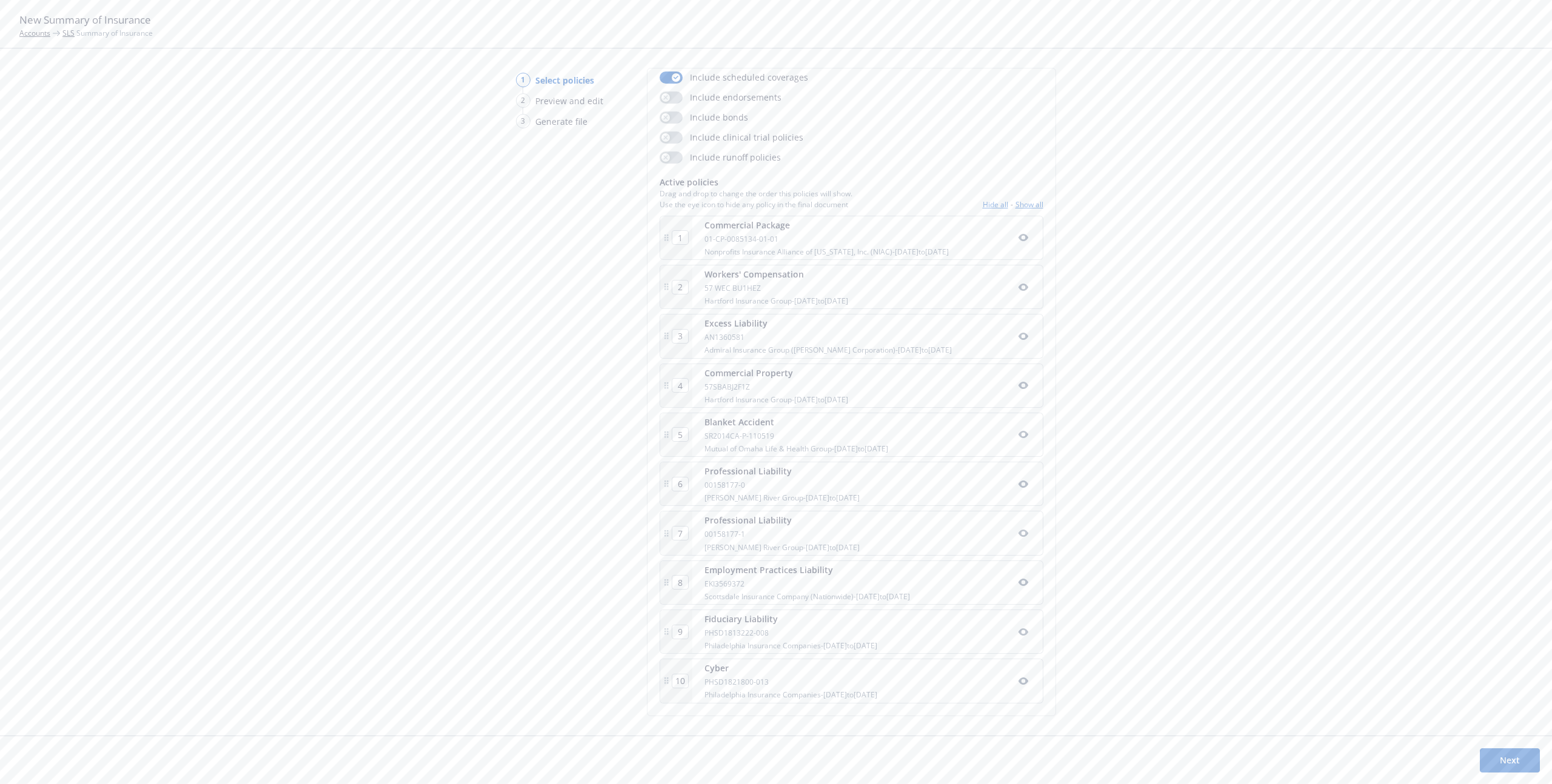
click at [1509, 759] on button "Next" at bounding box center [1509, 760] width 60 height 24
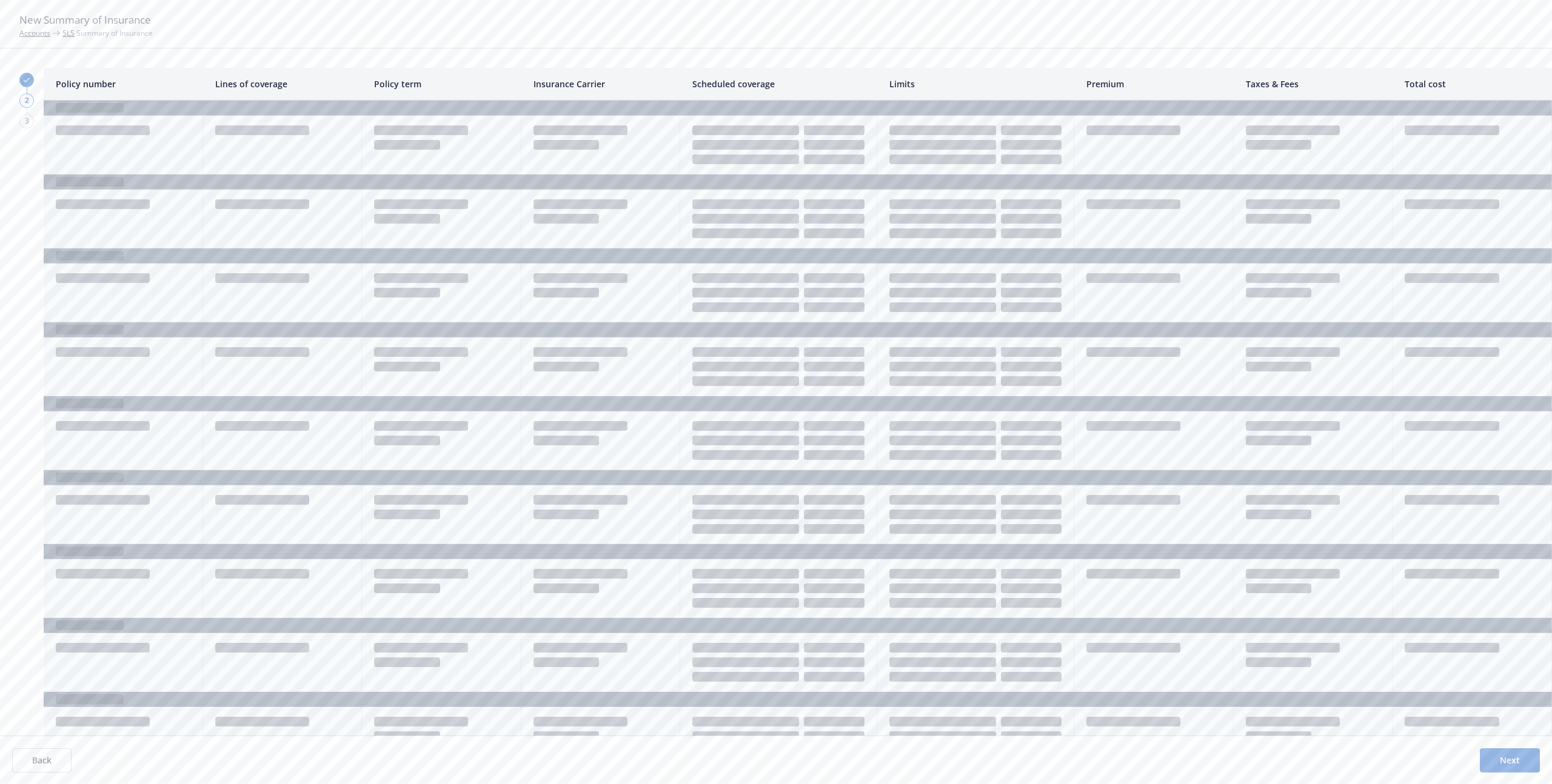
click at [1509, 759] on button "Next" at bounding box center [1509, 760] width 60 height 24
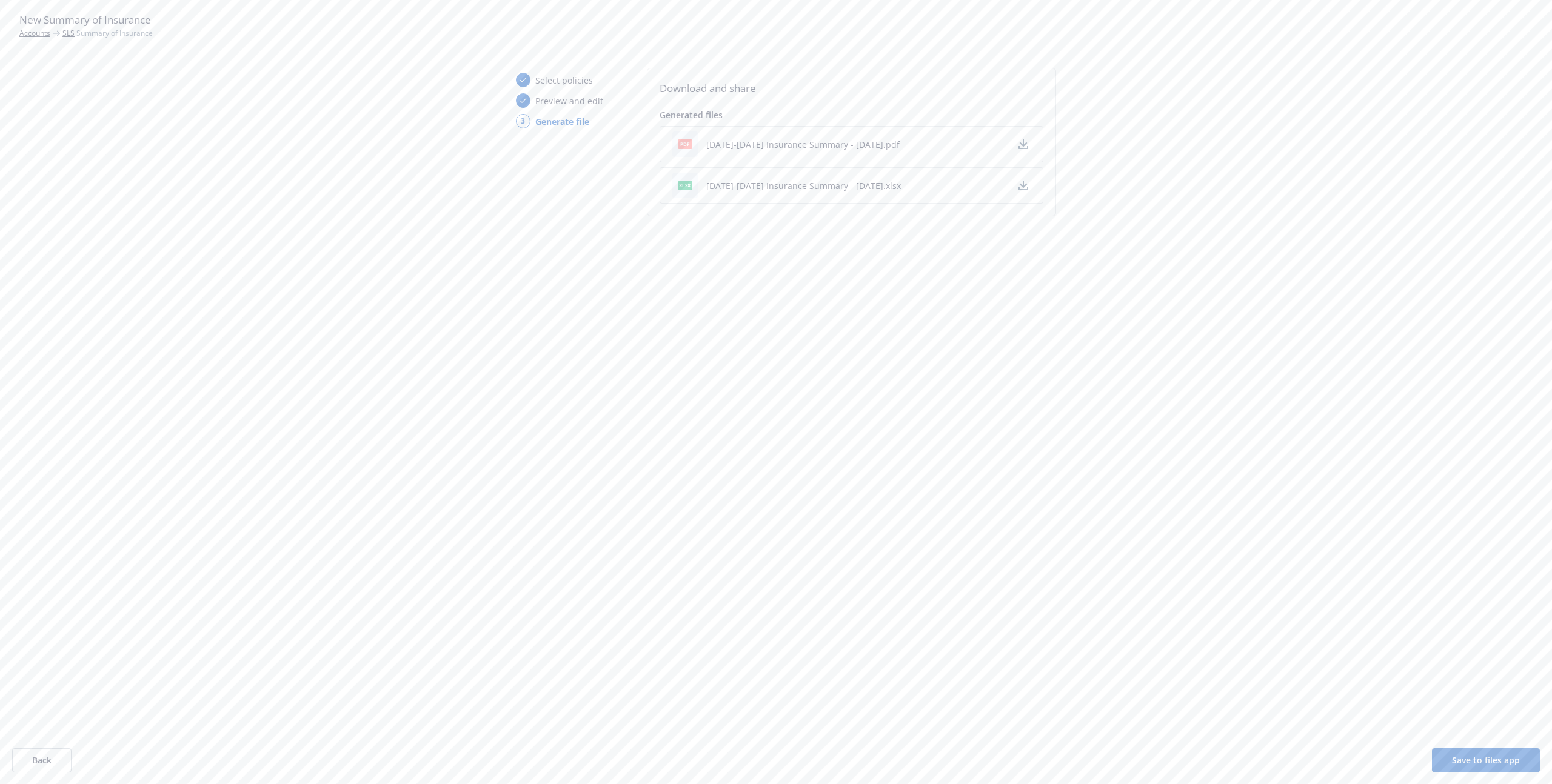
click at [1022, 142] on icon "button" at bounding box center [1023, 142] width 8 height 7
click at [1023, 189] on icon "button" at bounding box center [1023, 189] width 10 height 3
